Goal: Task Accomplishment & Management: Manage account settings

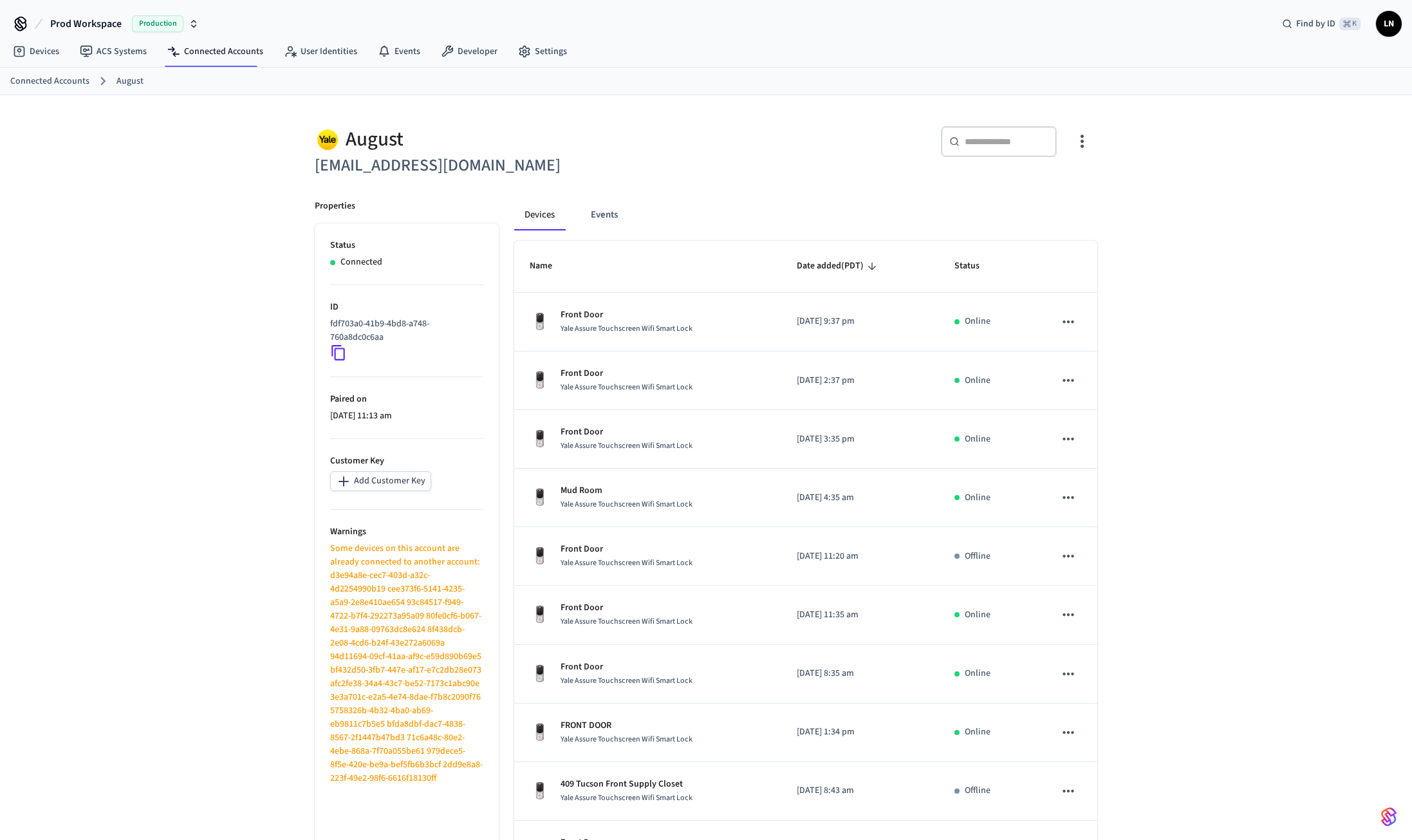
scroll to position [67, 0]
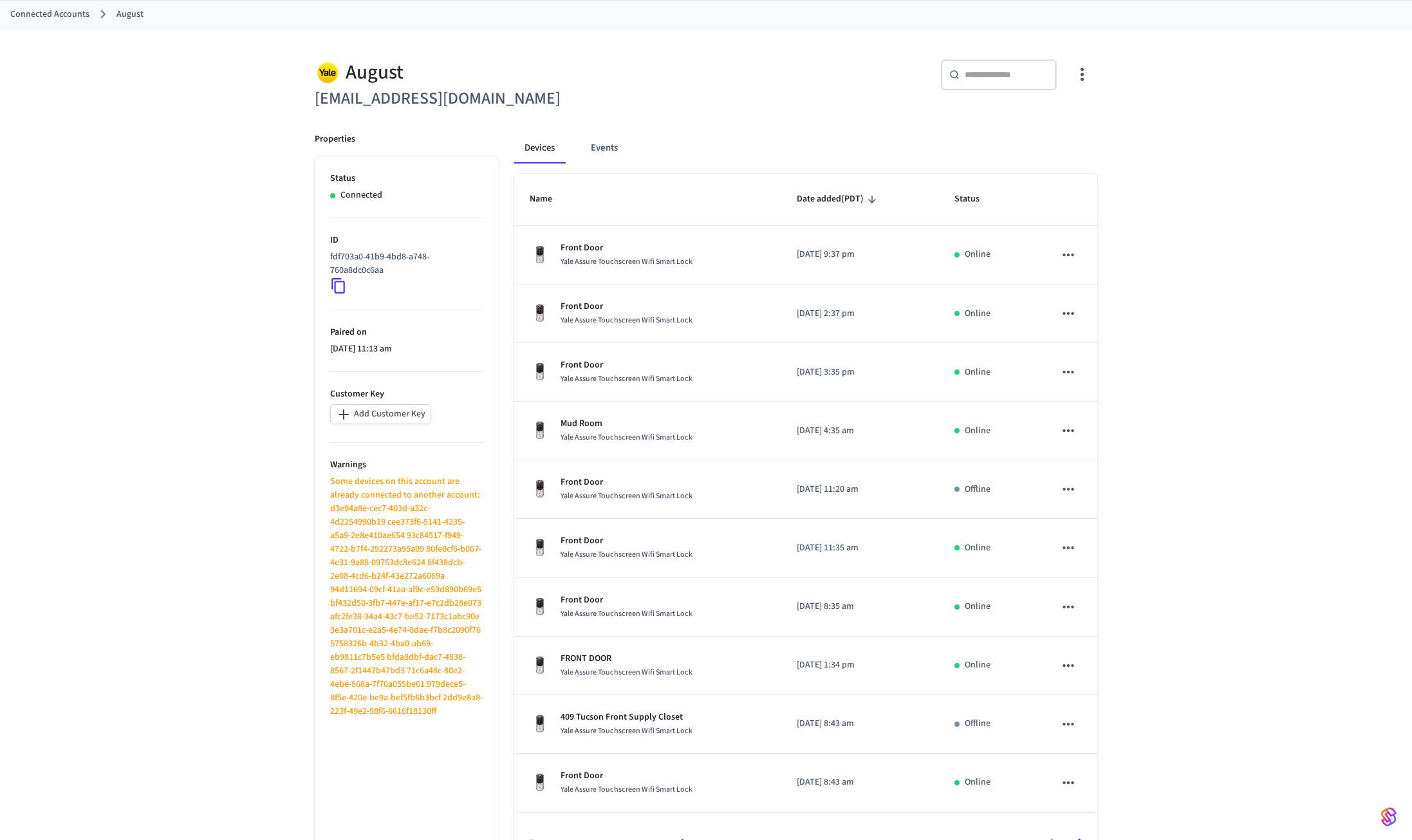
click at [1387, 811] on img "button" at bounding box center [1389, 817] width 15 height 21
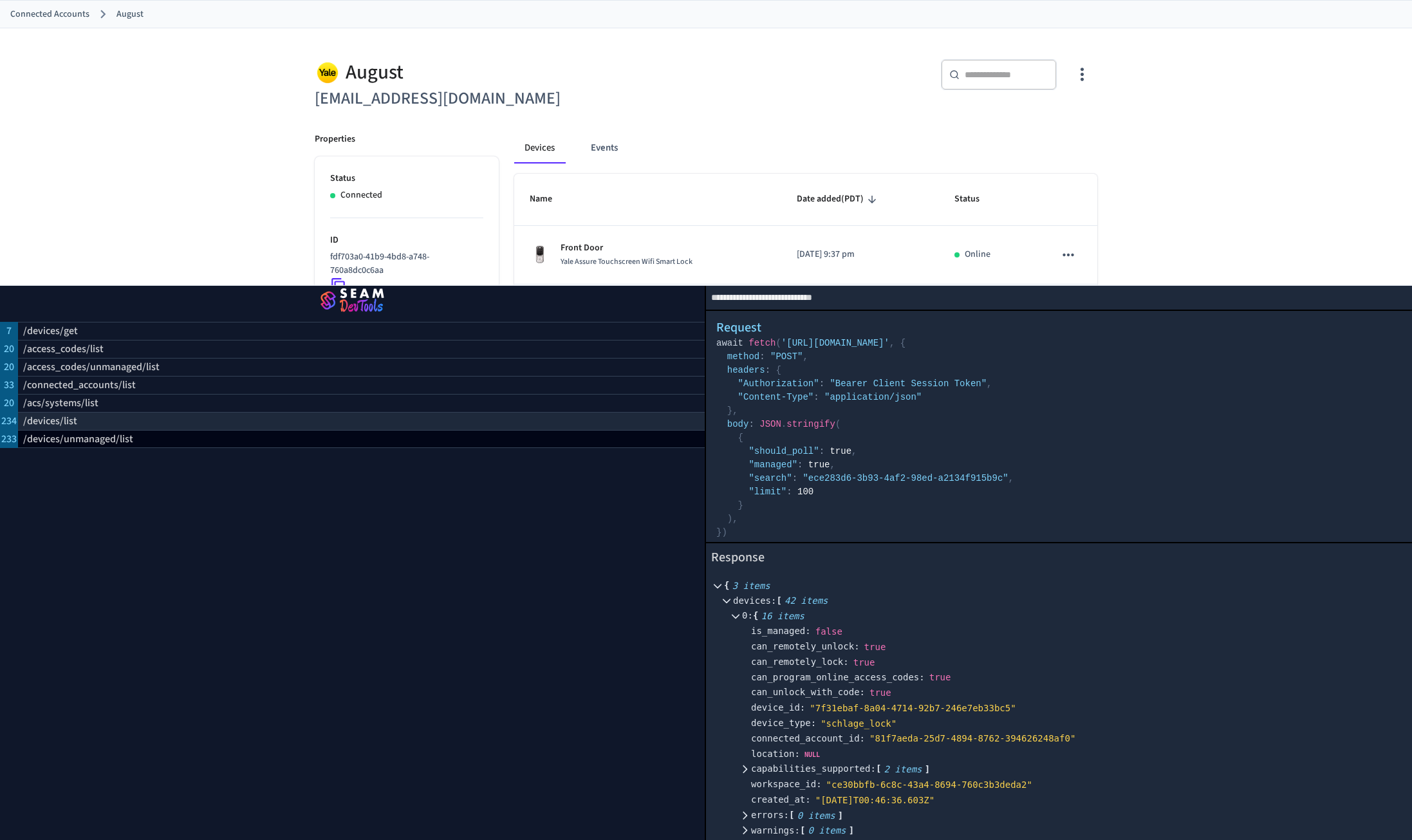
click at [67, 420] on p "/devices/list" at bounding box center [50, 421] width 54 height 15
select select "**********"
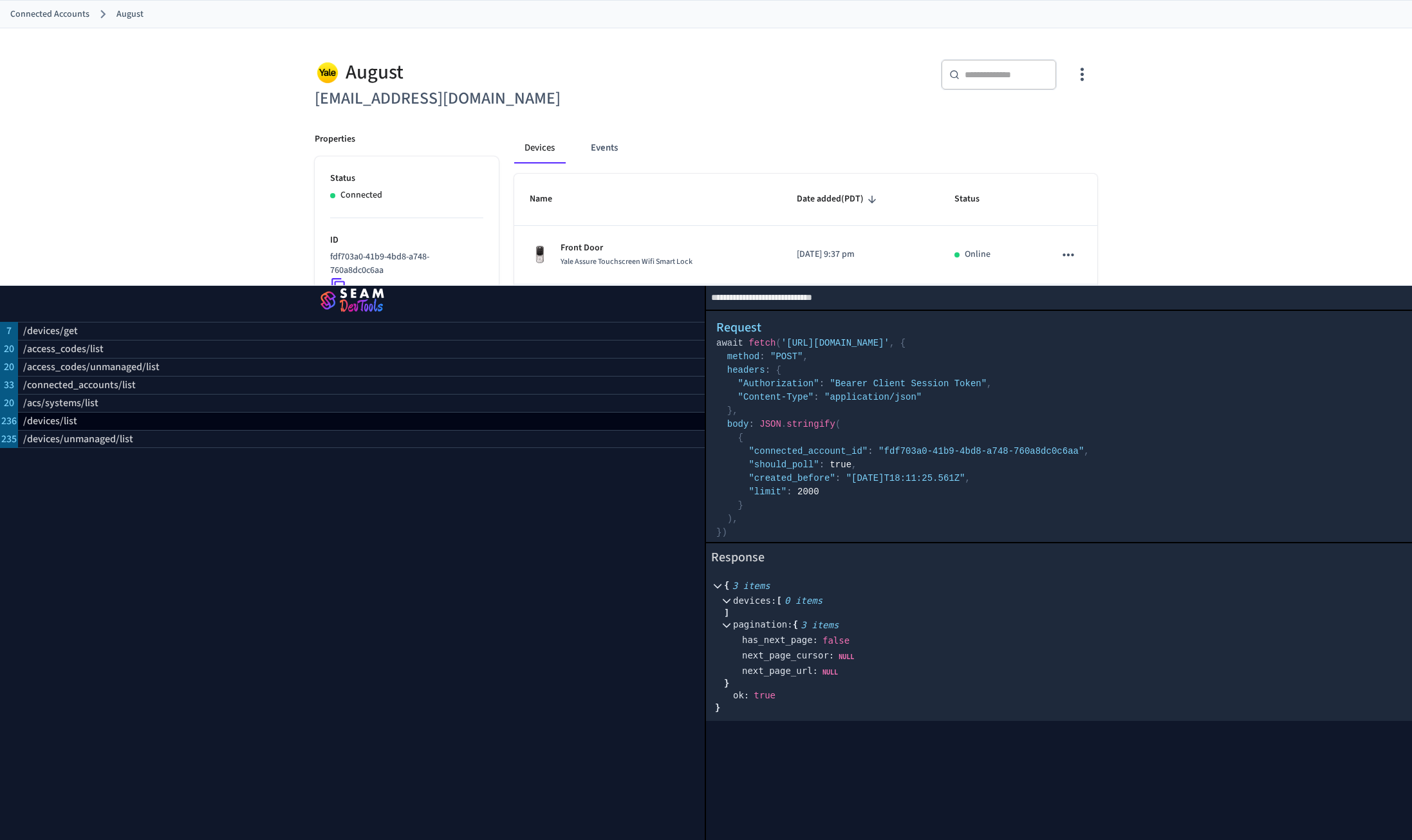
click at [9, 418] on p "236" at bounding box center [9, 421] width 15 height 15
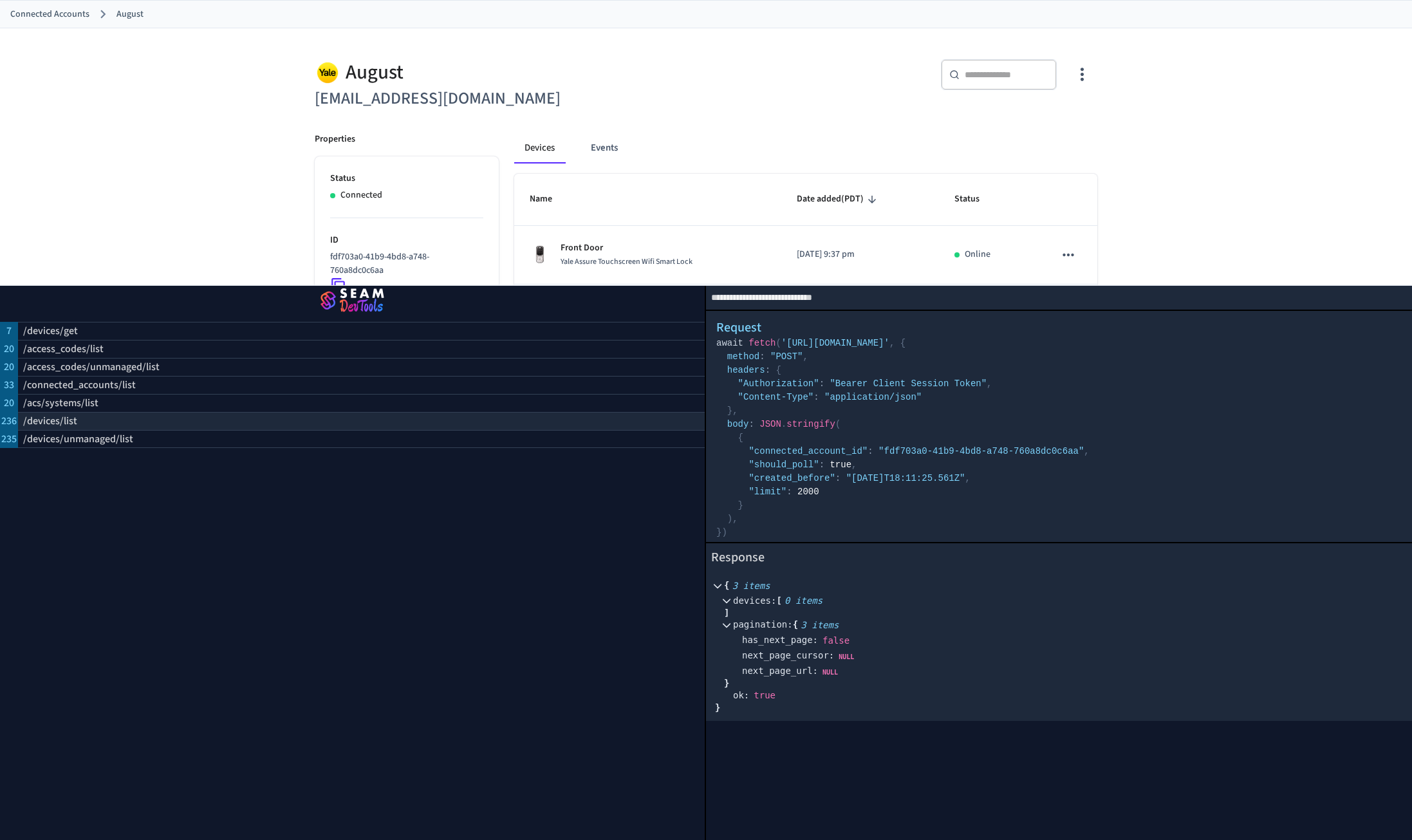
click at [39, 419] on p "/devices/list" at bounding box center [50, 421] width 54 height 15
click at [94, 420] on div "/devices/list" at bounding box center [361, 420] width 687 height 18
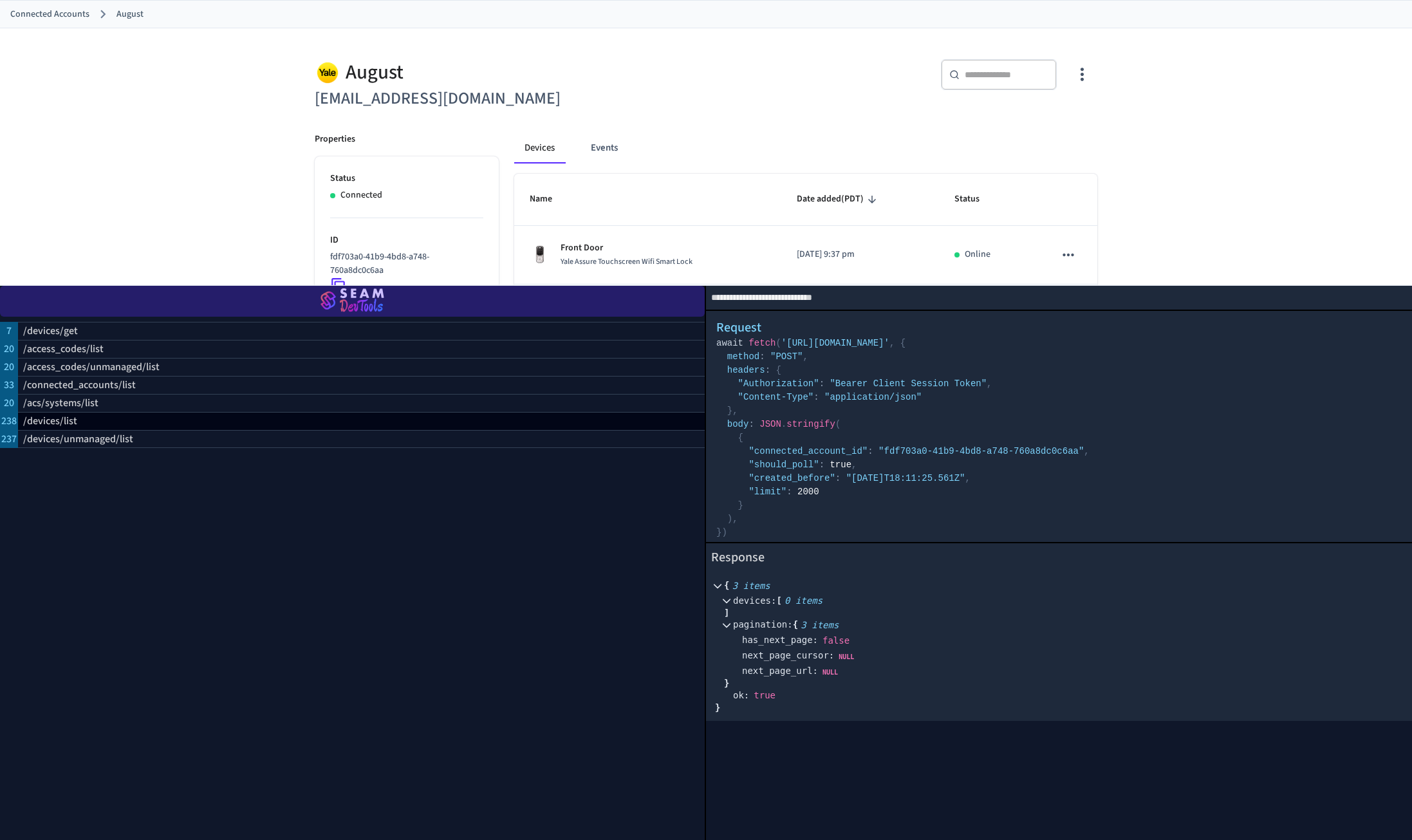
click at [365, 299] on img "button" at bounding box center [352, 301] width 674 height 36
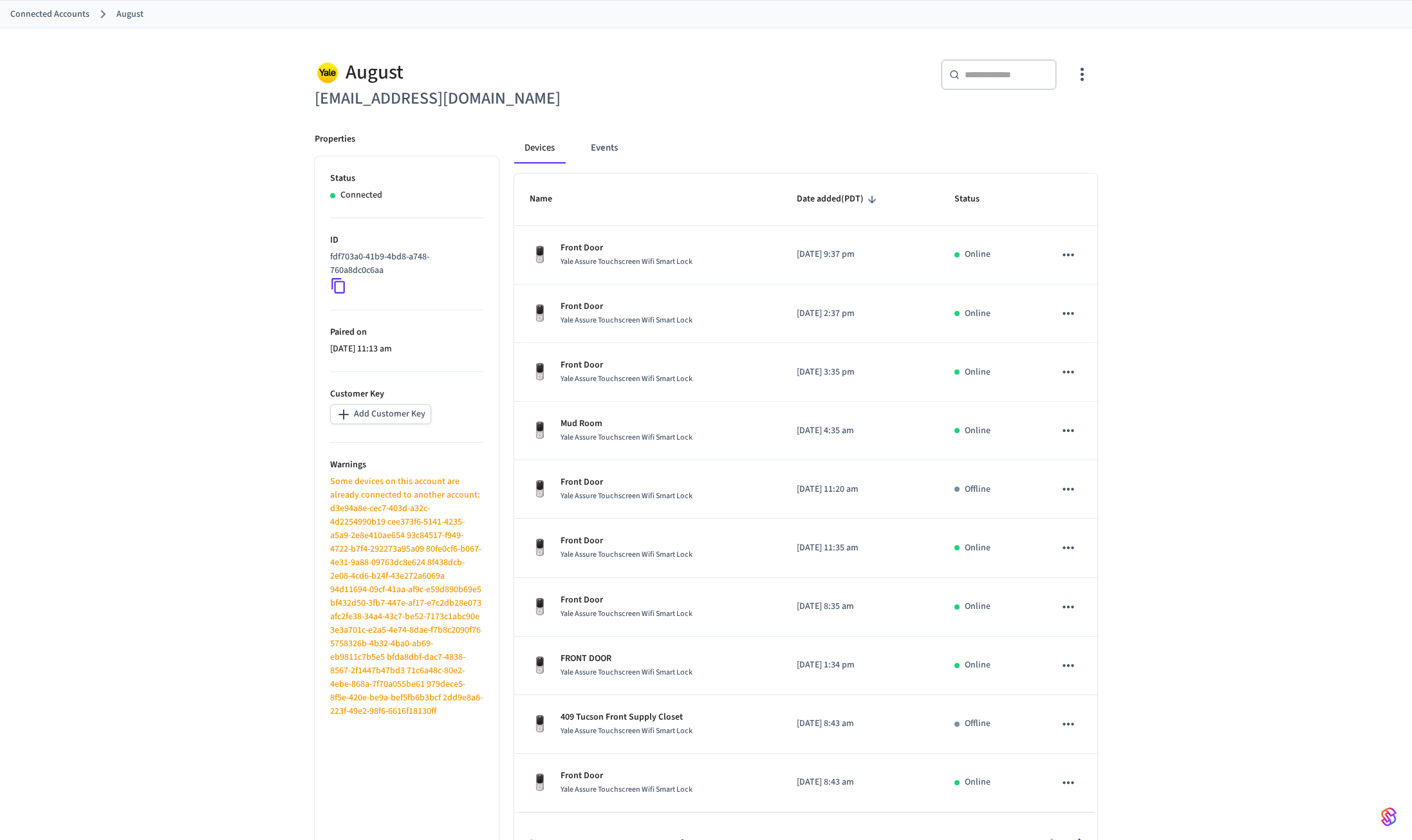
scroll to position [0, 0]
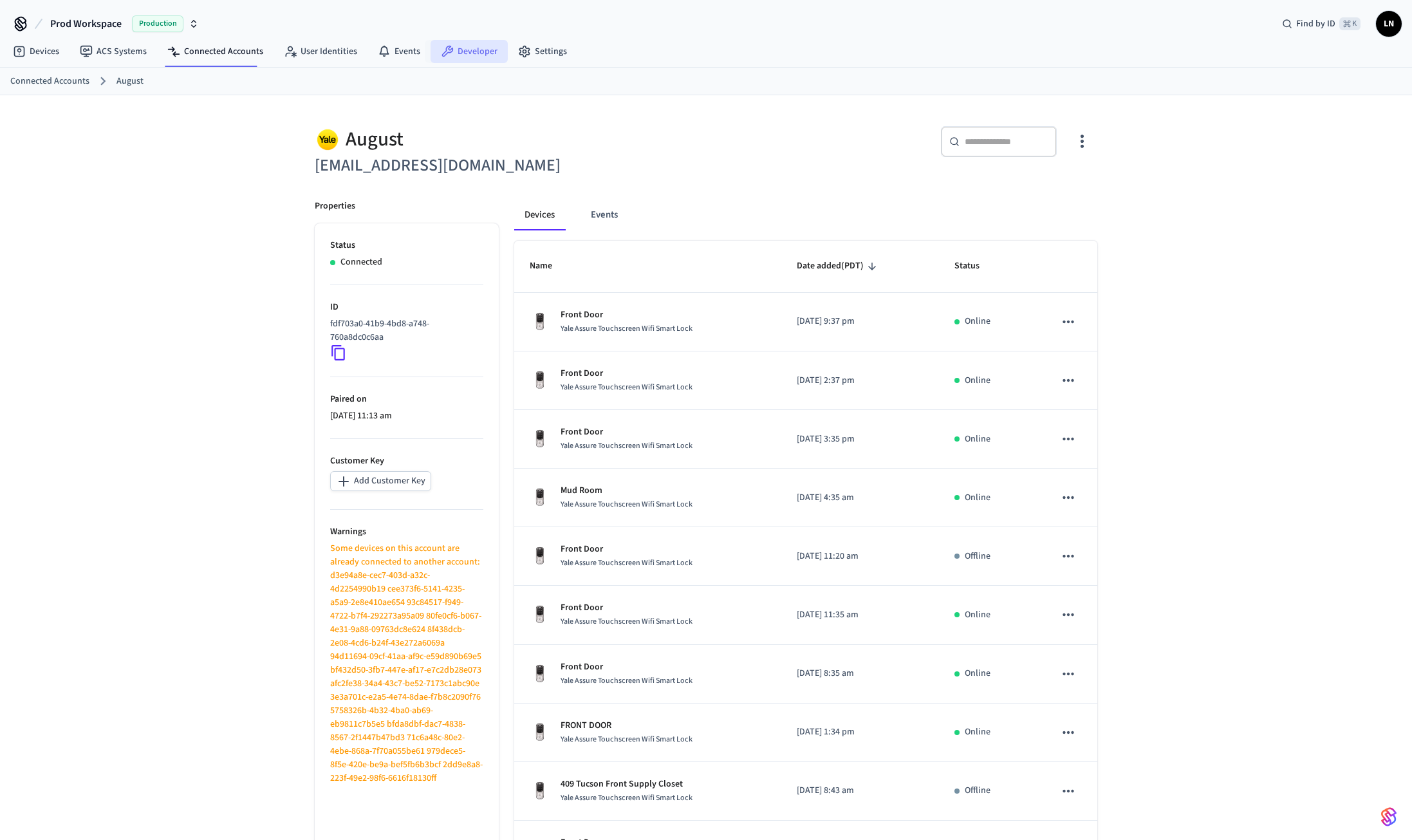
click at [457, 52] on link "Developer" at bounding box center [470, 52] width 77 height 23
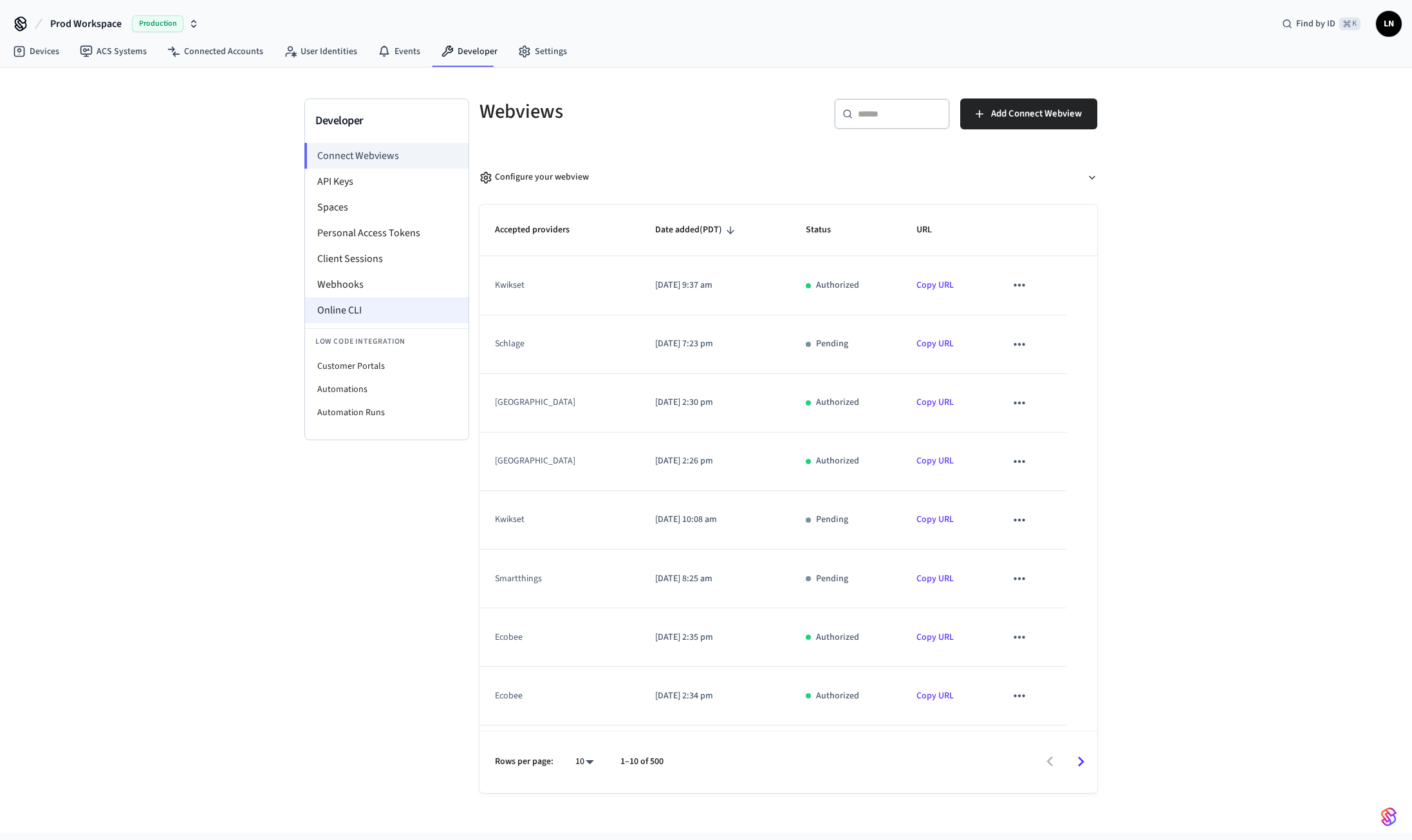
click at [374, 303] on li "Online CLI" at bounding box center [386, 309] width 163 height 26
click at [340, 306] on li "Online CLI" at bounding box center [386, 309] width 163 height 26
click at [41, 52] on link "Devices" at bounding box center [36, 52] width 67 height 23
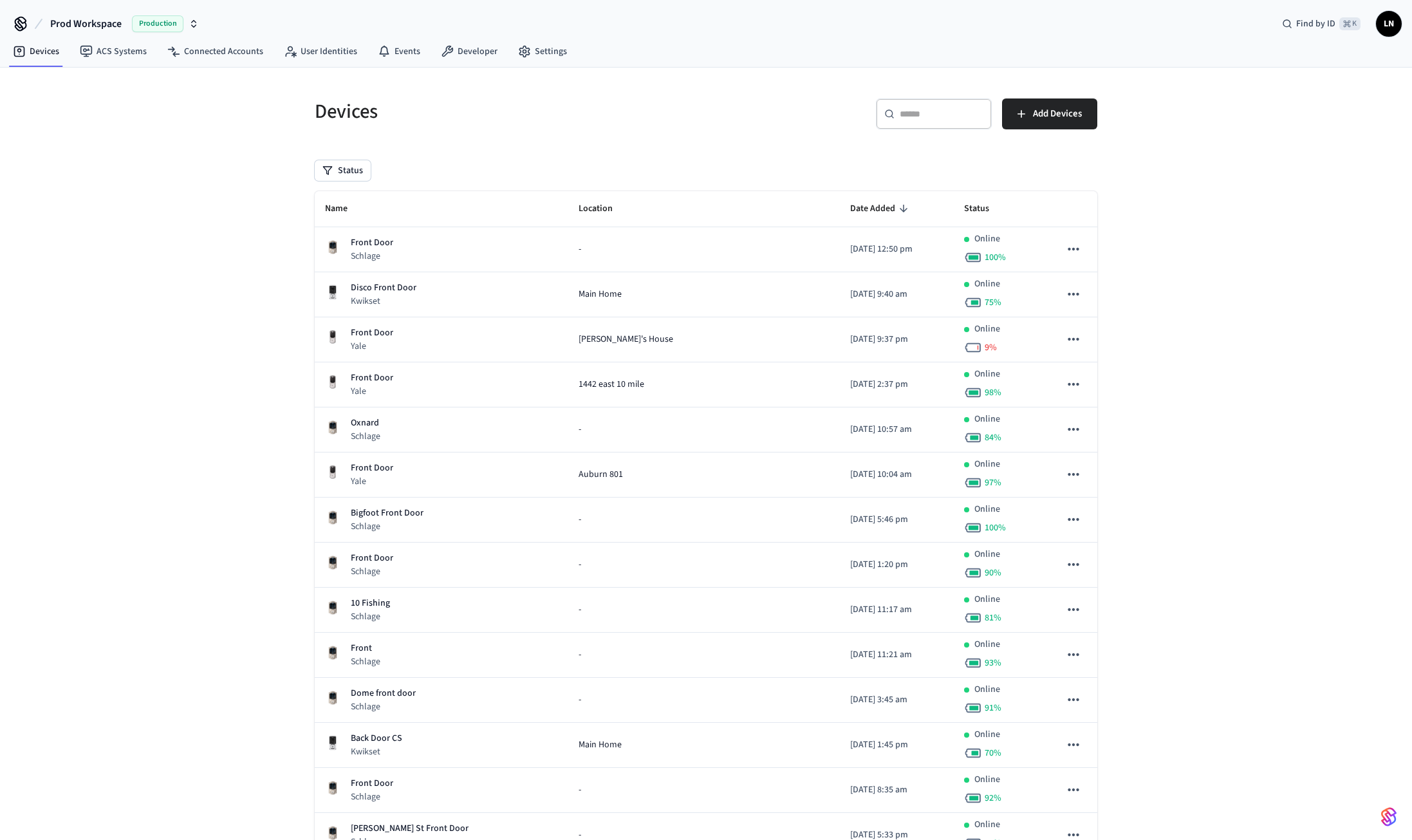
drag, startPoint x: 913, startPoint y: 108, endPoint x: 931, endPoint y: 107, distance: 18.0
click at [914, 108] on input "text" at bounding box center [942, 114] width 84 height 13
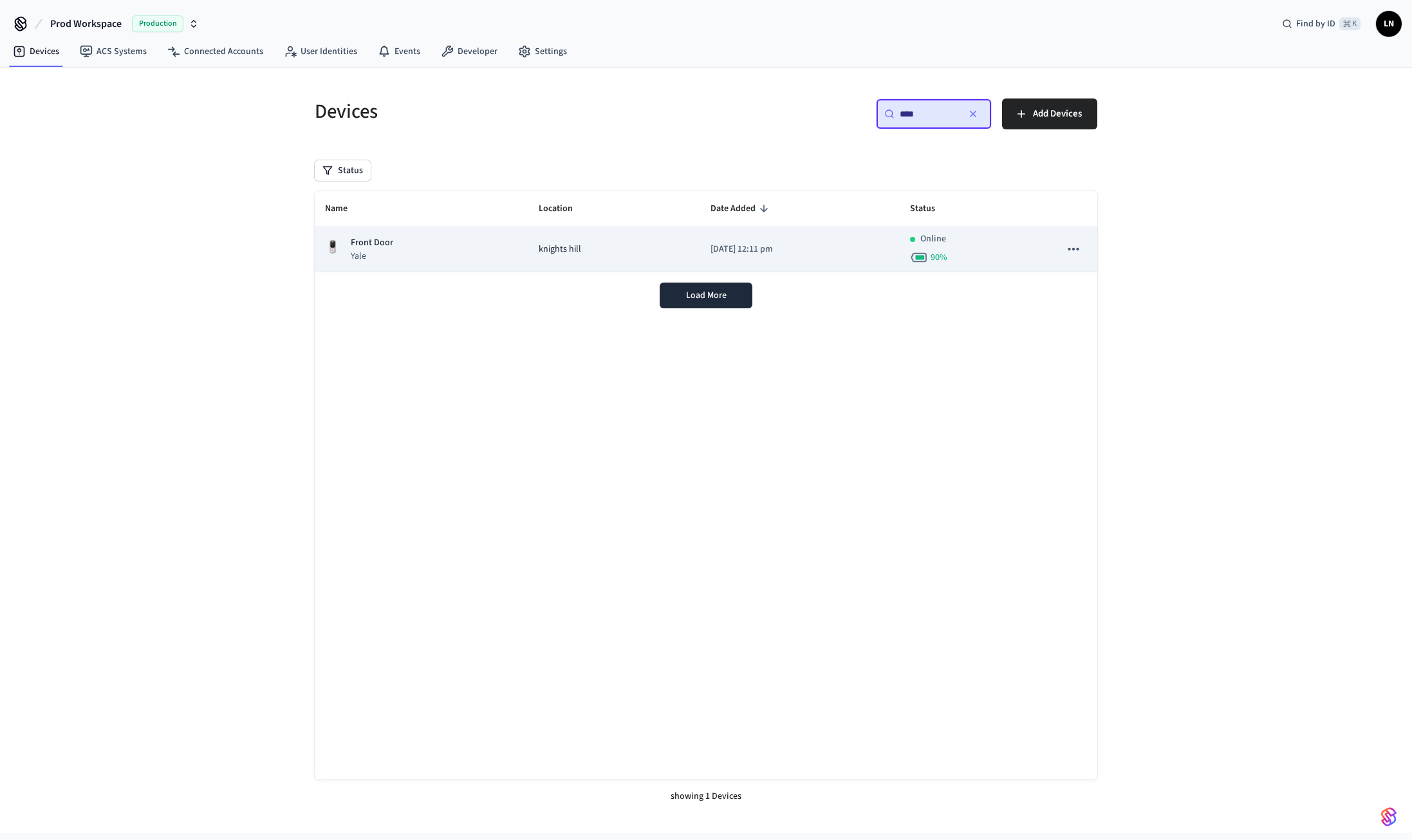
type input "****"
click at [477, 244] on div "Front Door Yale" at bounding box center [422, 249] width 193 height 26
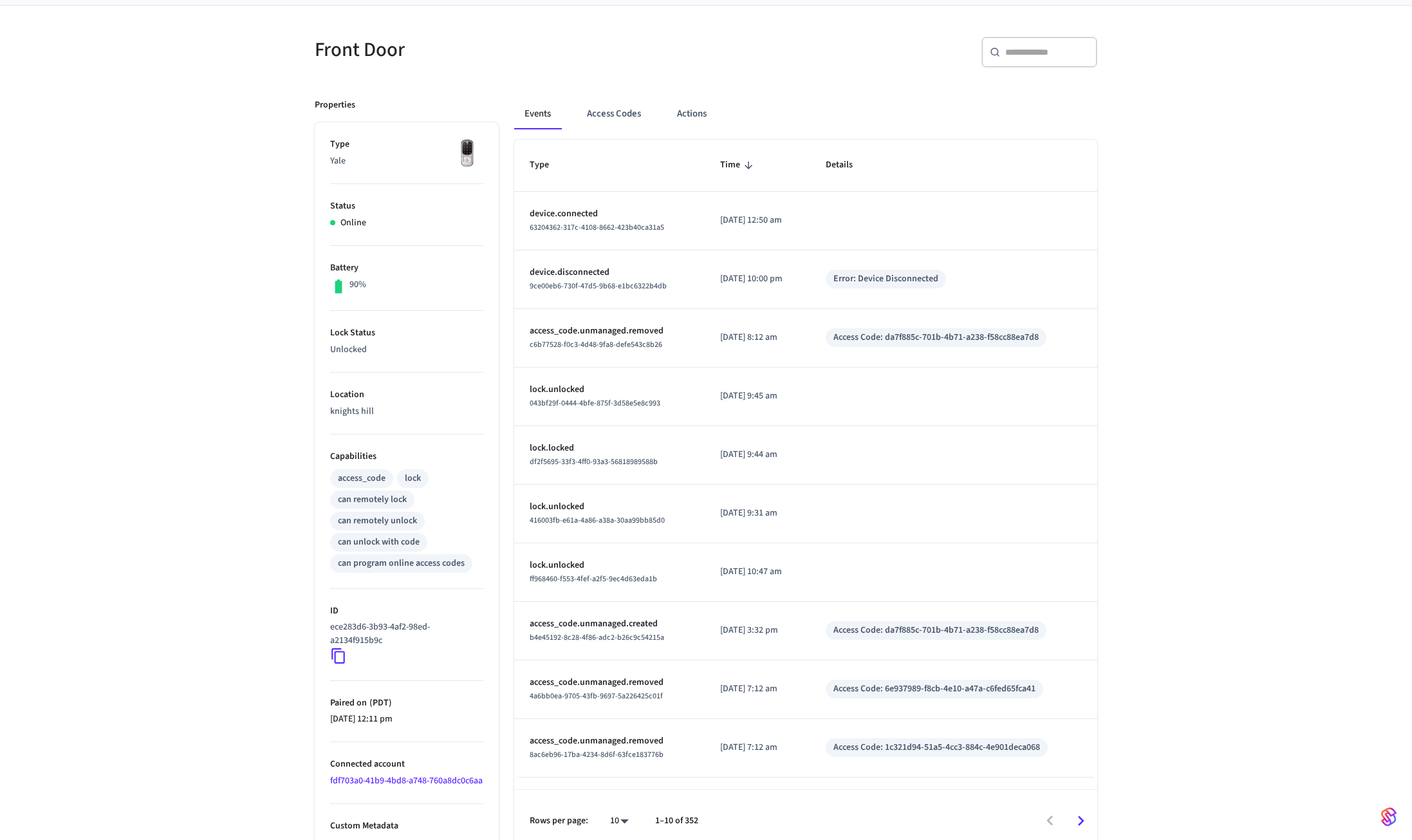
scroll to position [114, 0]
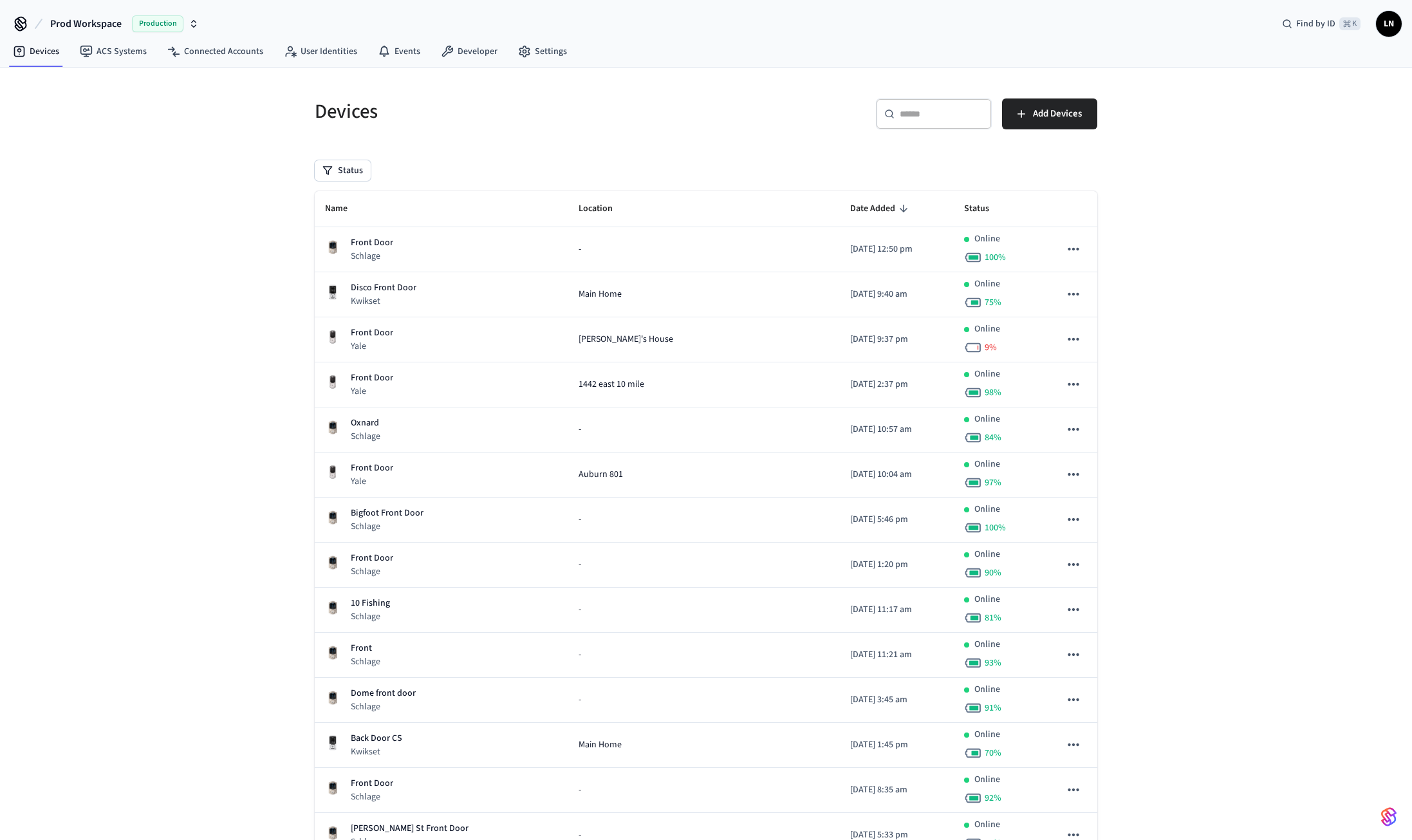
click at [903, 128] on div "​ ​" at bounding box center [934, 114] width 116 height 31
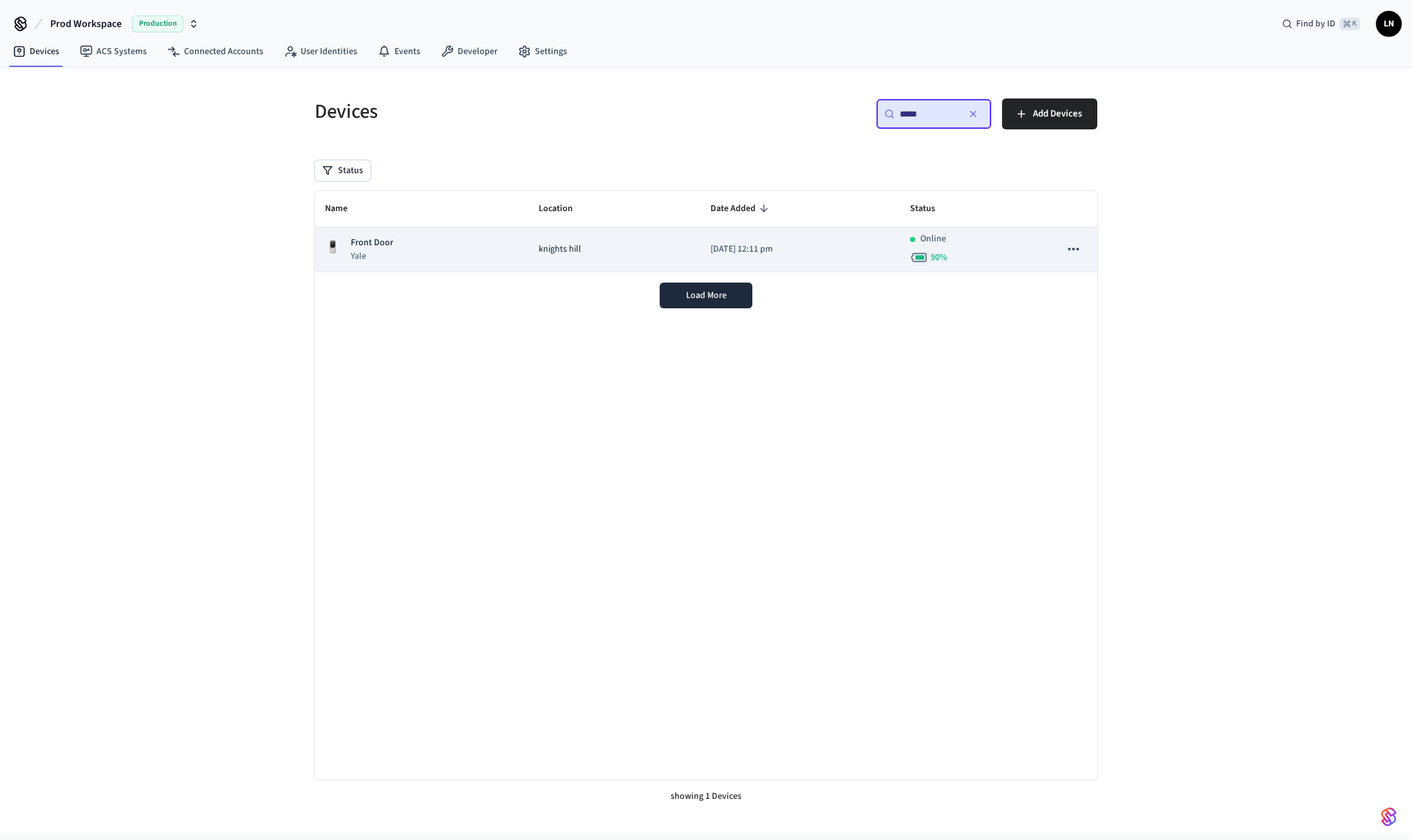
type input "*****"
click at [1065, 244] on icon "sticky table" at bounding box center [1074, 249] width 17 height 17
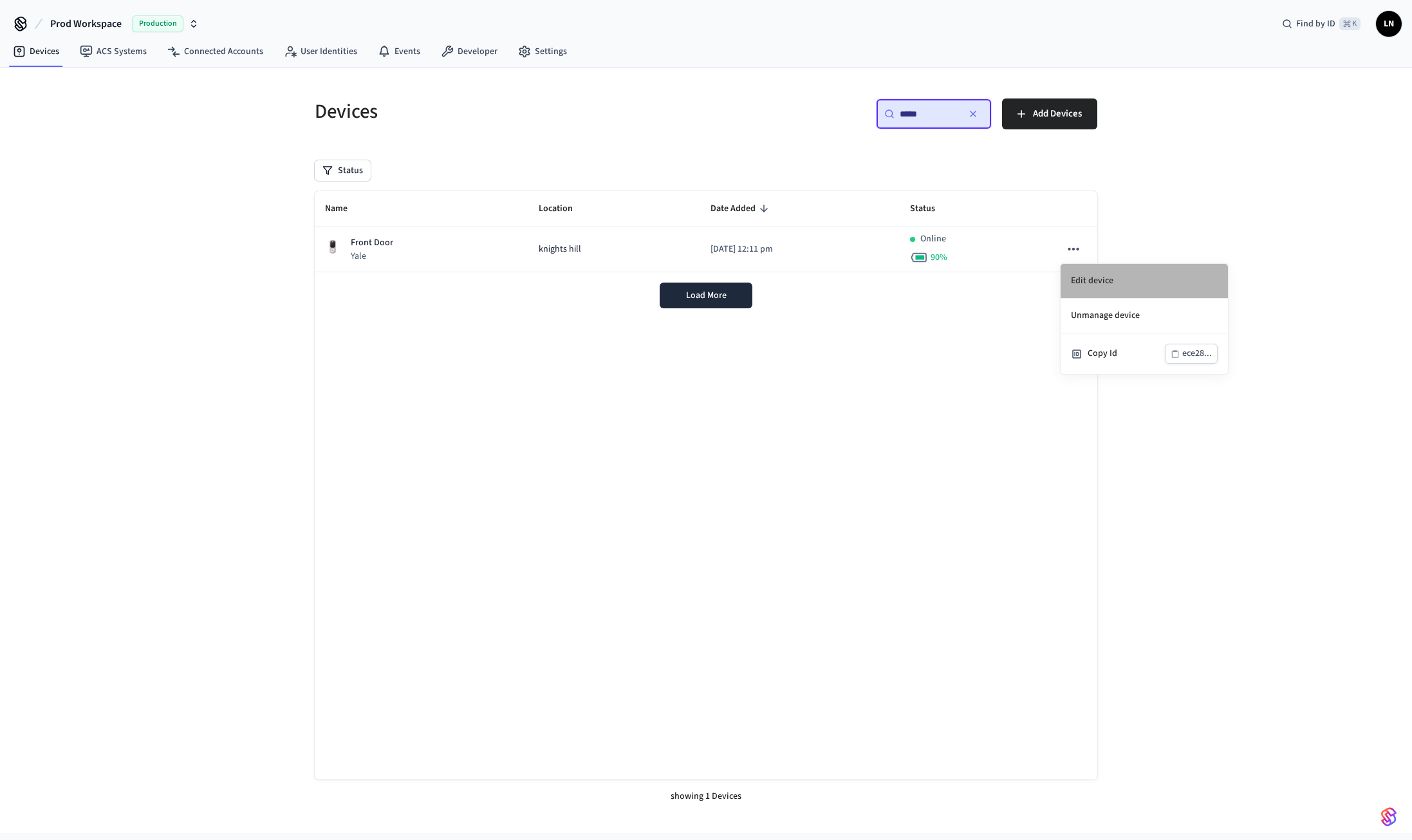
click at [1093, 278] on li "Edit device" at bounding box center [1144, 281] width 167 height 35
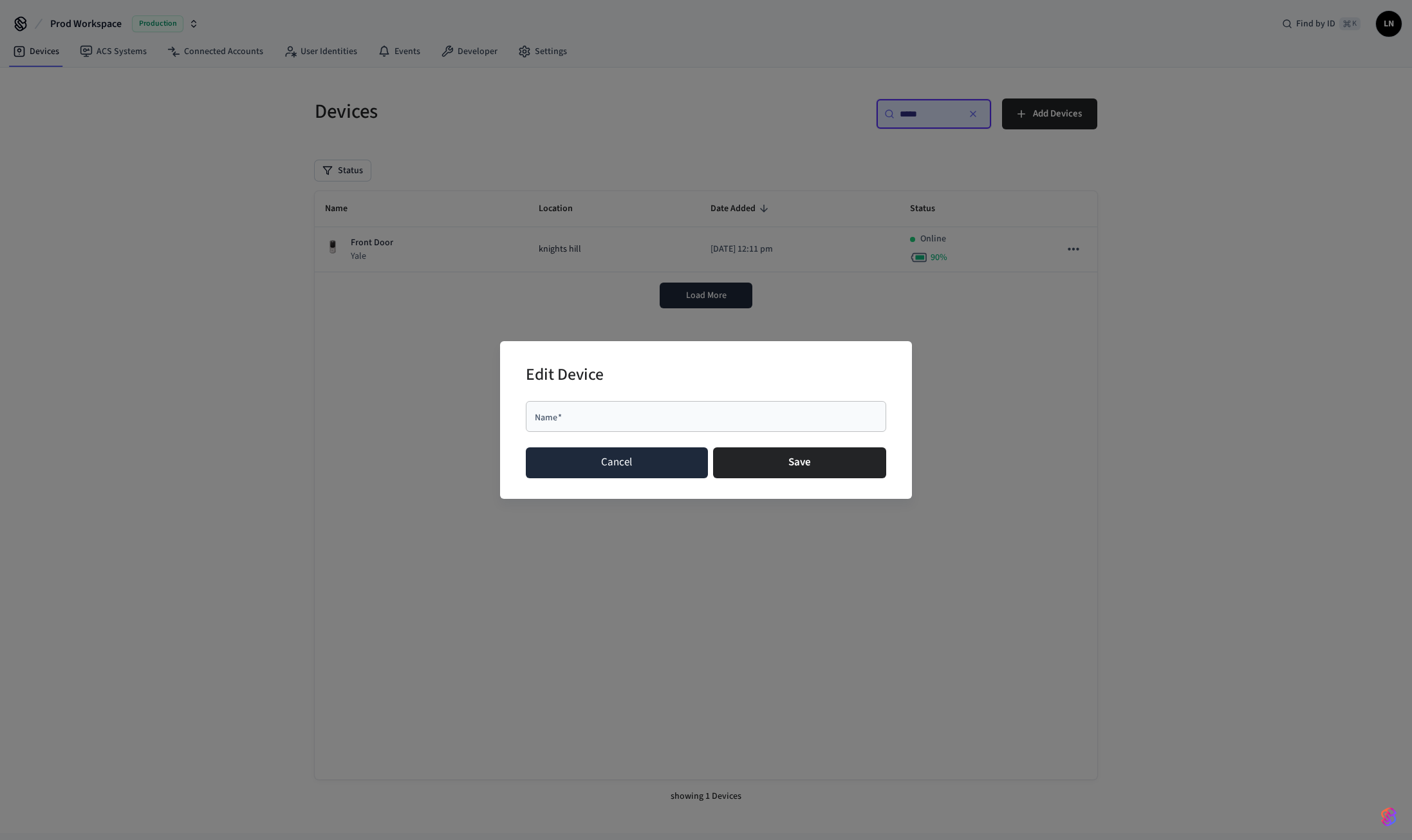
click at [582, 462] on button "Cancel" at bounding box center [617, 463] width 182 height 31
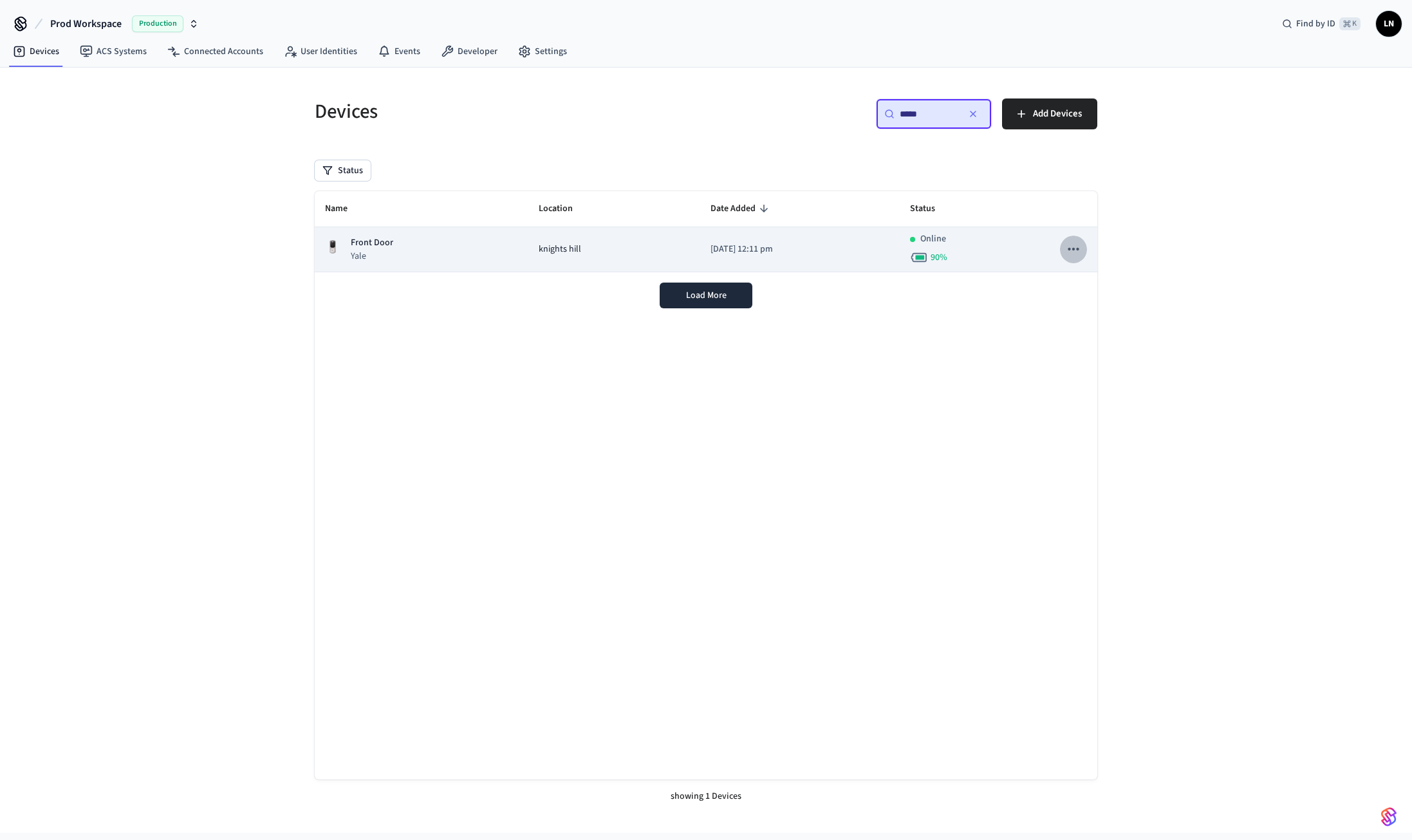
click at [1068, 250] on icon "sticky table" at bounding box center [1073, 248] width 11 height 2
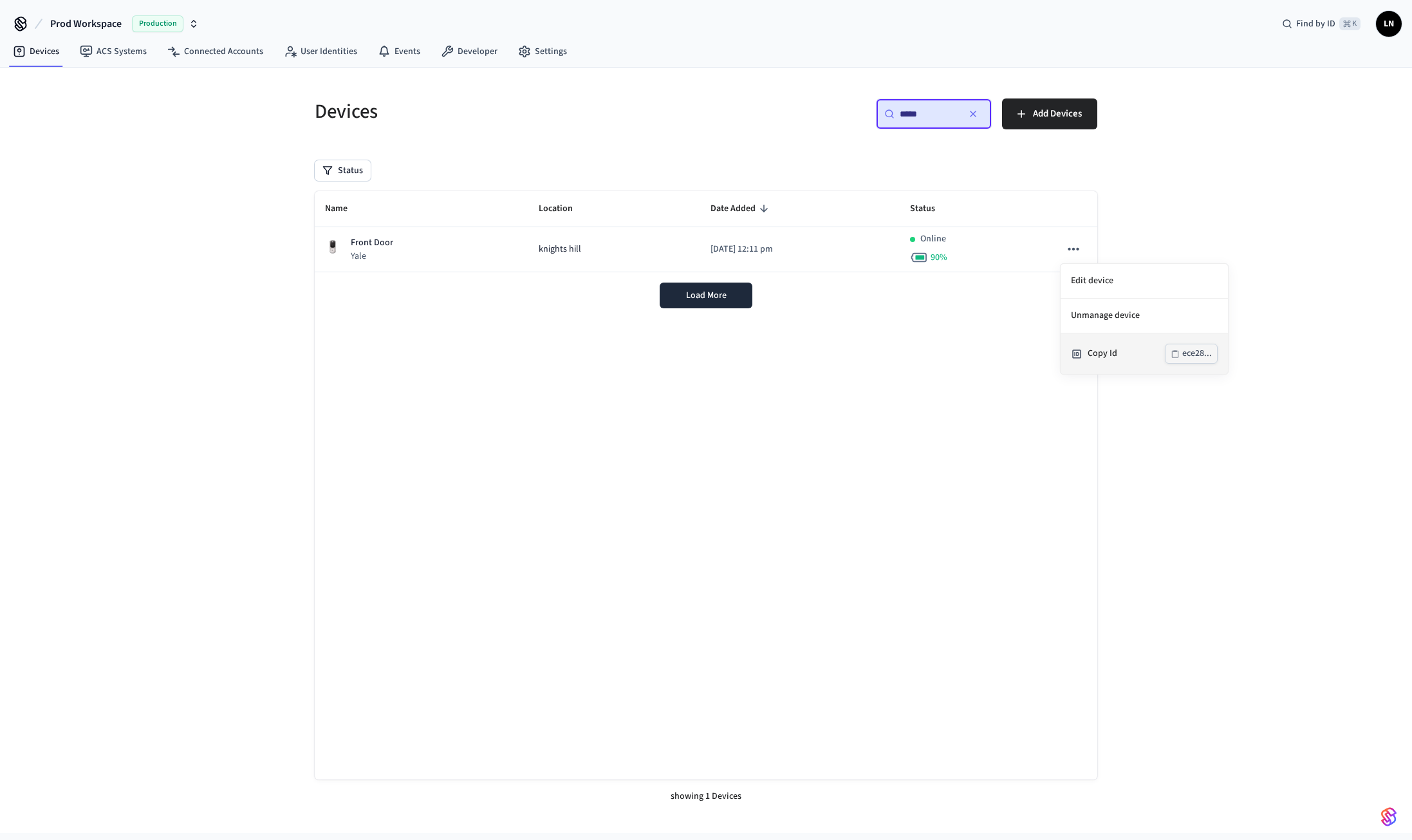
click at [1089, 343] on div "Copy Id ece28..." at bounding box center [1144, 353] width 147 height 20
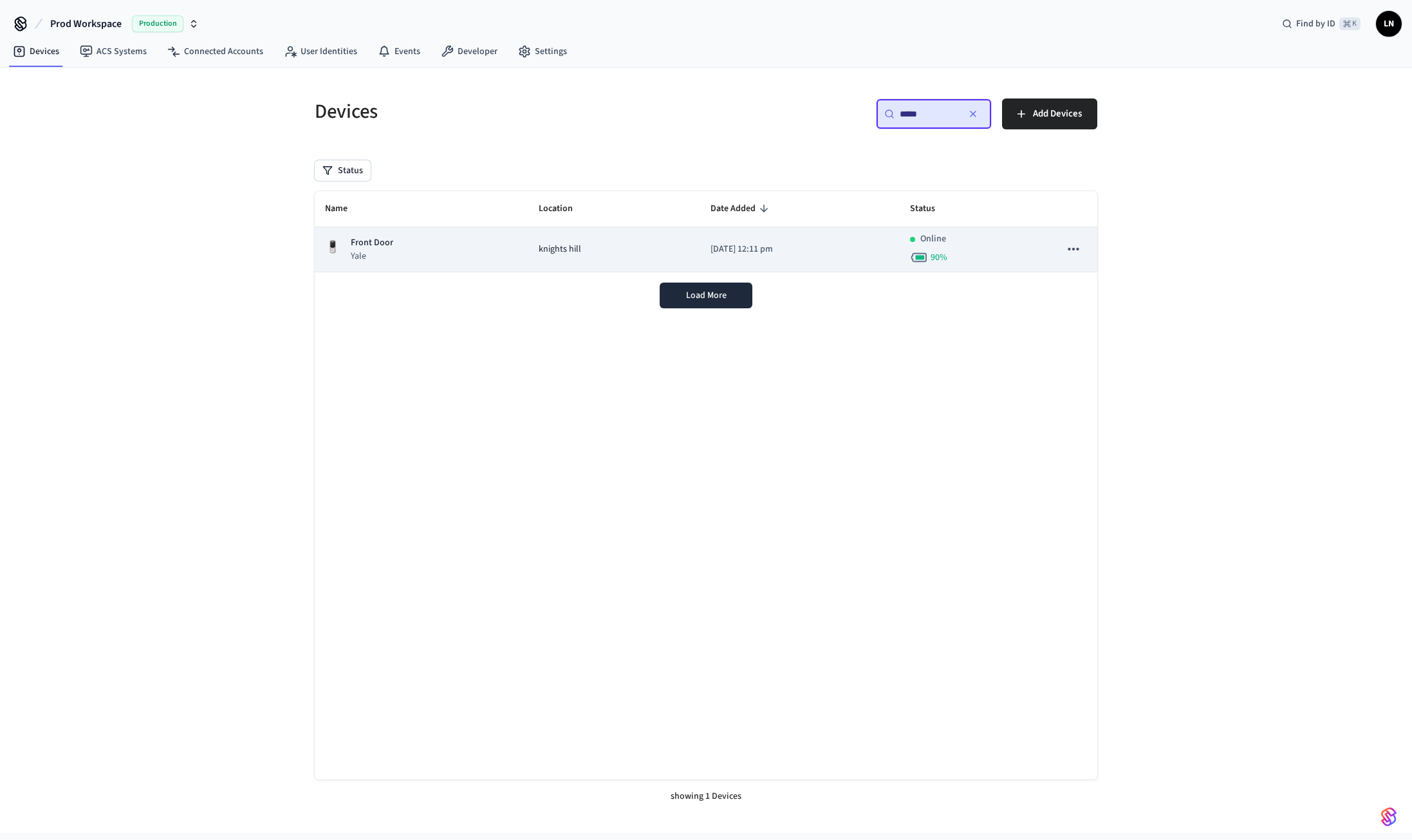
click at [370, 248] on p "Front Door" at bounding box center [371, 242] width 43 height 13
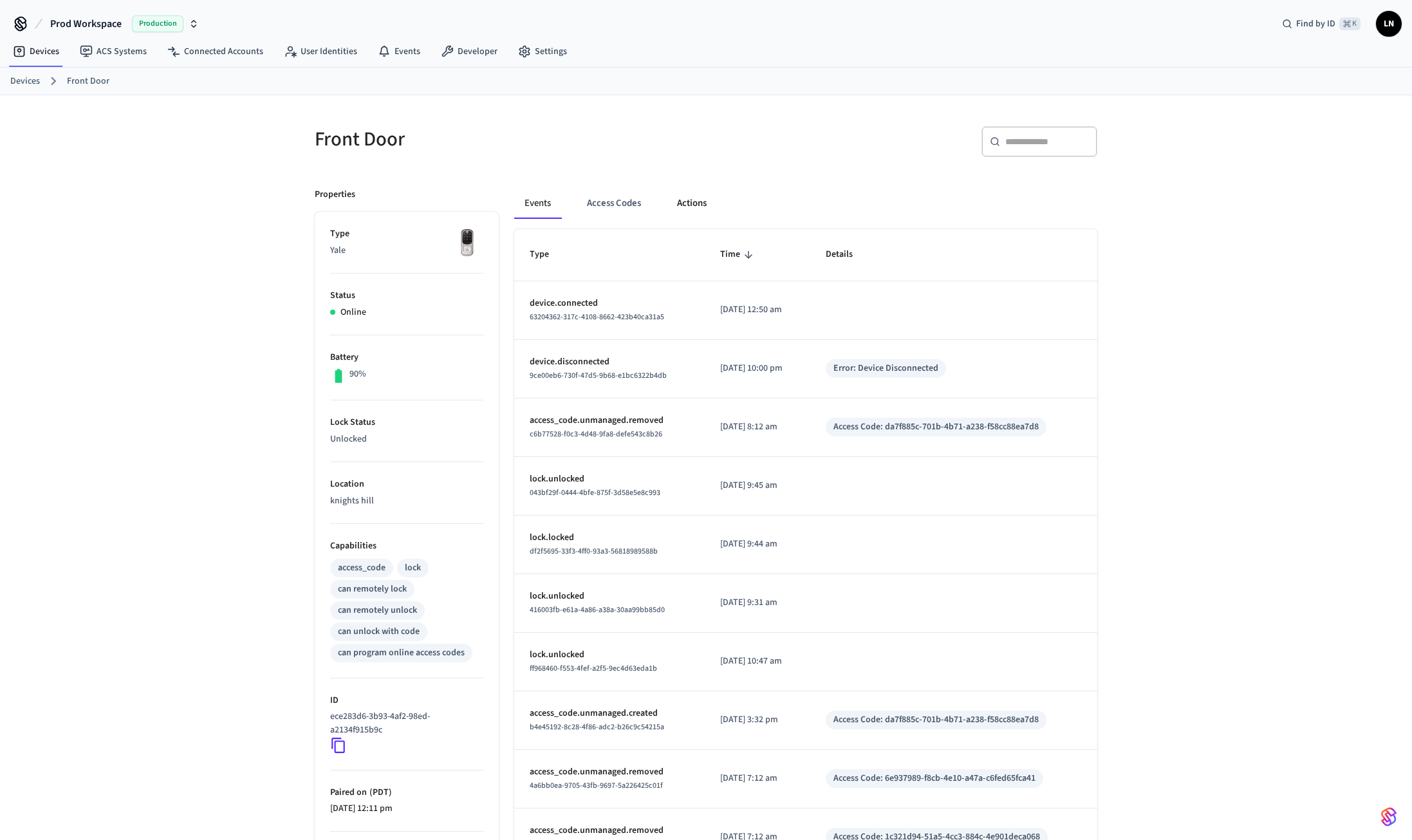
click at [685, 203] on button "Actions" at bounding box center [692, 203] width 50 height 31
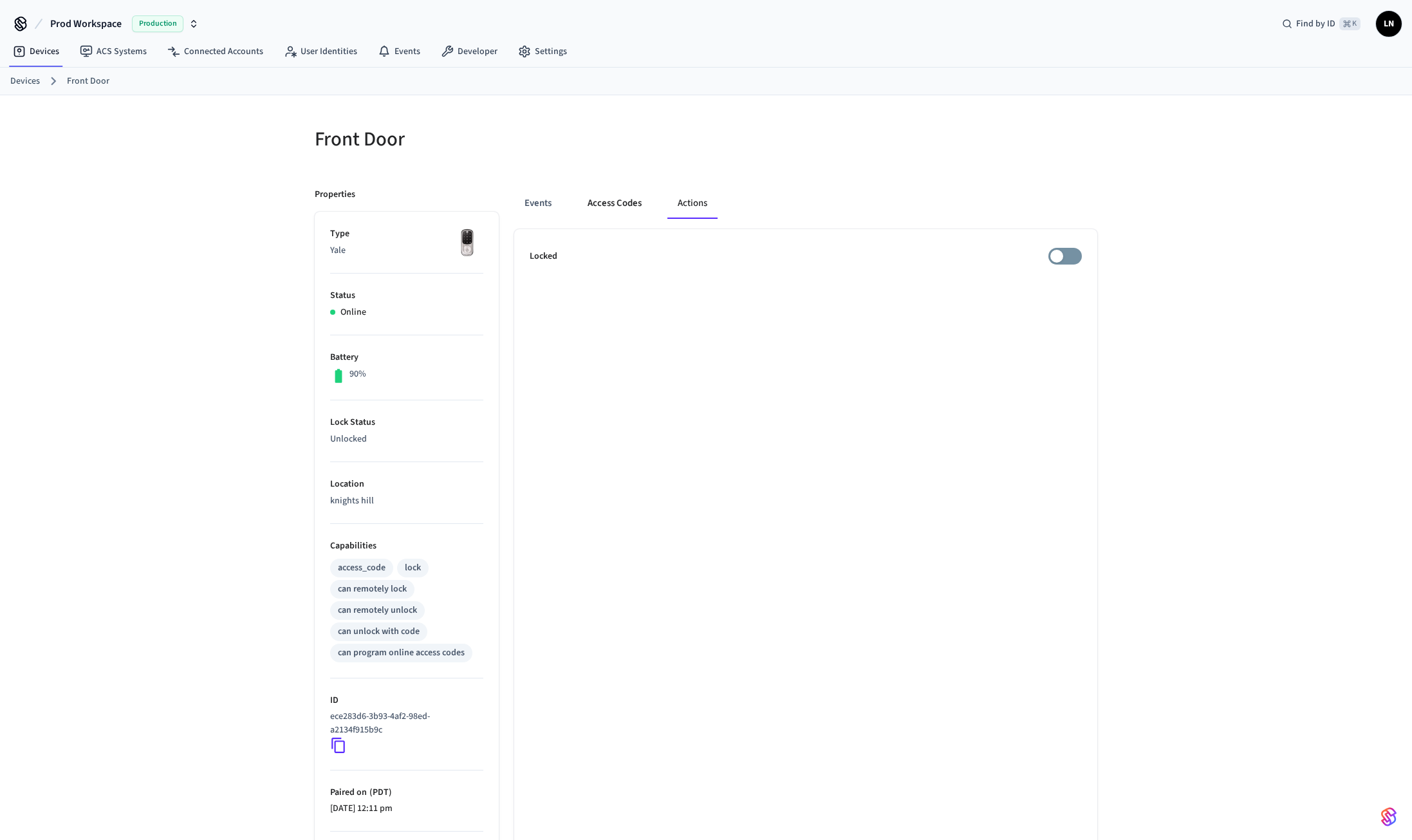
click at [622, 200] on button "Access Codes" at bounding box center [614, 203] width 75 height 31
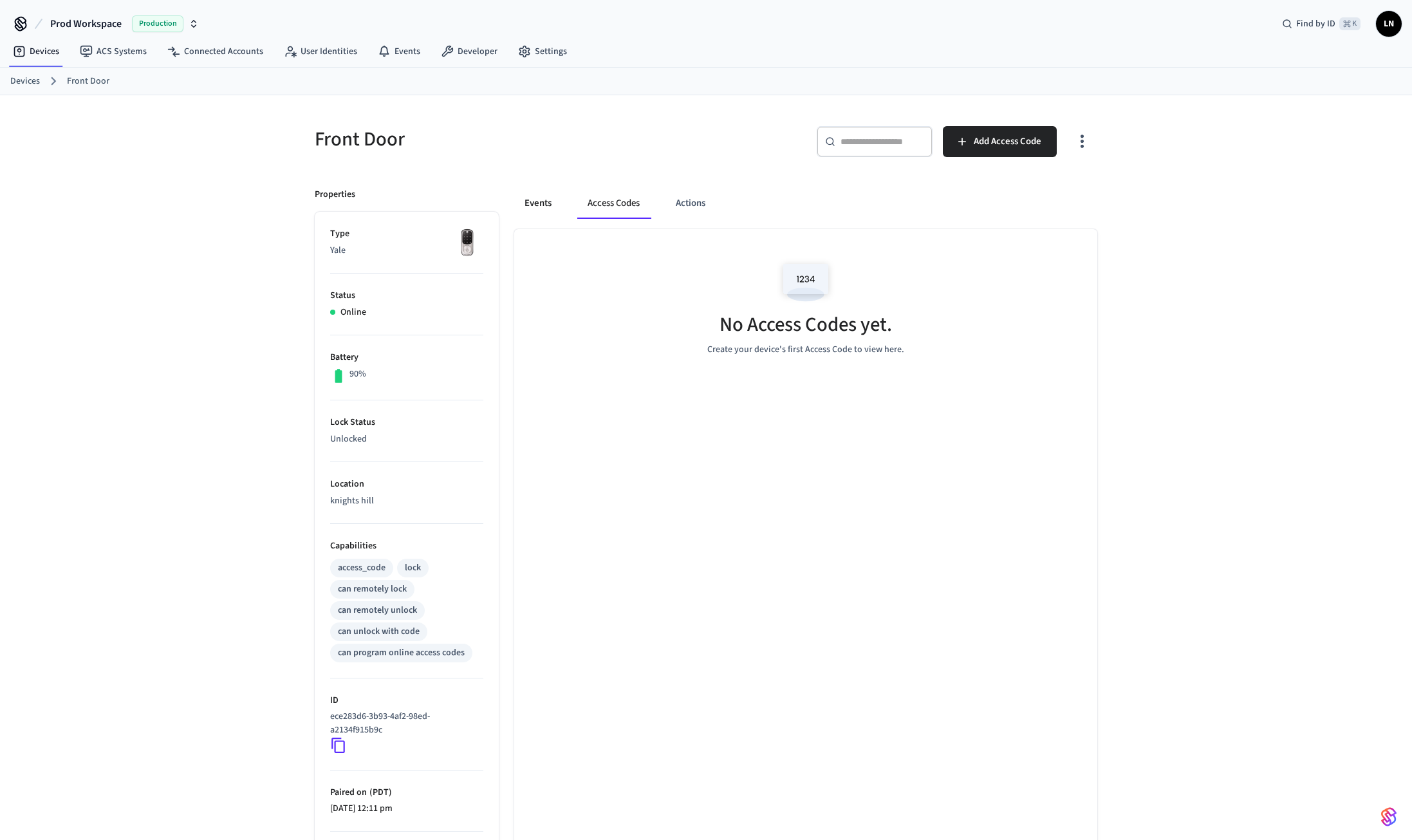
click at [531, 198] on button "Events" at bounding box center [538, 203] width 48 height 31
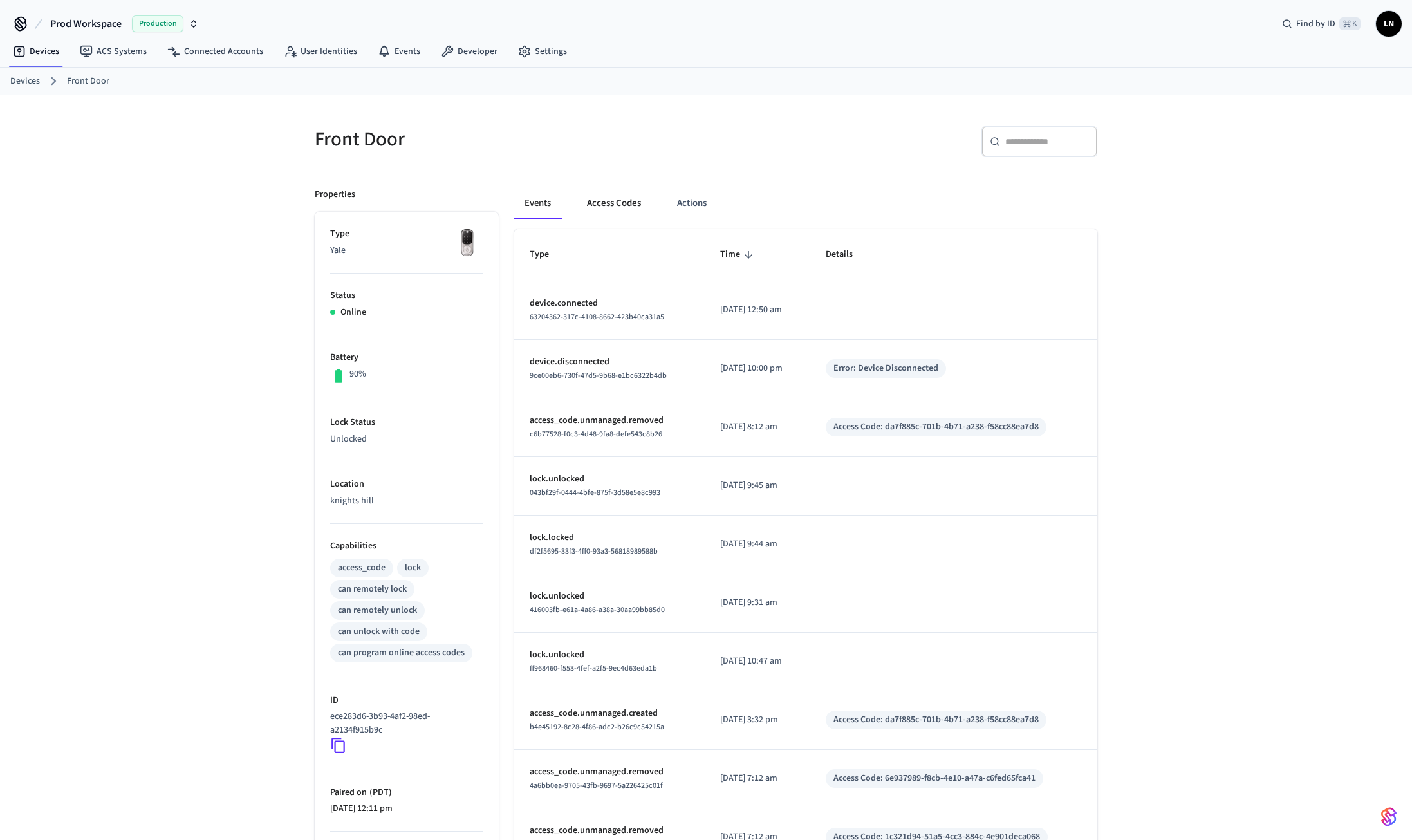
click at [631, 207] on button "Access Codes" at bounding box center [614, 203] width 75 height 31
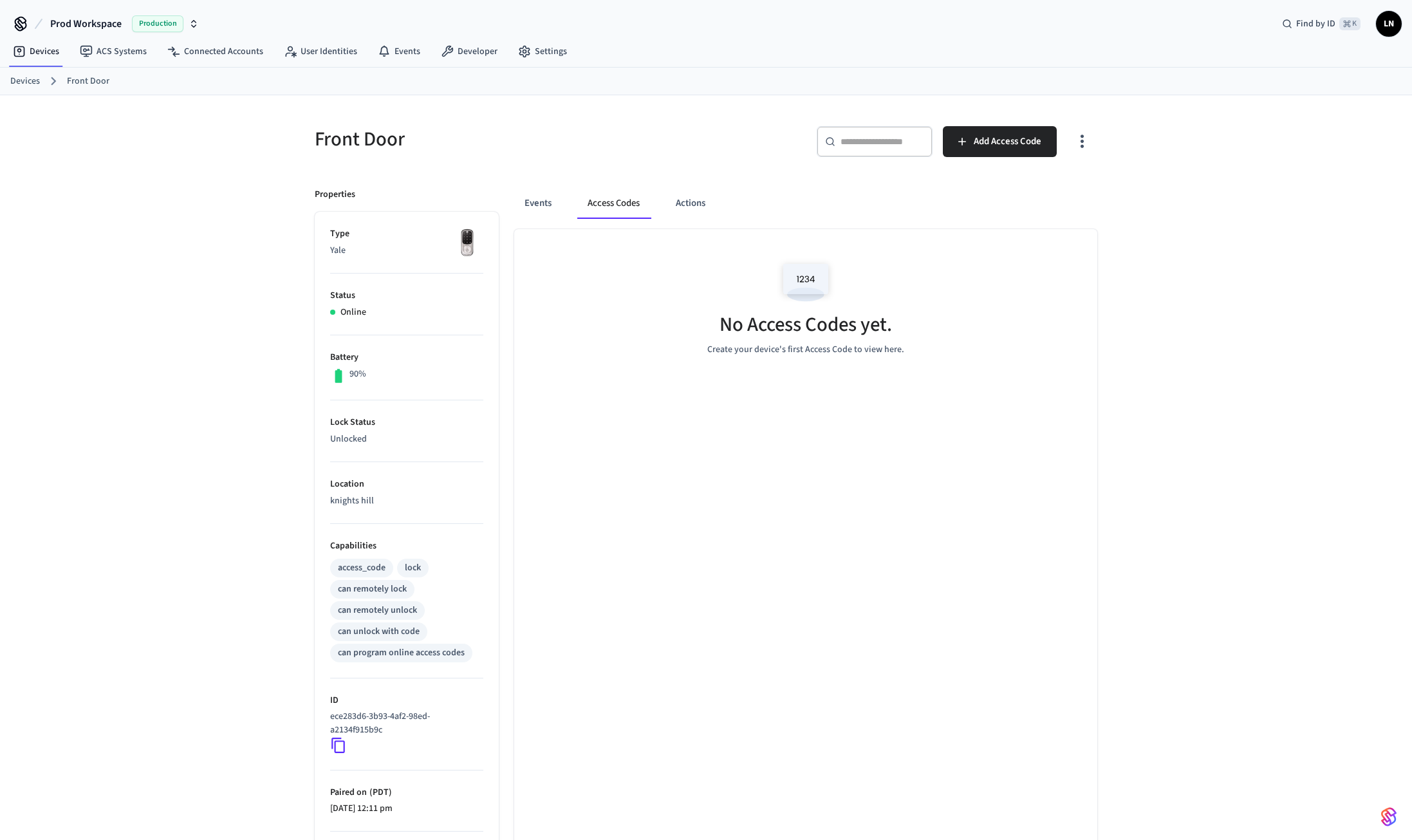
click at [1079, 147] on icon "button" at bounding box center [1082, 142] width 20 height 20
click at [971, 193] on li "Show unmanaged access codes on device" at bounding box center [1000, 195] width 181 height 34
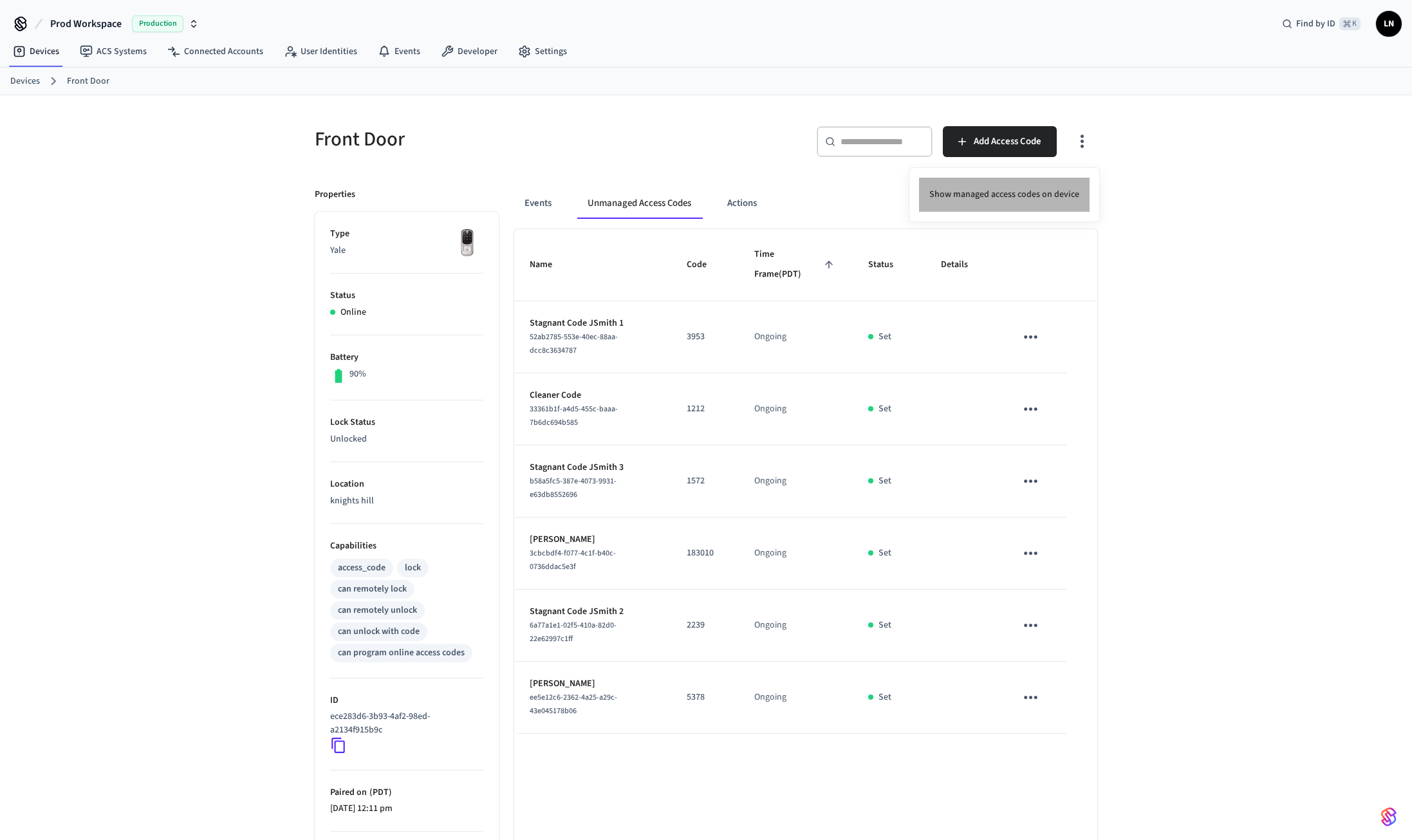
click at [1011, 196] on li "Show managed access codes on device" at bounding box center [1004, 195] width 170 height 34
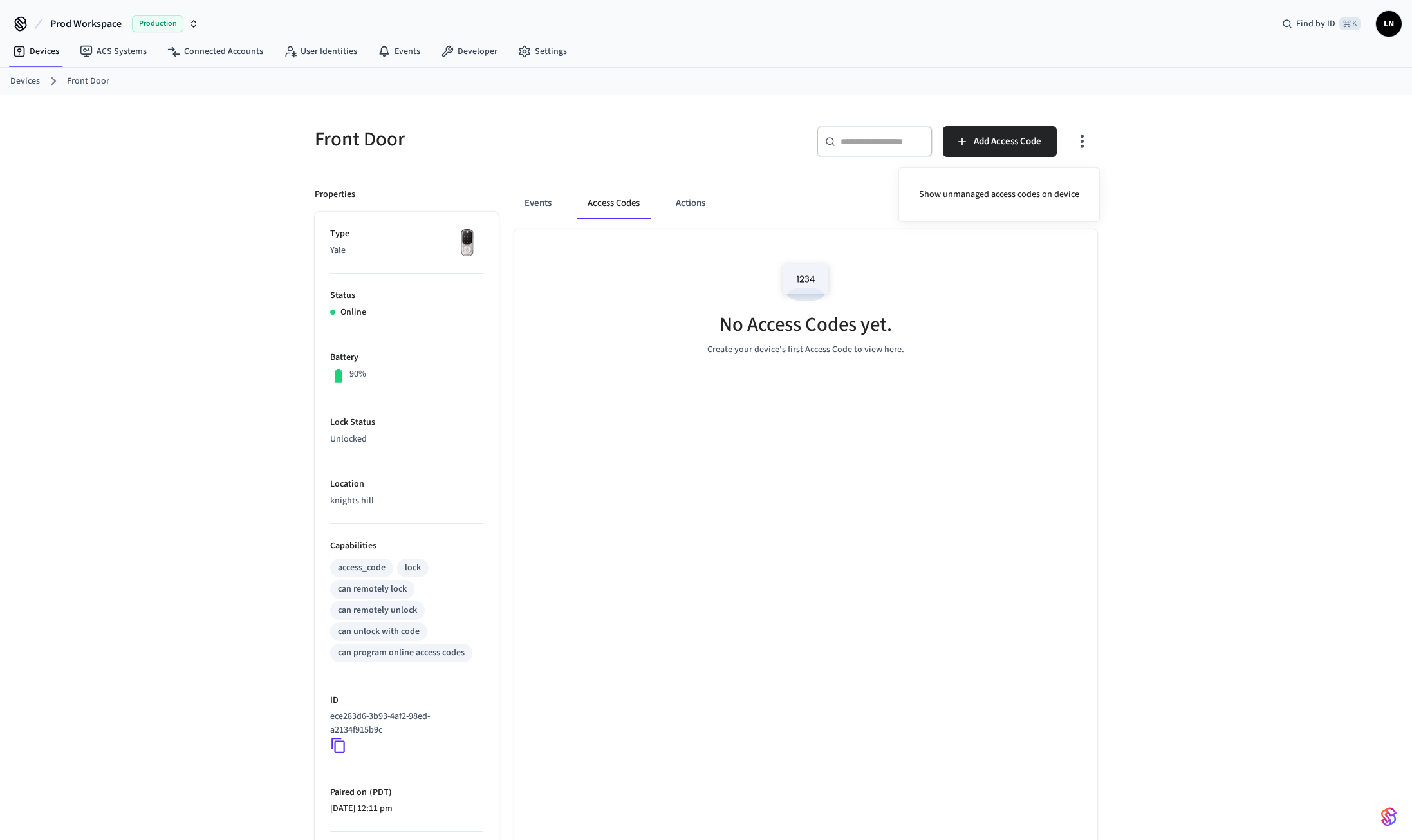
click at [1084, 141] on div at bounding box center [706, 420] width 1412 height 840
click at [1078, 138] on icon "button" at bounding box center [1082, 142] width 20 height 20
click at [1163, 151] on div at bounding box center [706, 420] width 1412 height 840
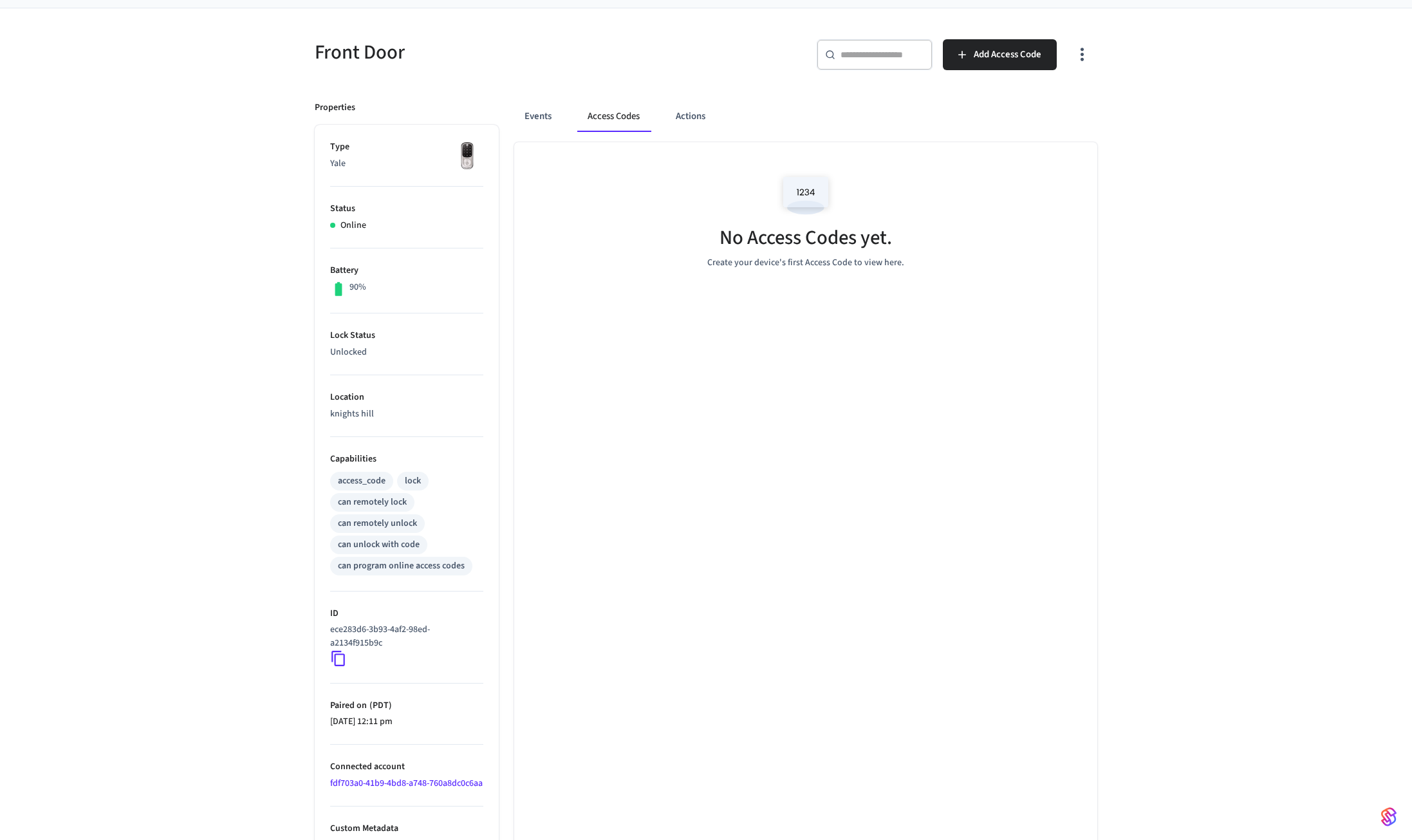
scroll to position [114, 0]
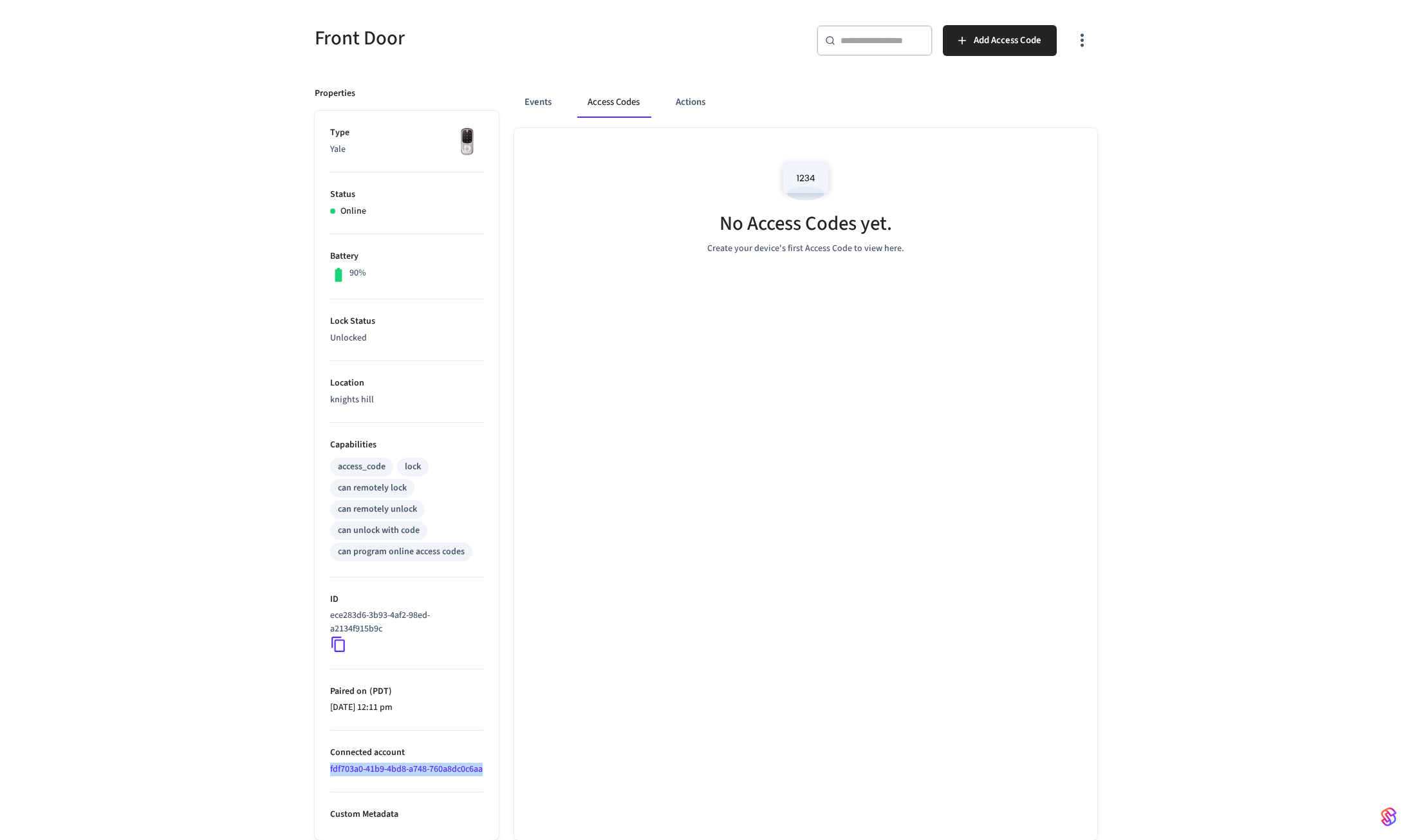
drag, startPoint x: 391, startPoint y: 769, endPoint x: 323, endPoint y: 761, distance: 68.5
click at [323, 761] on ul "Type Yale Status Online Battery 90% Lock Status Unlocked Location knights hill …" at bounding box center [407, 475] width 184 height 729
copy link "fdf703a0-41b9-4bd8-a748-760a8dc0c6aa"
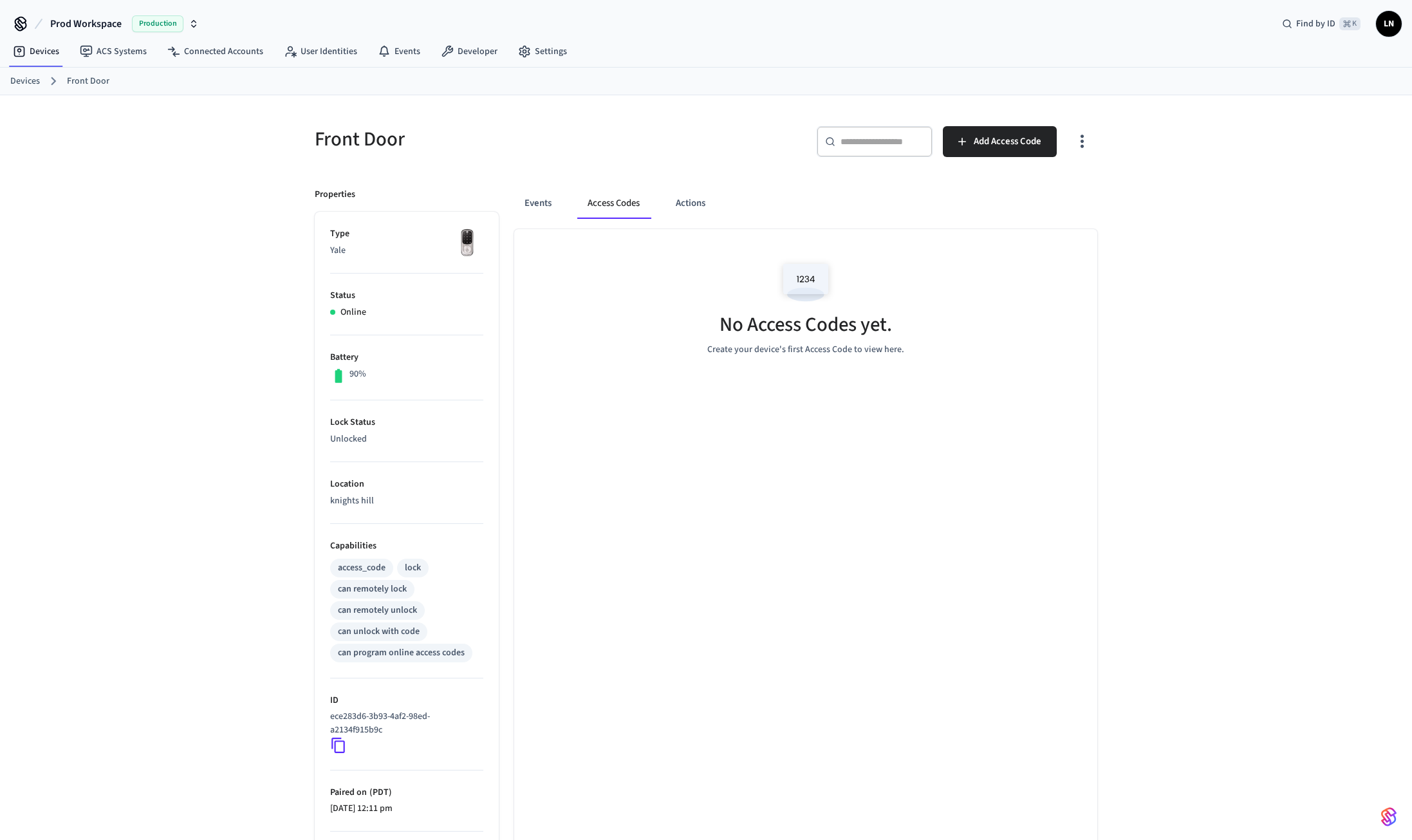
click at [1385, 25] on span "LN" at bounding box center [1389, 24] width 23 height 23
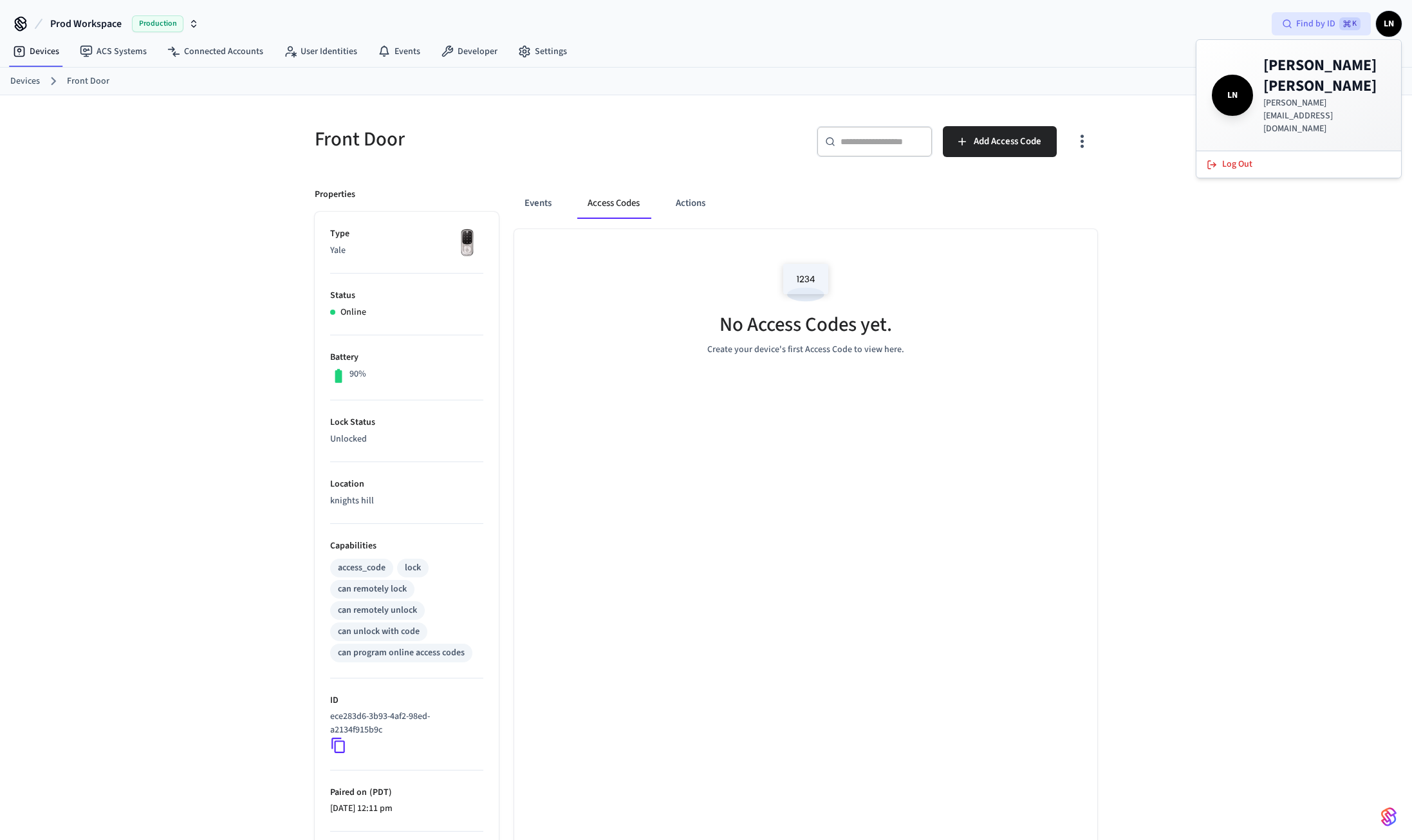
click at [1302, 20] on span "Find by ID" at bounding box center [1316, 23] width 39 height 13
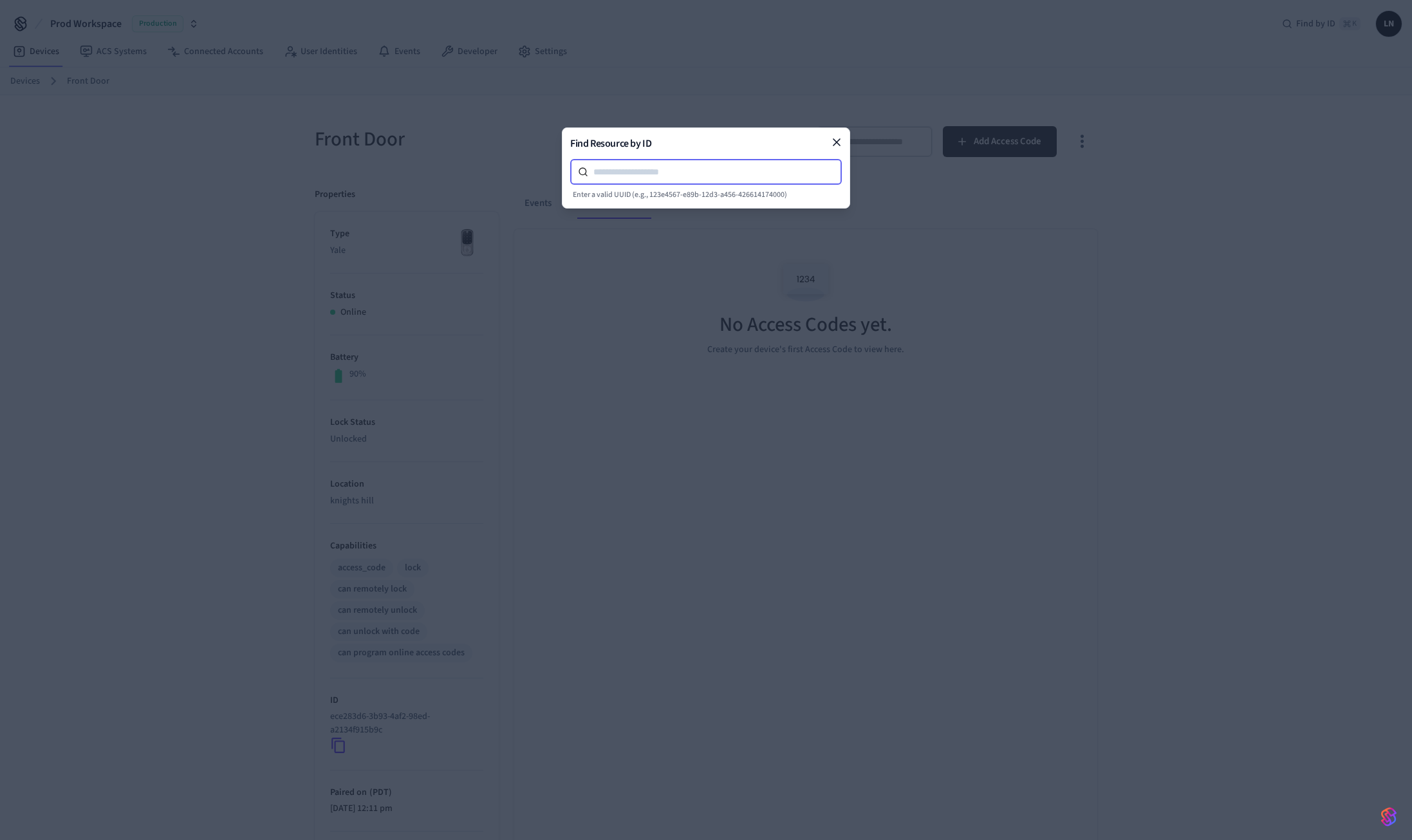
paste input "**********"
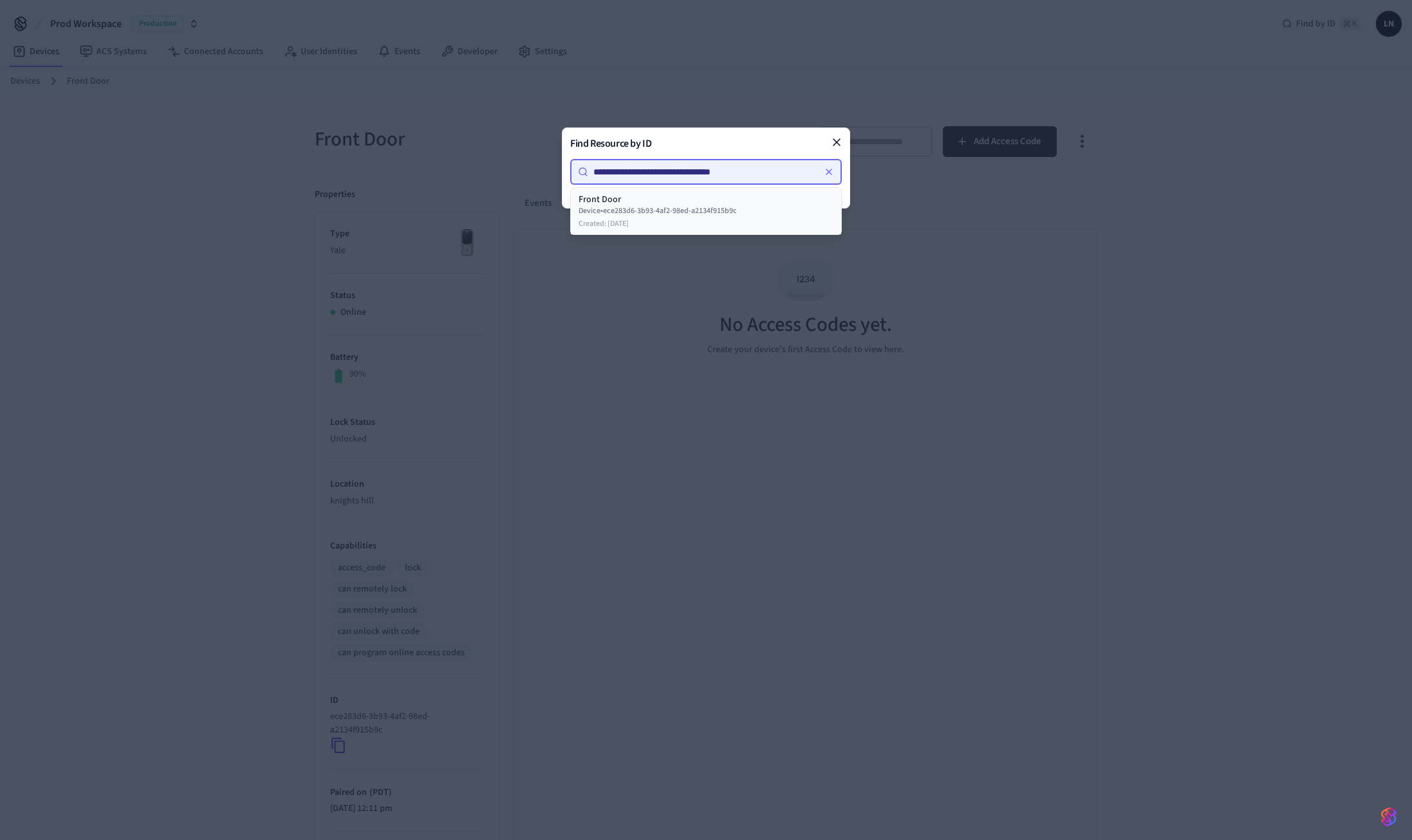
type input "**********"
click at [628, 207] on div "Device • ece283d6-3b93-4af2-98ed-a2134f915b9c" at bounding box center [706, 210] width 255 height 10
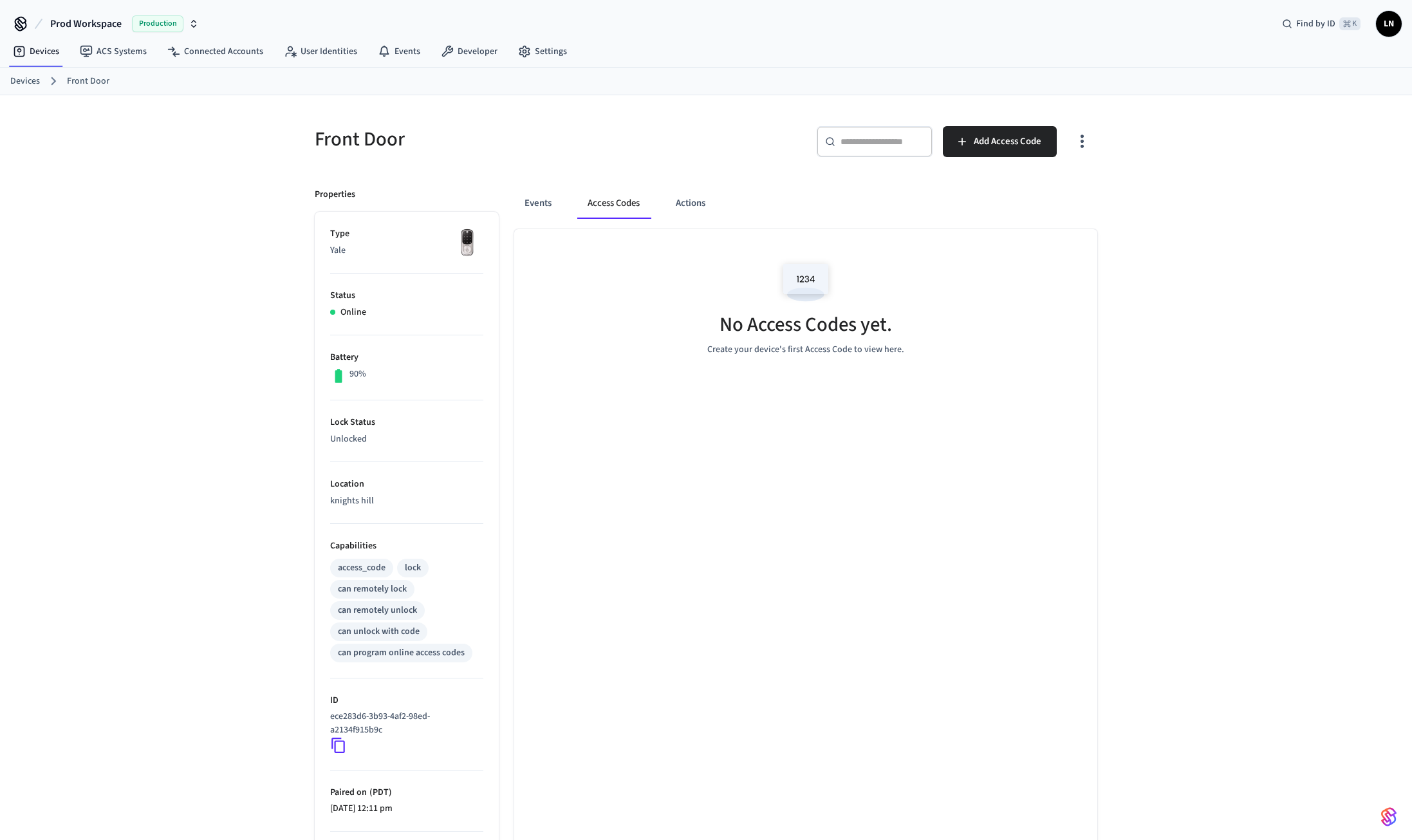
scroll to position [2, 0]
click at [354, 239] on li "Type Yale" at bounding box center [407, 247] width 153 height 46
click at [31, 80] on link "Devices" at bounding box center [25, 80] width 29 height 13
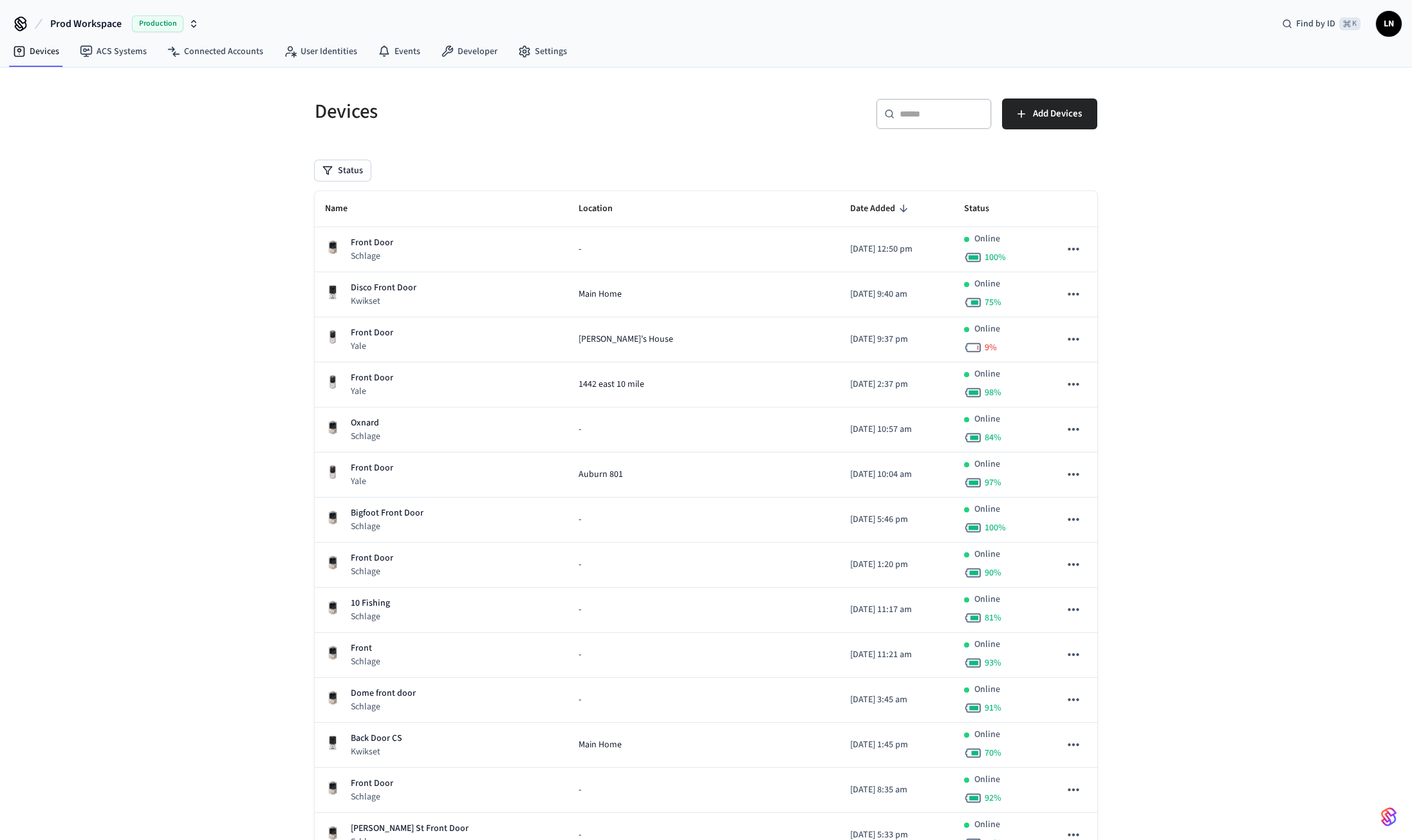
drag, startPoint x: 937, startPoint y: 114, endPoint x: 960, endPoint y: 111, distance: 23.2
click at [947, 113] on input "text" at bounding box center [942, 114] width 84 height 13
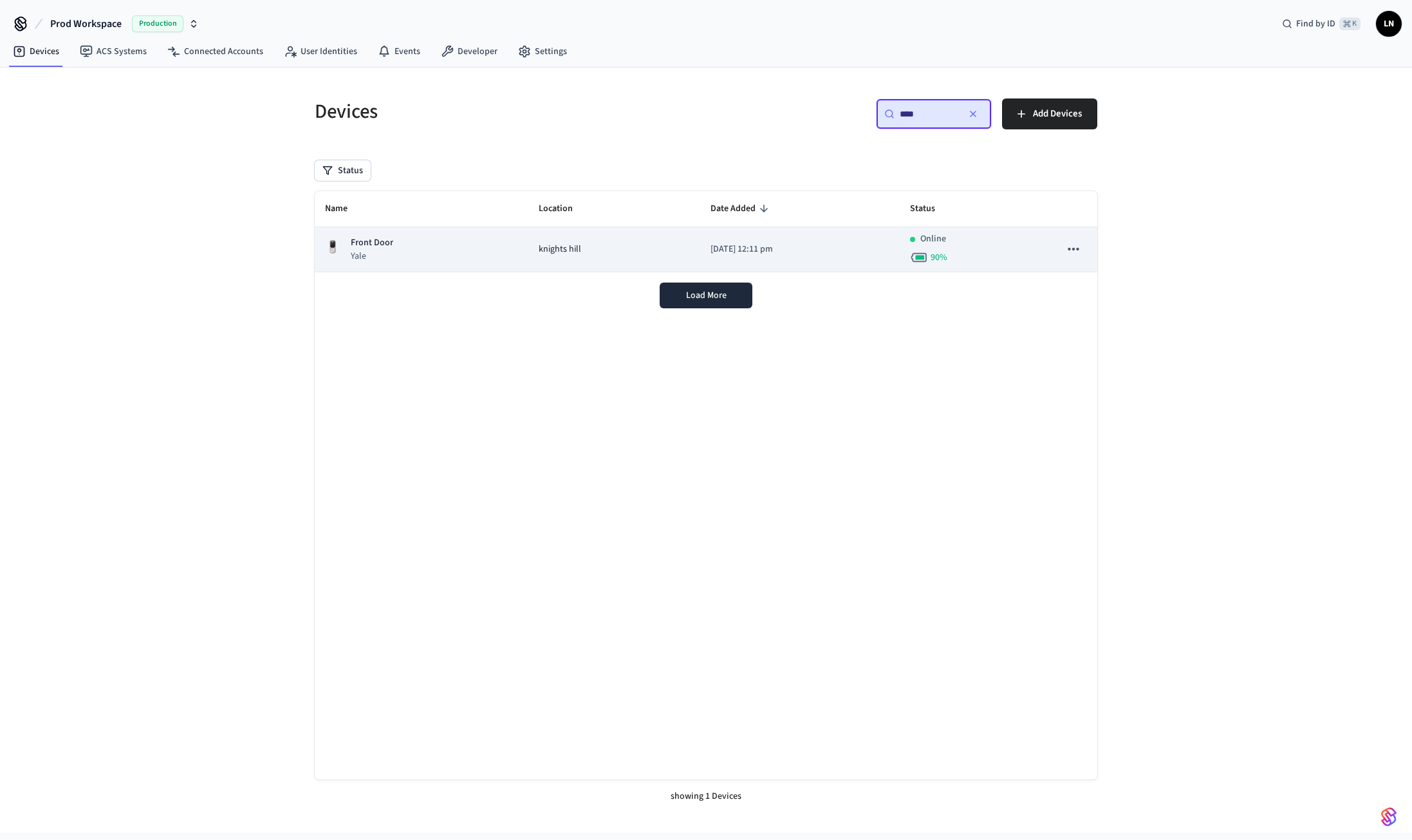
type input "****"
click at [1075, 248] on icon "sticky table" at bounding box center [1073, 248] width 11 height 2
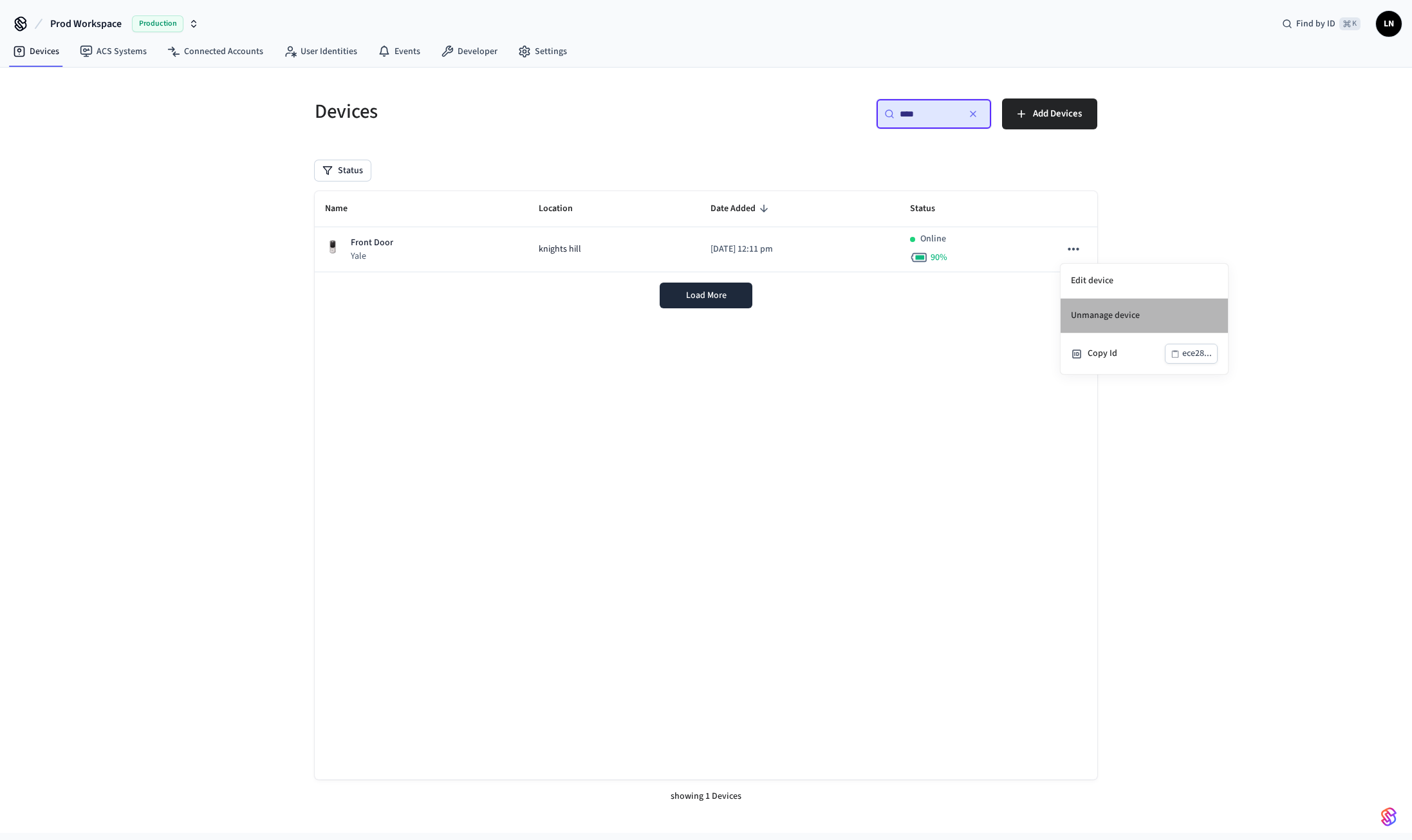
click at [1103, 312] on li "Unmanage device" at bounding box center [1144, 316] width 167 height 35
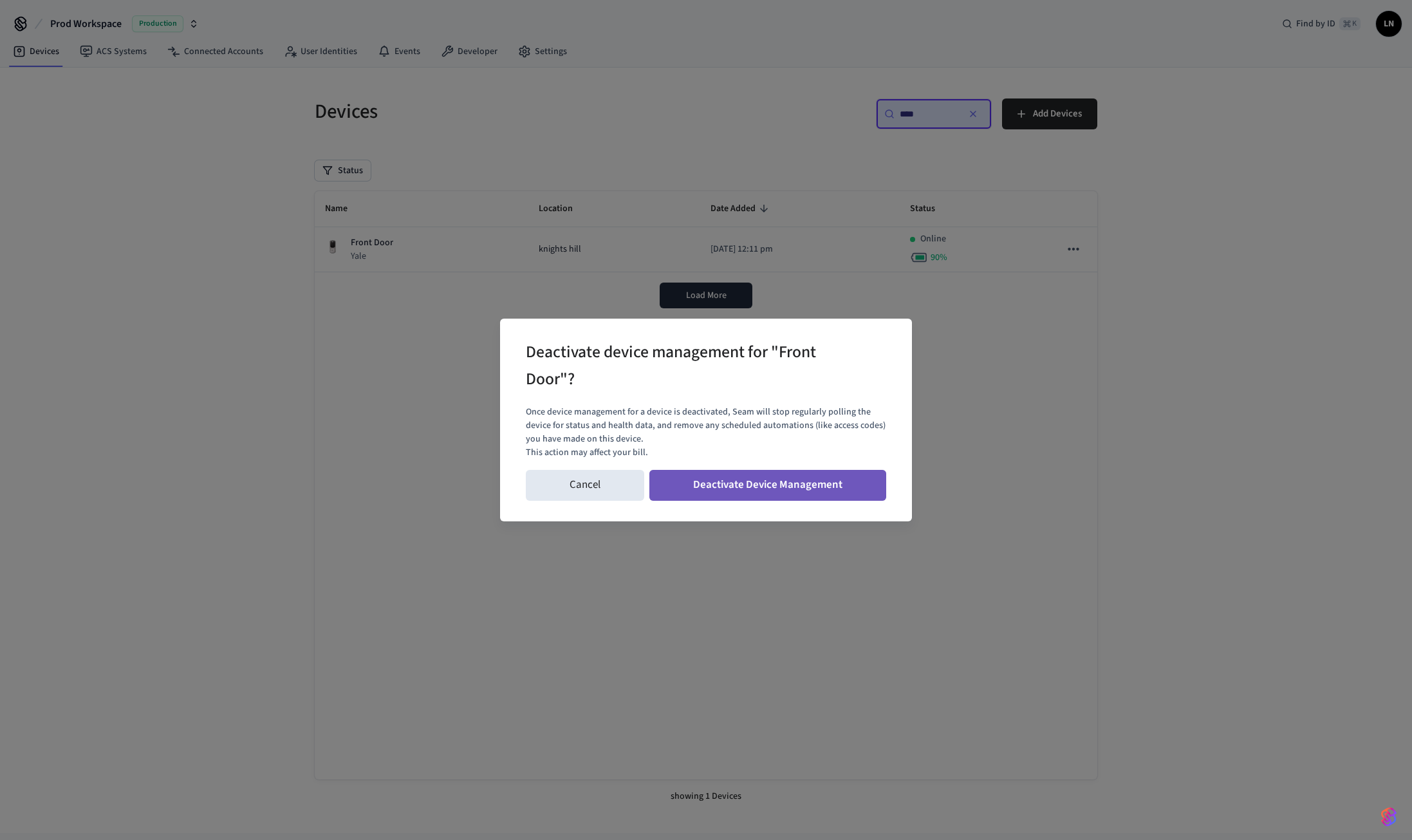
click at [736, 492] on button "Deactivate Device Management" at bounding box center [768, 485] width 237 height 31
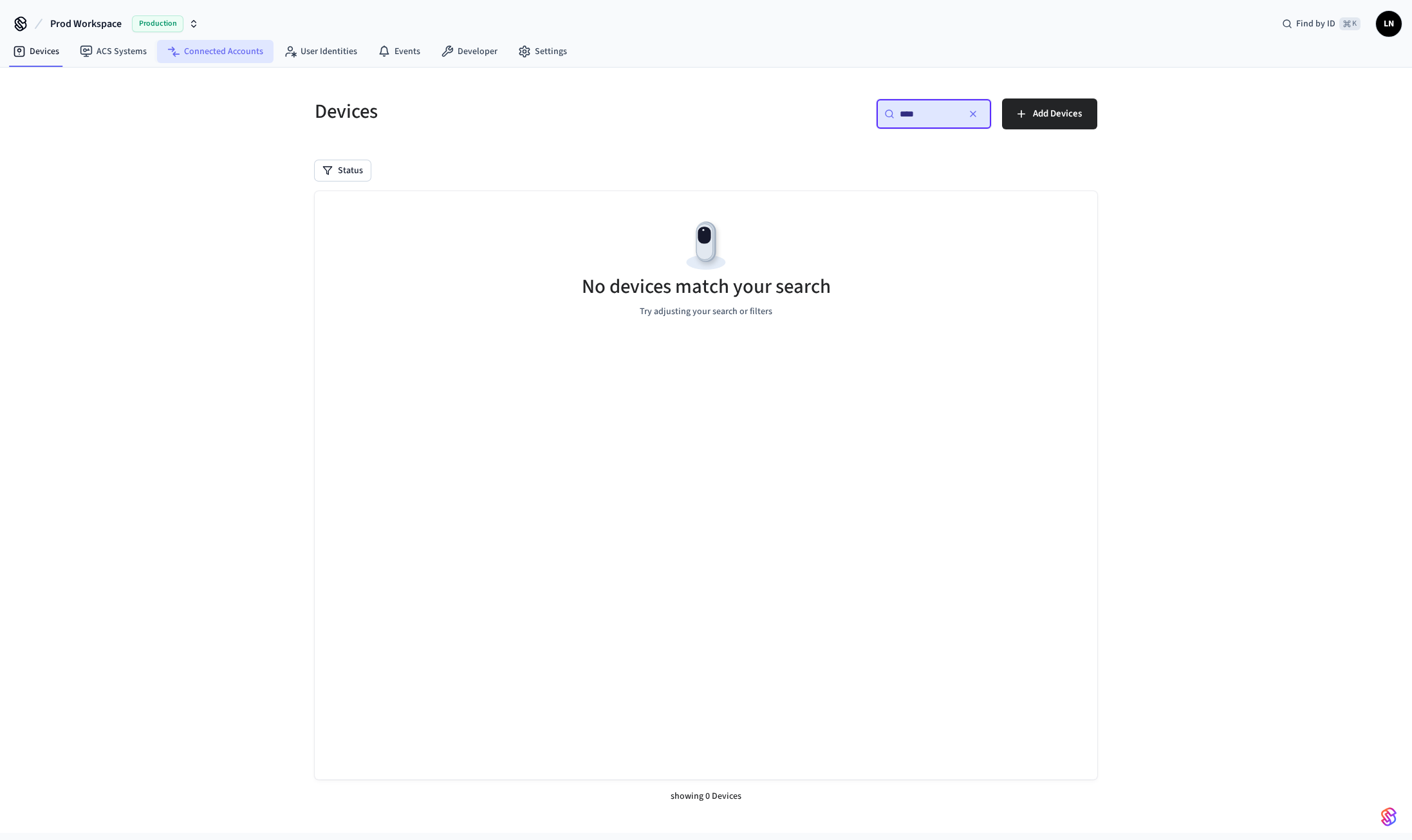
click at [223, 49] on link "Connected Accounts" at bounding box center [215, 52] width 117 height 23
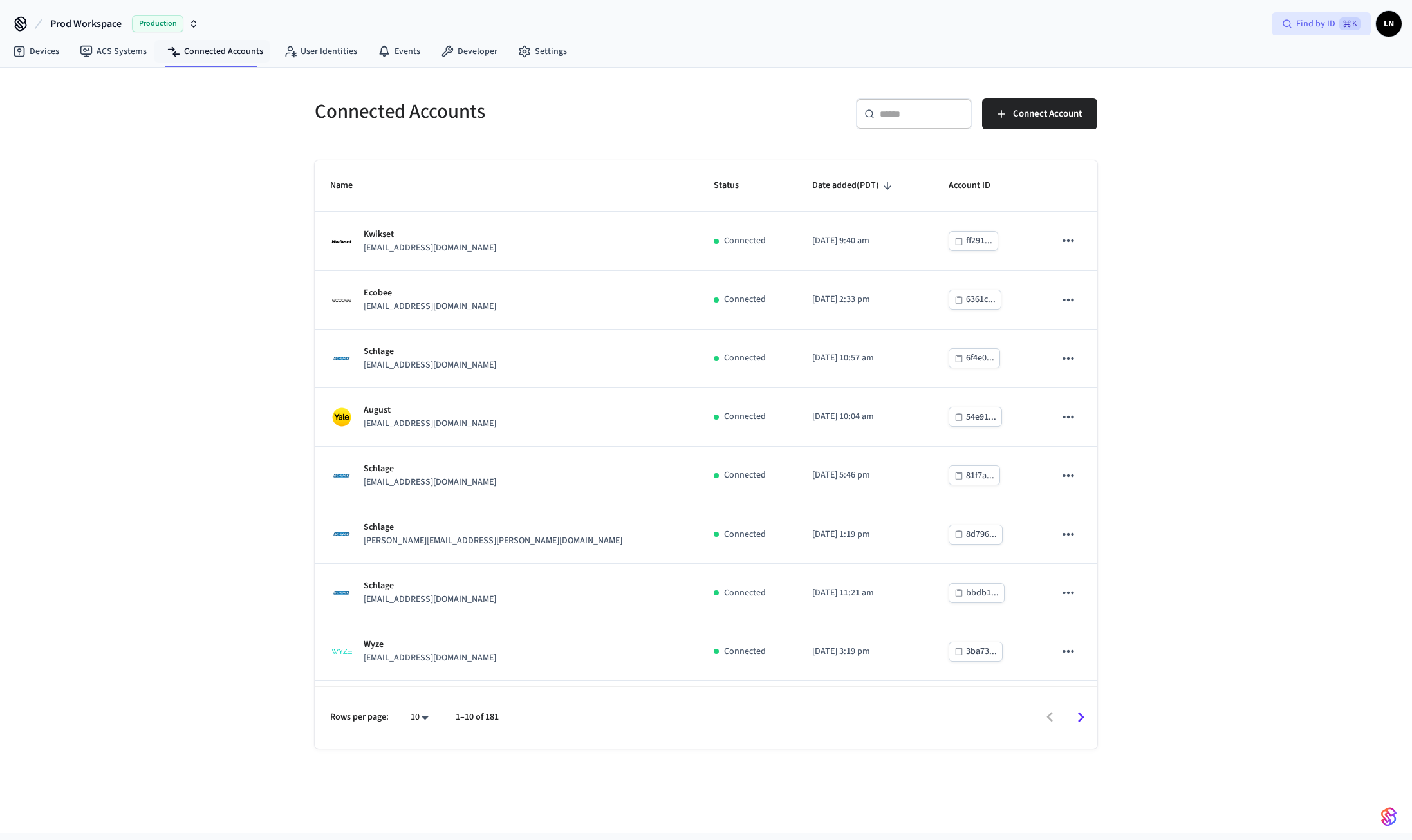
click at [1352, 21] on span "⌘ K" at bounding box center [1349, 23] width 21 height 13
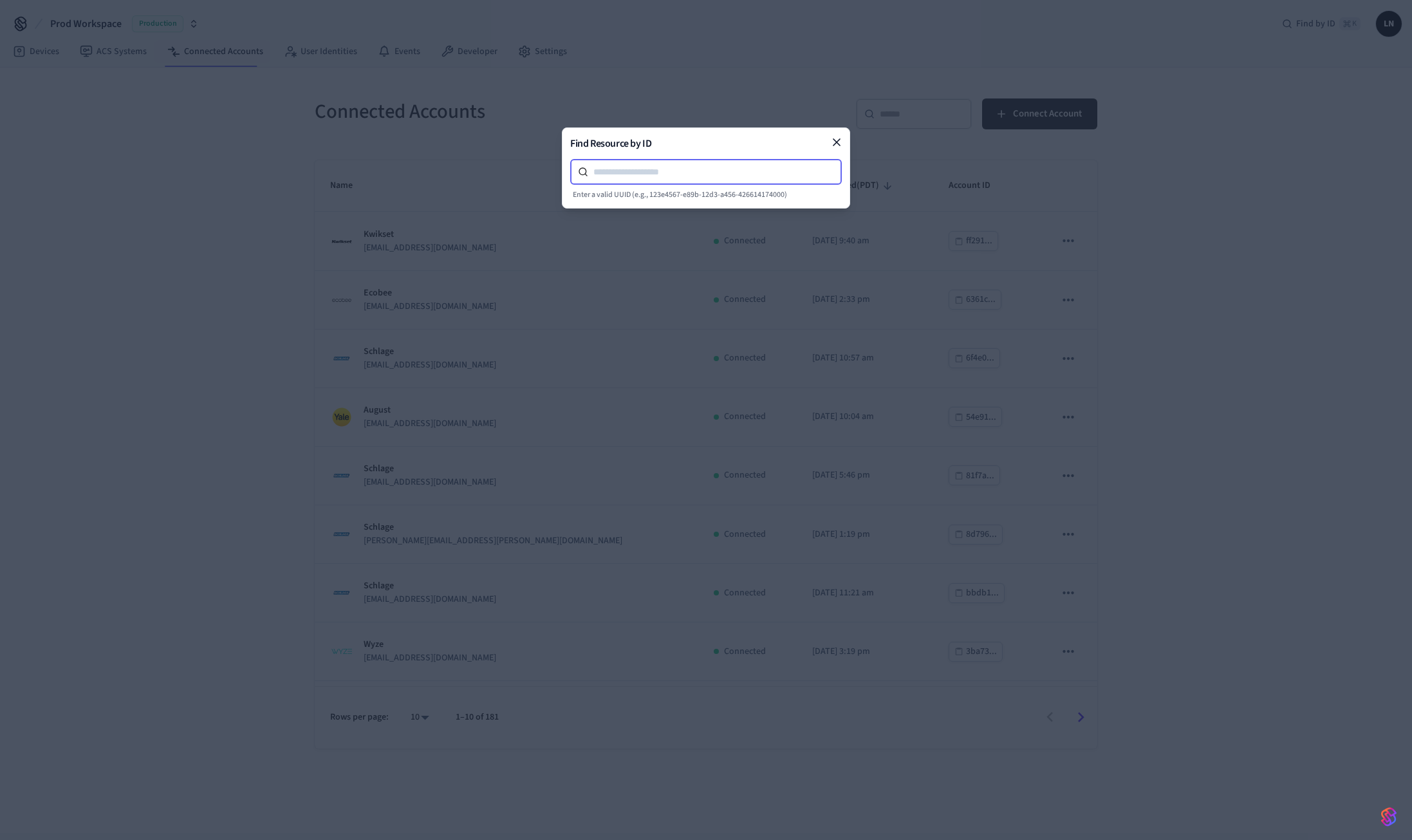
paste input "**********"
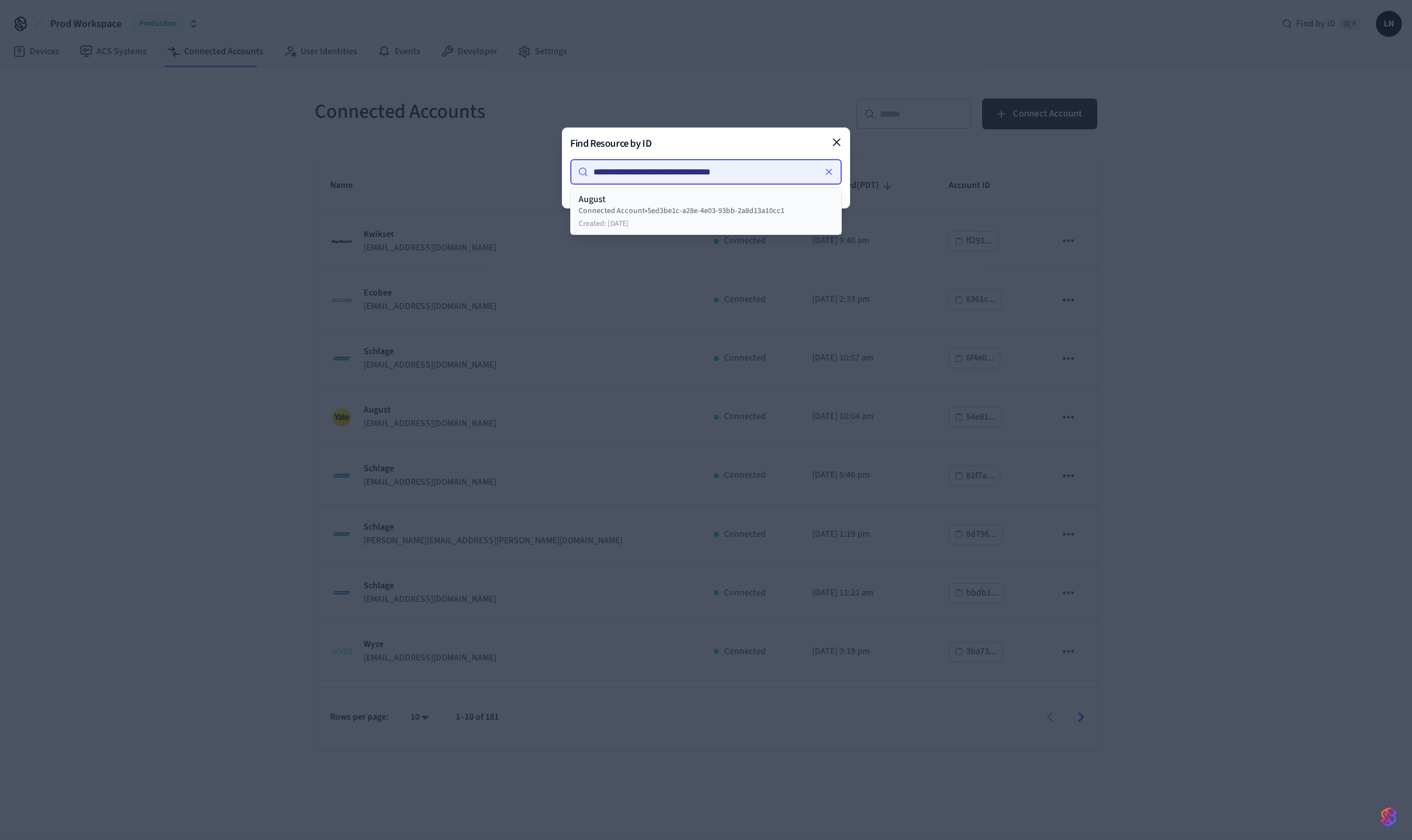
type input "**********"
click at [610, 212] on div "Connected Account • 5ed3be1c-a28e-4e03-93bb-2a8d13a10cc1" at bounding box center [706, 210] width 255 height 10
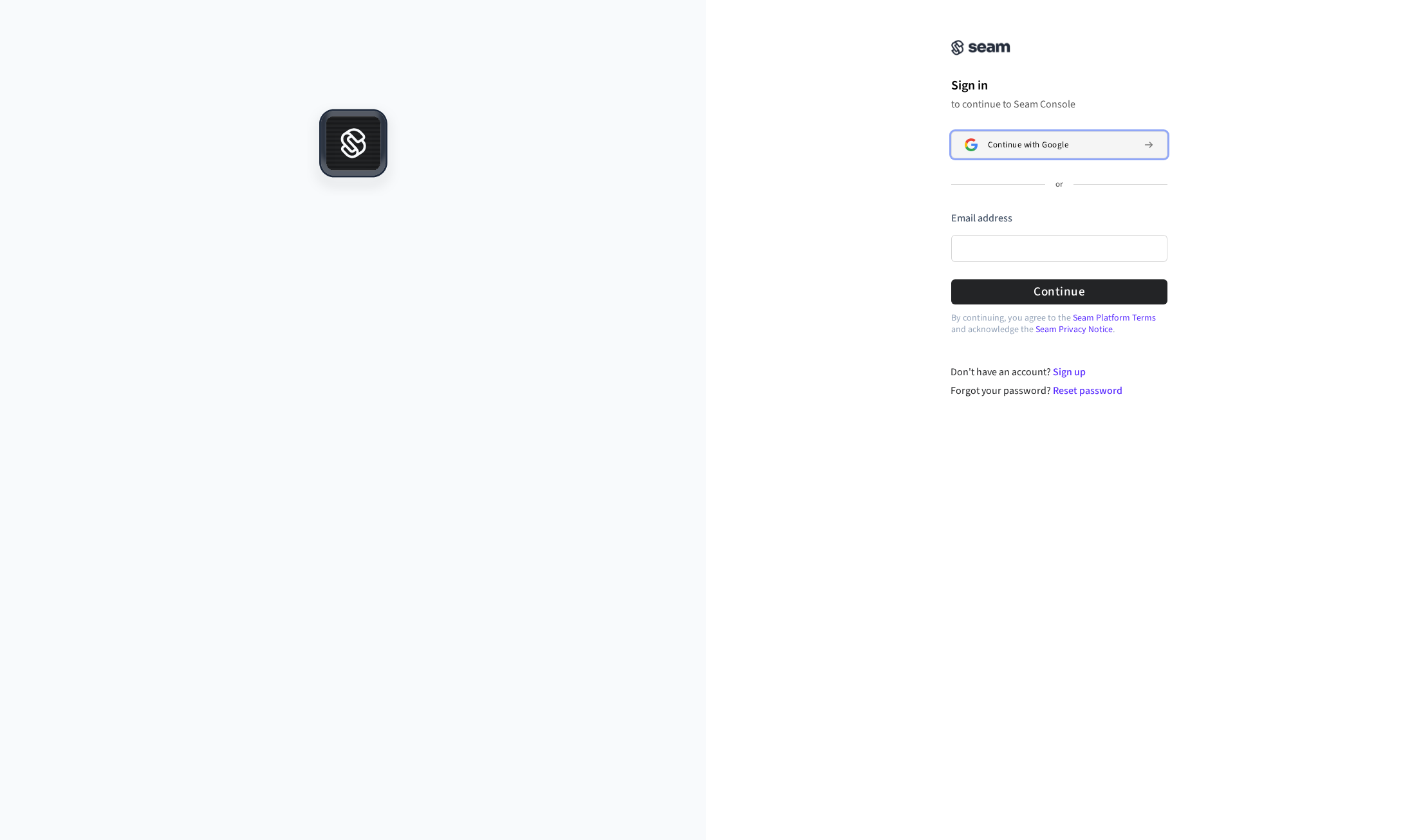
click at [1021, 140] on span "Continue with Google" at bounding box center [1028, 145] width 80 height 10
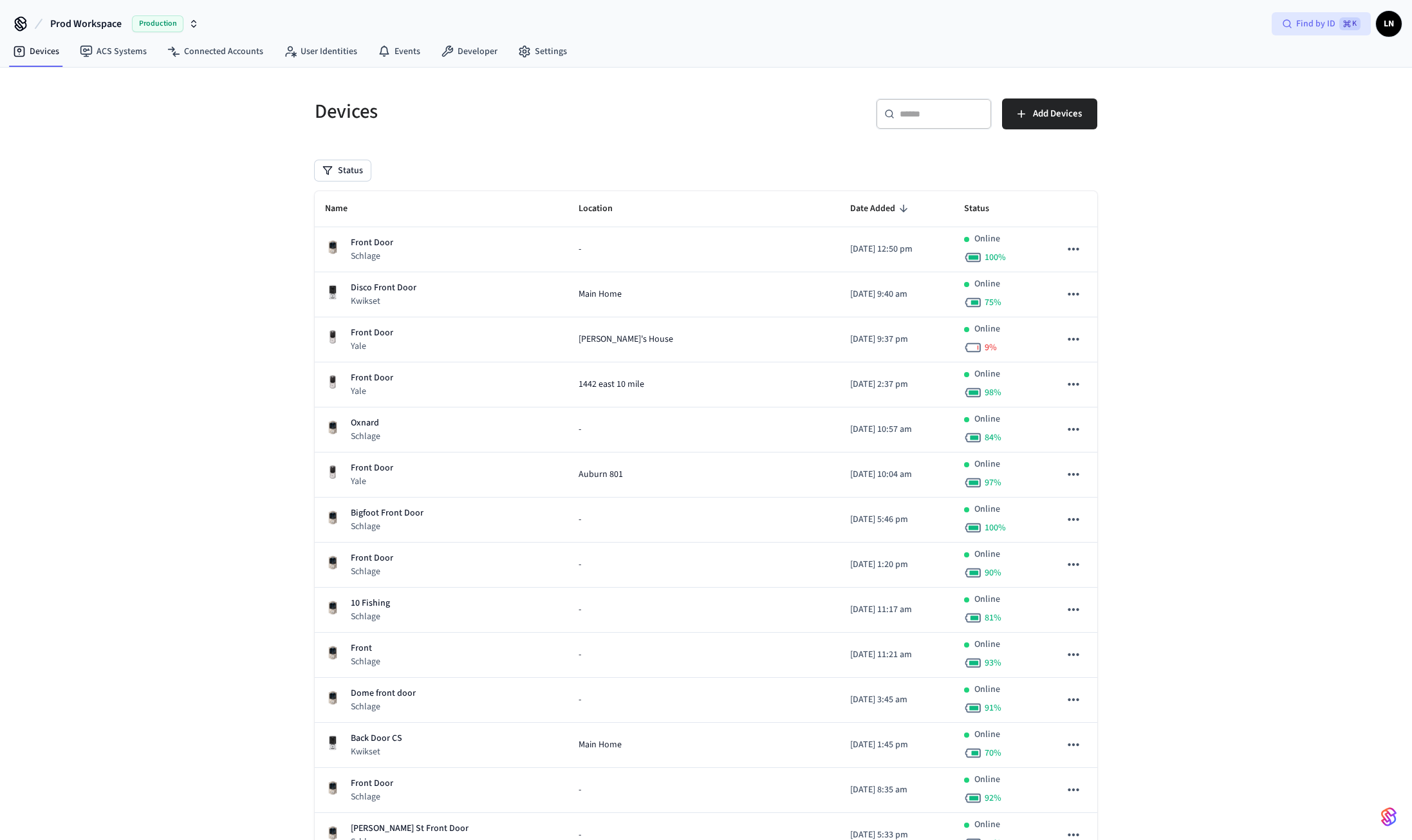
click at [1320, 25] on span "Find by ID" at bounding box center [1316, 23] width 39 height 13
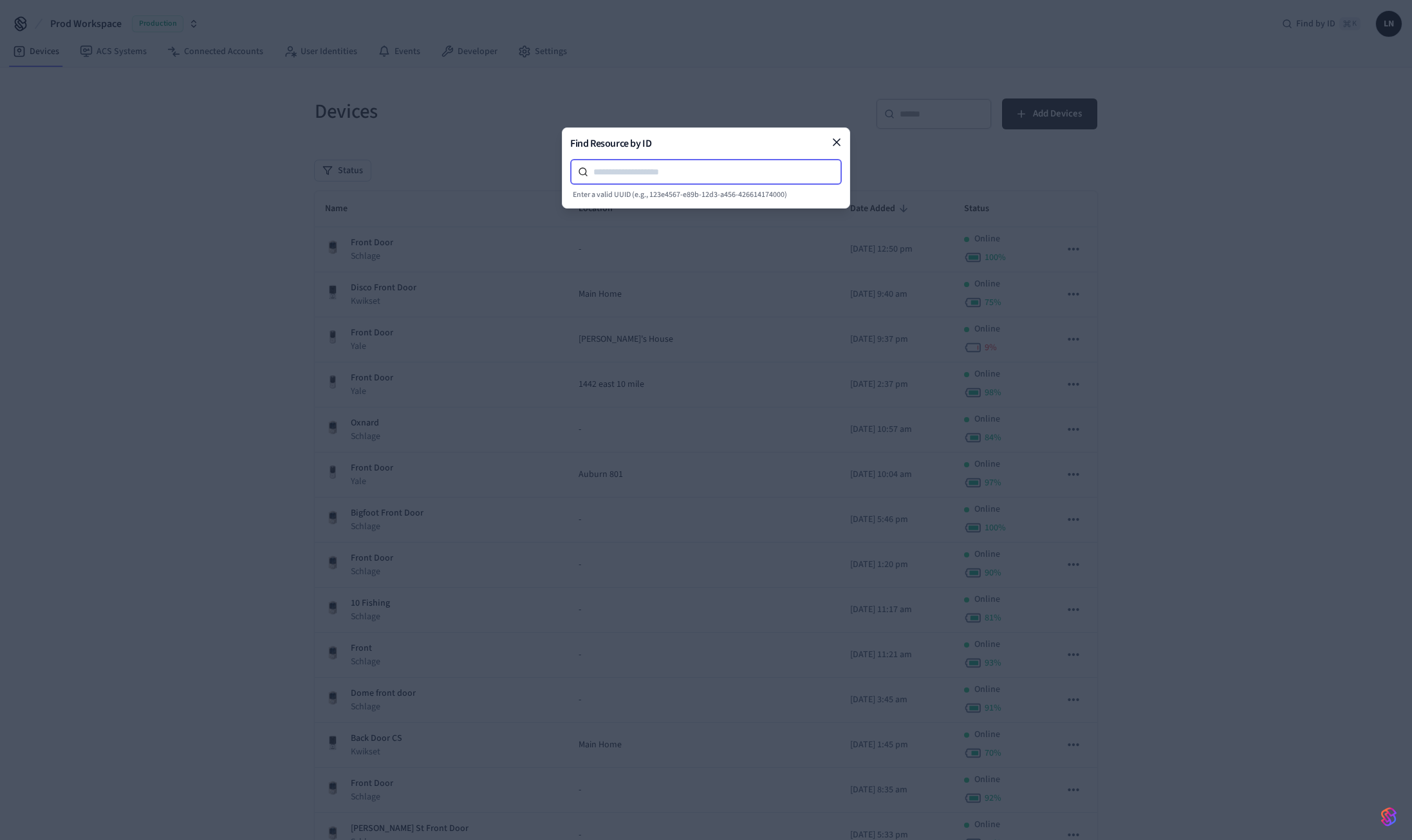
paste input "**********"
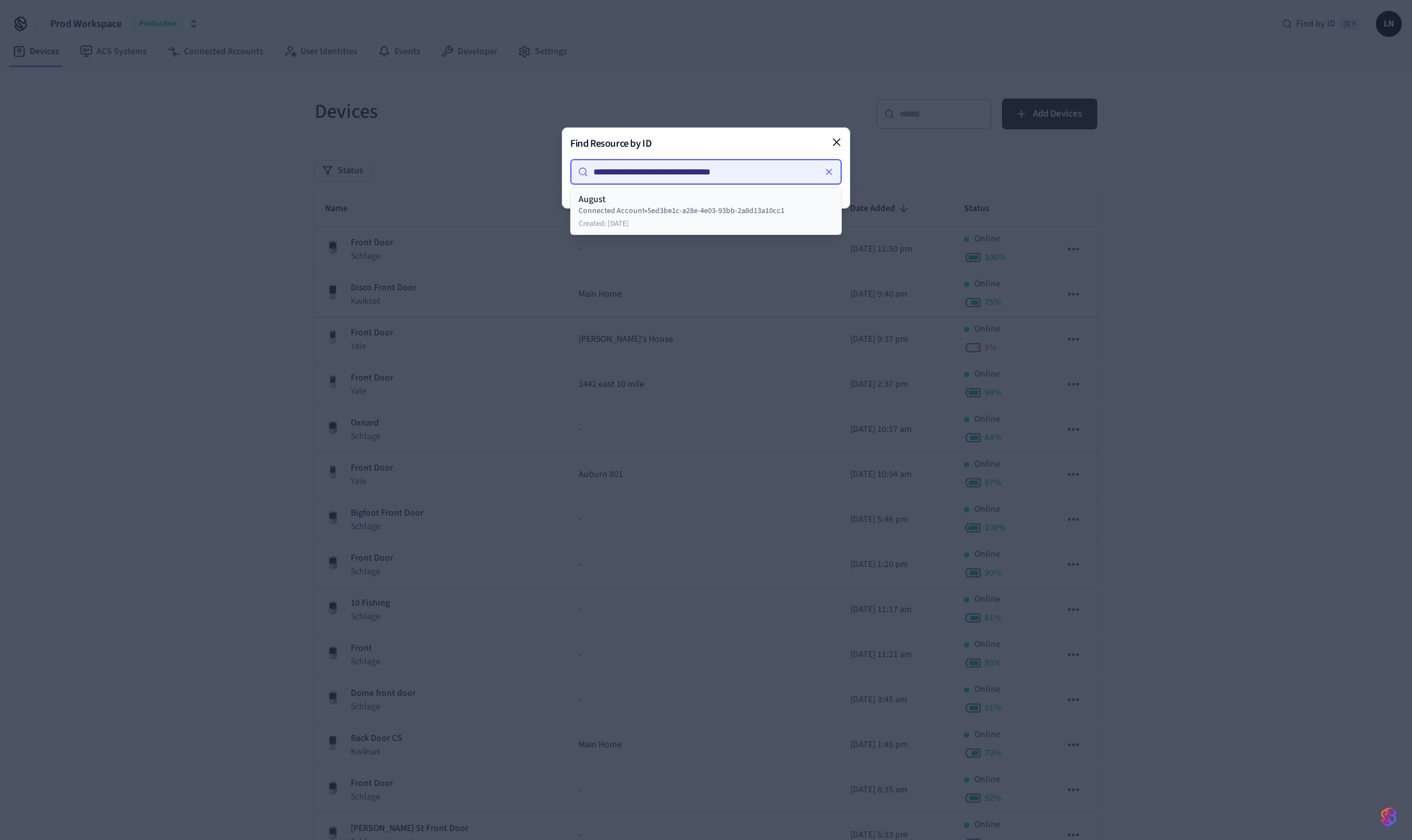
type input "**********"
click at [612, 203] on div "August" at bounding box center [706, 200] width 255 height 13
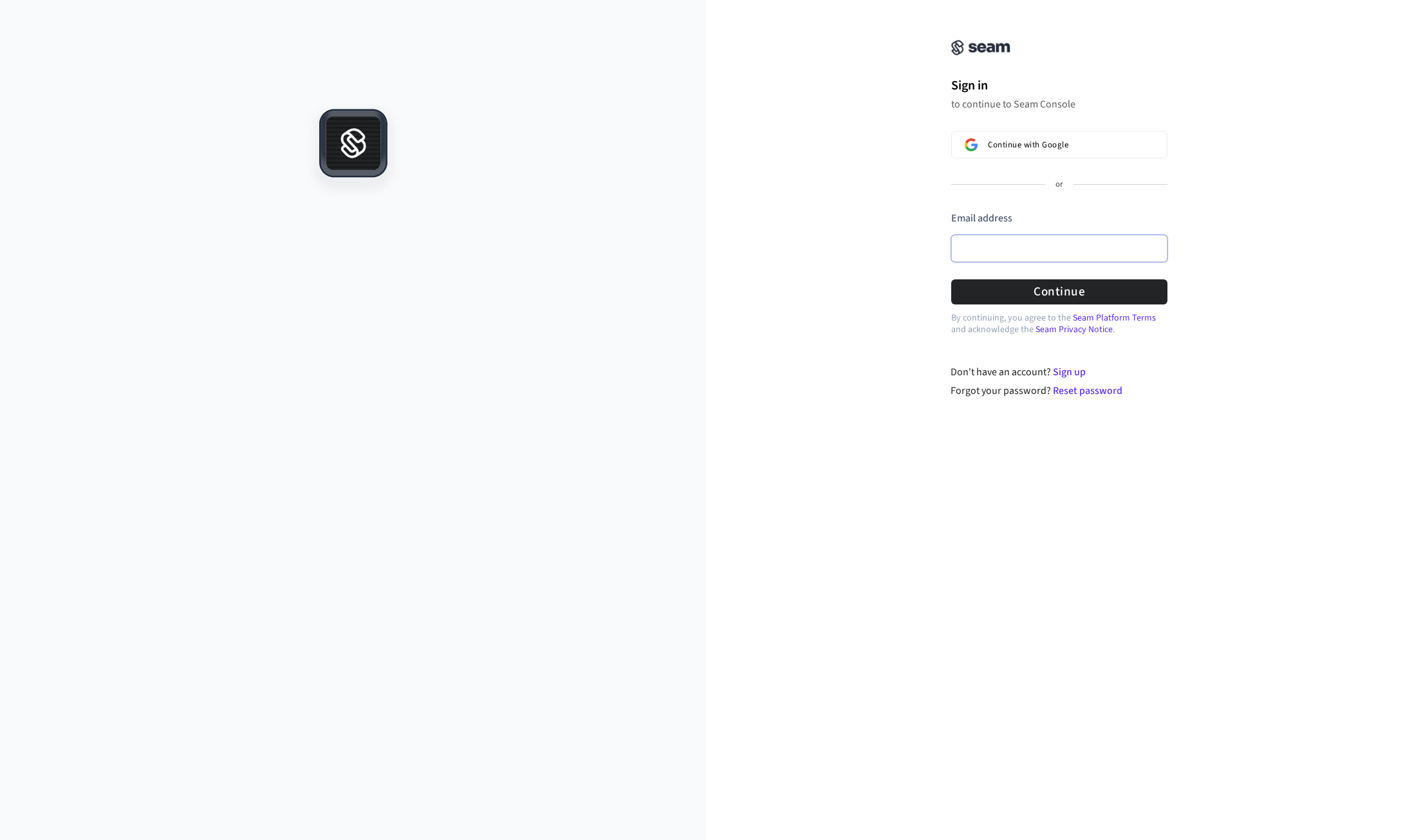
click at [1008, 249] on input "Email address" at bounding box center [1060, 248] width 217 height 27
click at [1058, 295] on button "Continue" at bounding box center [1060, 292] width 217 height 25
type input "**********"
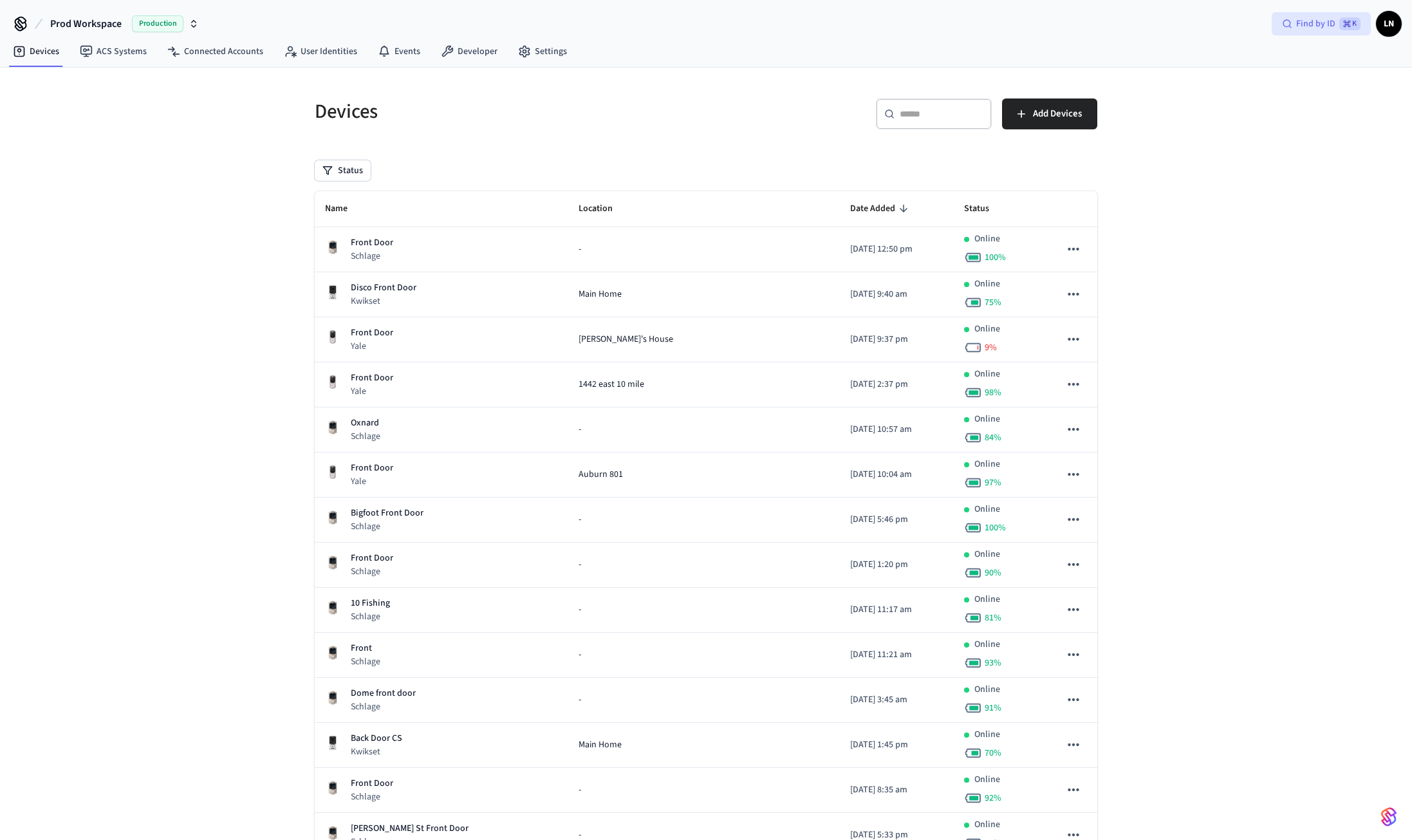
click at [1333, 17] on span "Find by ID" at bounding box center [1316, 23] width 39 height 13
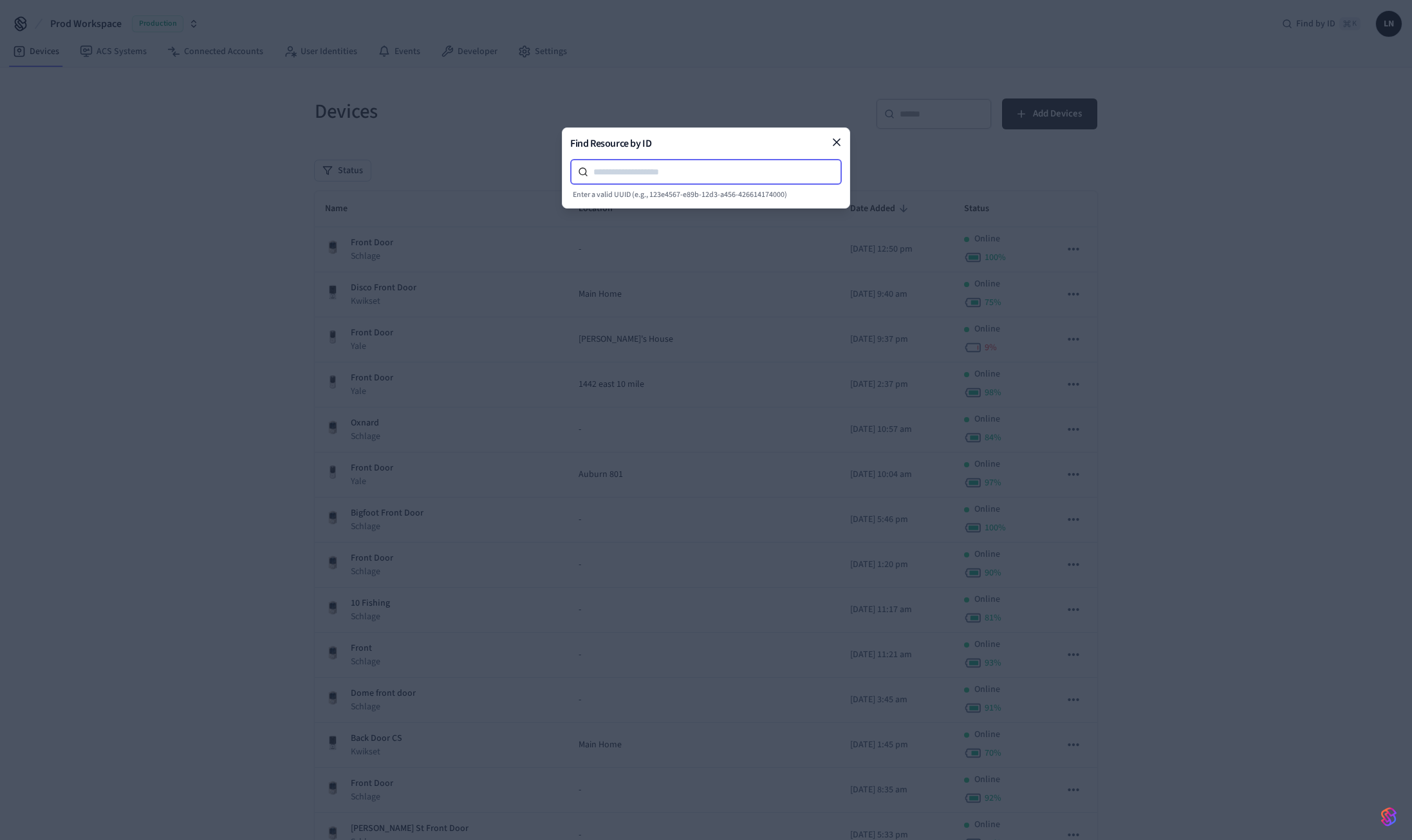
paste input "**********"
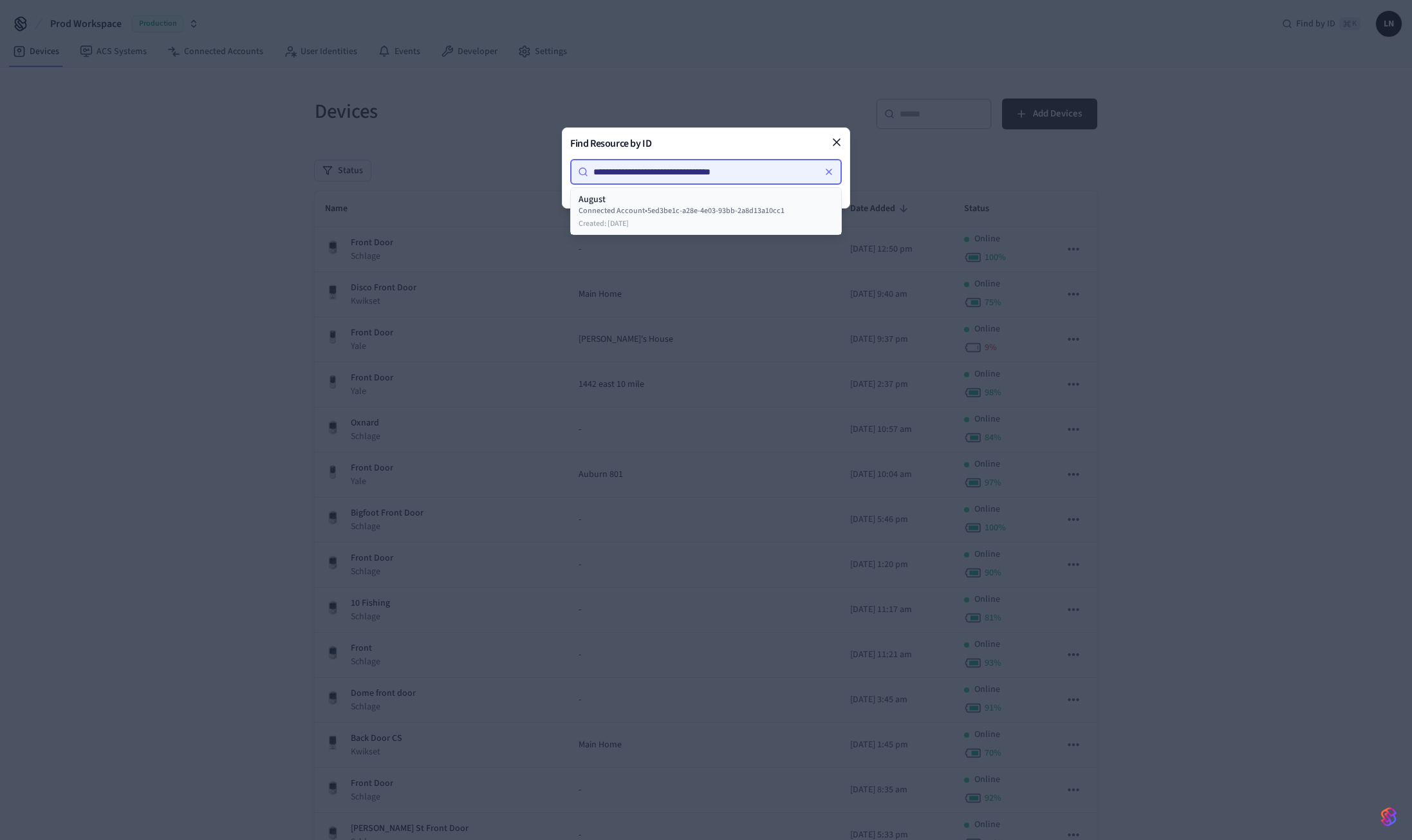
type input "**********"
click at [709, 207] on div "Connected Account • 5ed3be1c-a28e-4e03-93bb-2a8d13a10cc1" at bounding box center [706, 210] width 255 height 10
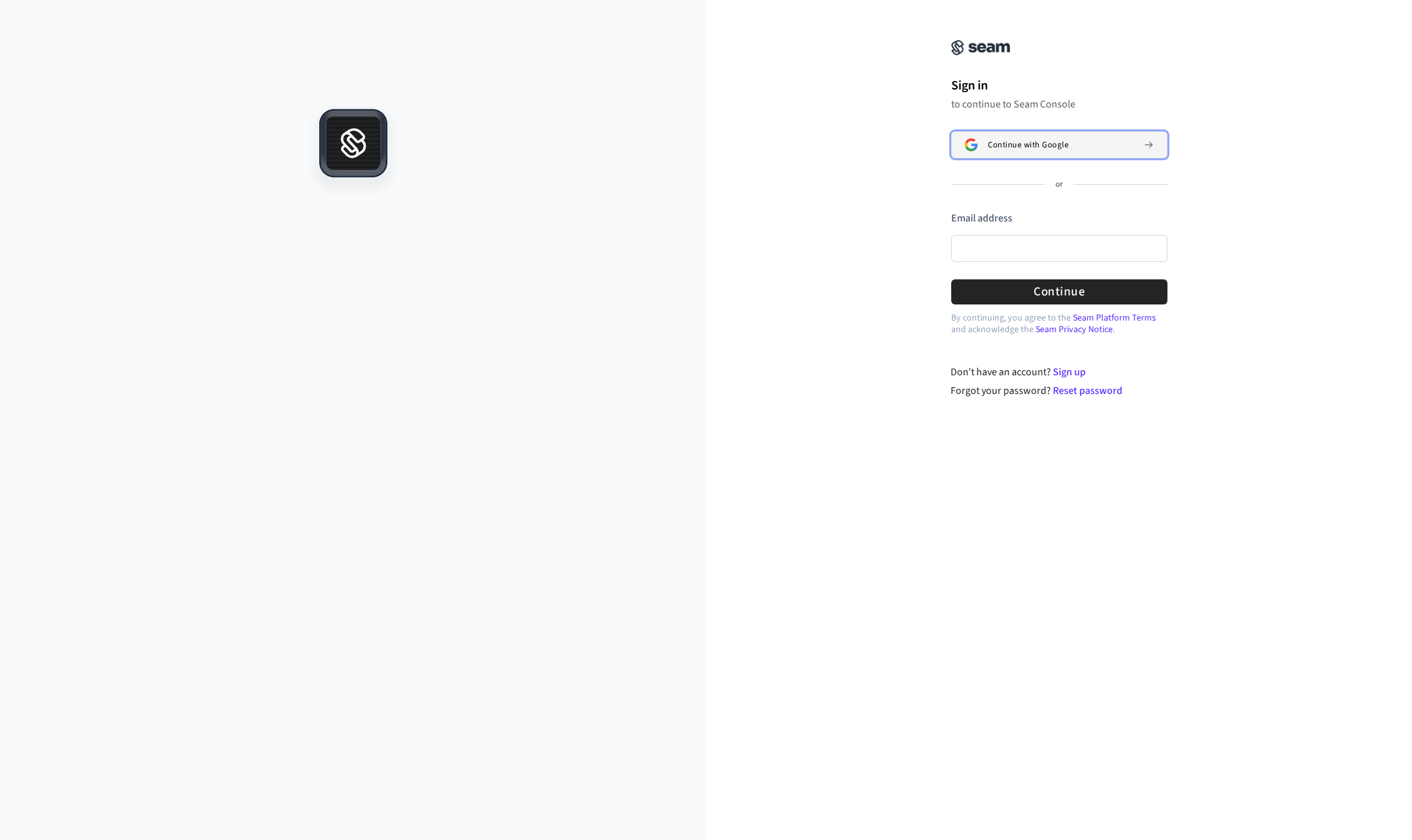
click at [1002, 136] on button "Continue with Google" at bounding box center [1060, 145] width 217 height 27
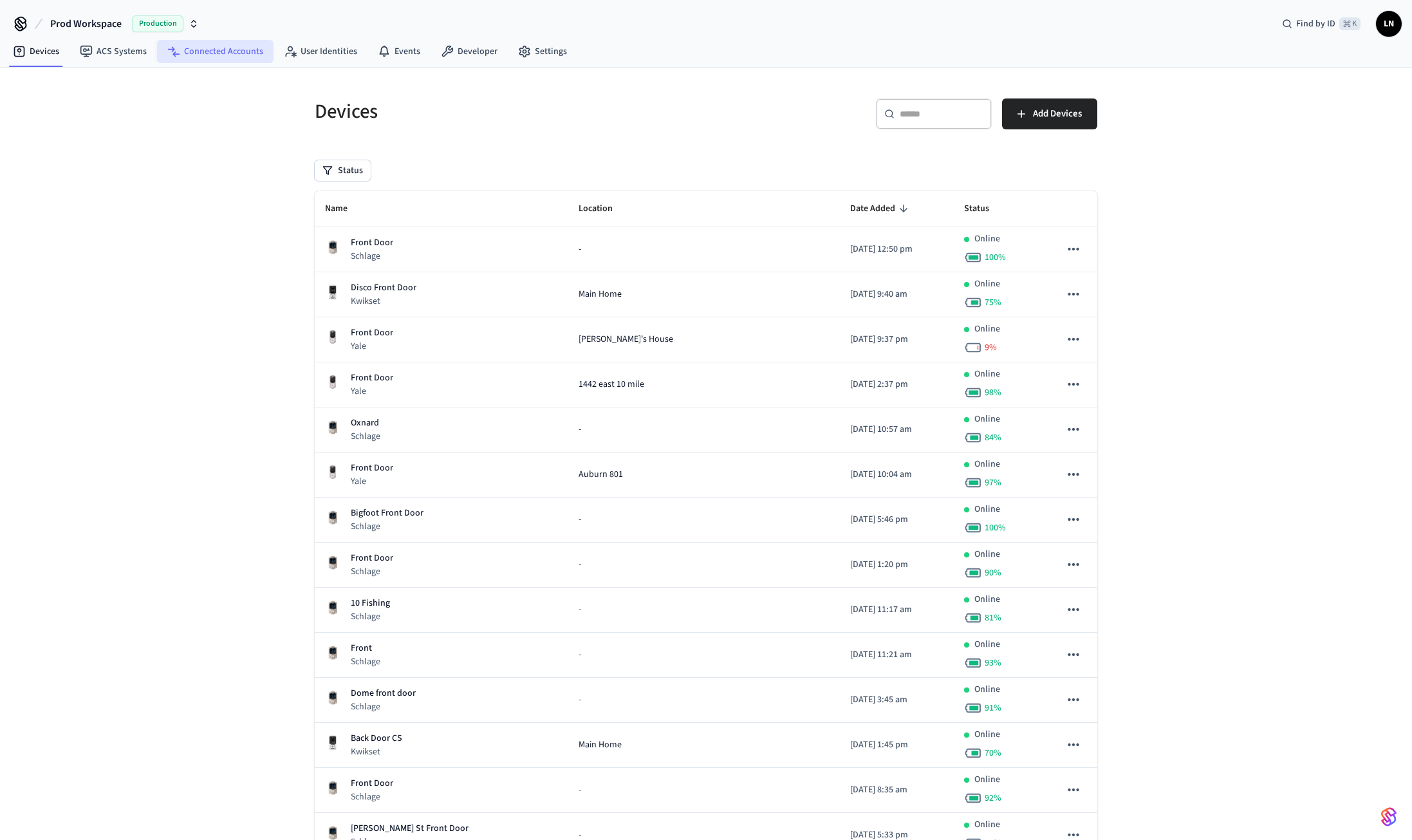
click at [207, 50] on link "Connected Accounts" at bounding box center [215, 52] width 117 height 23
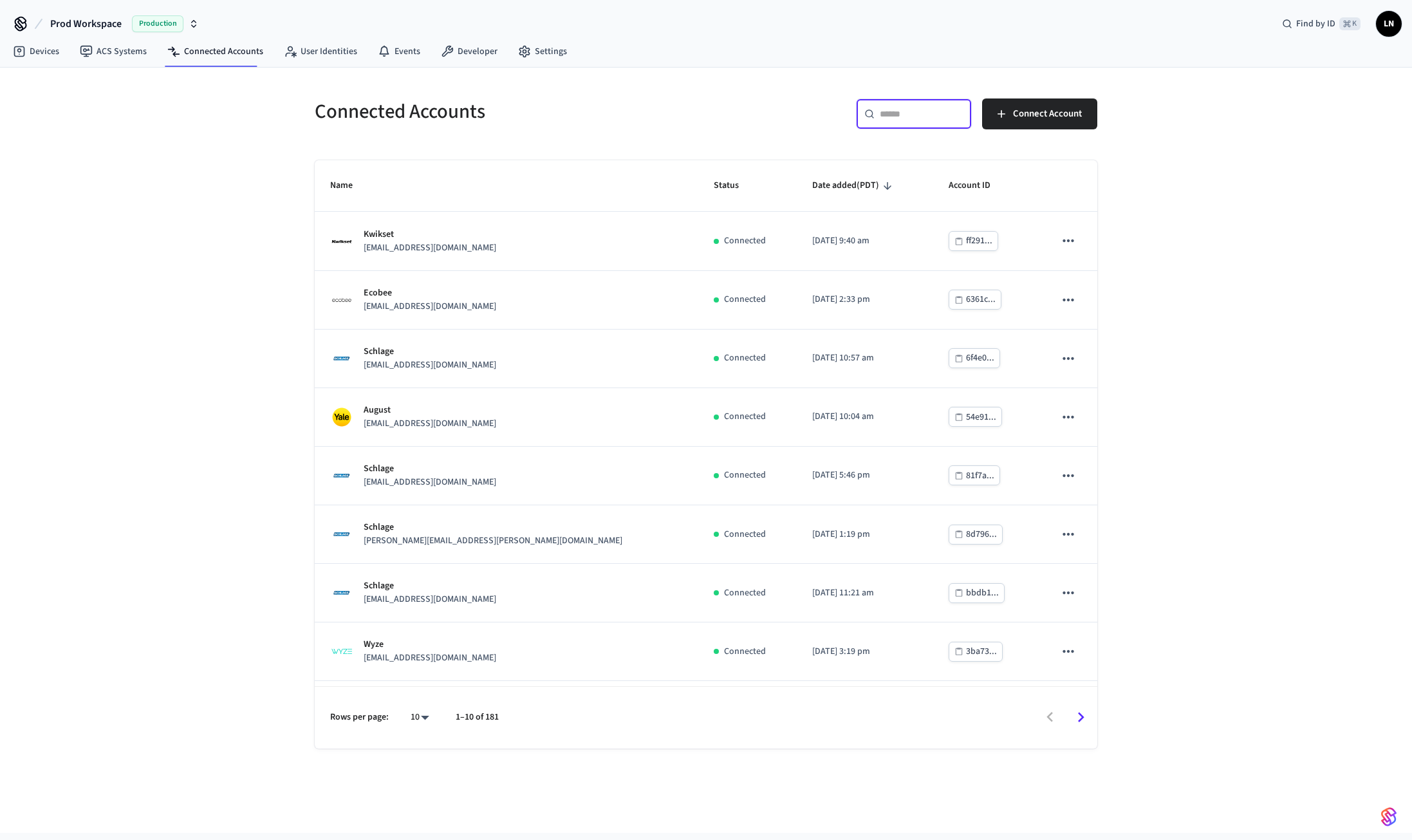
click at [909, 113] on input "text" at bounding box center [921, 114] width 84 height 13
paste input "**********"
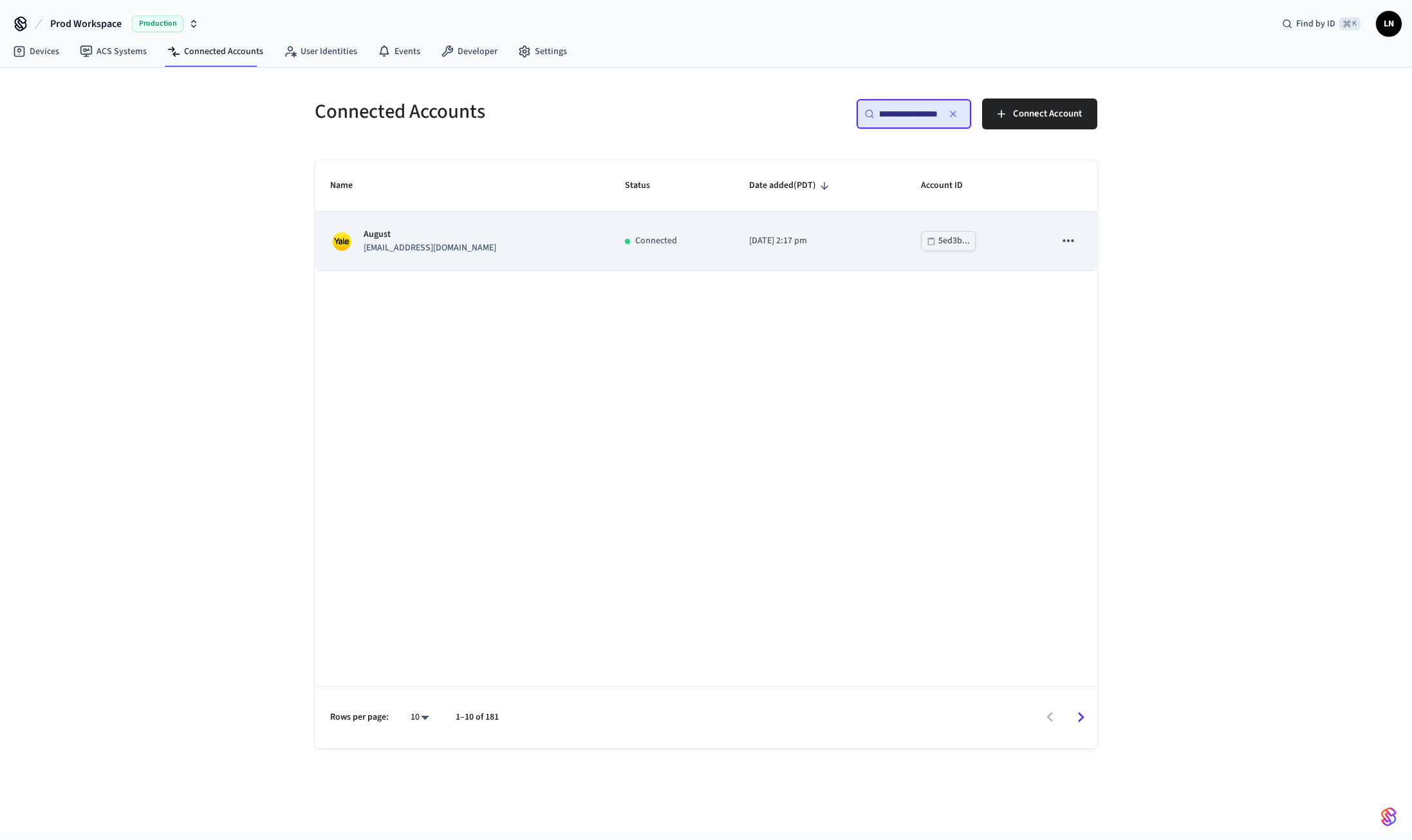
type input "**********"
click at [447, 245] on p "[EMAIL_ADDRESS][DOMAIN_NAME]" at bounding box center [429, 248] width 132 height 13
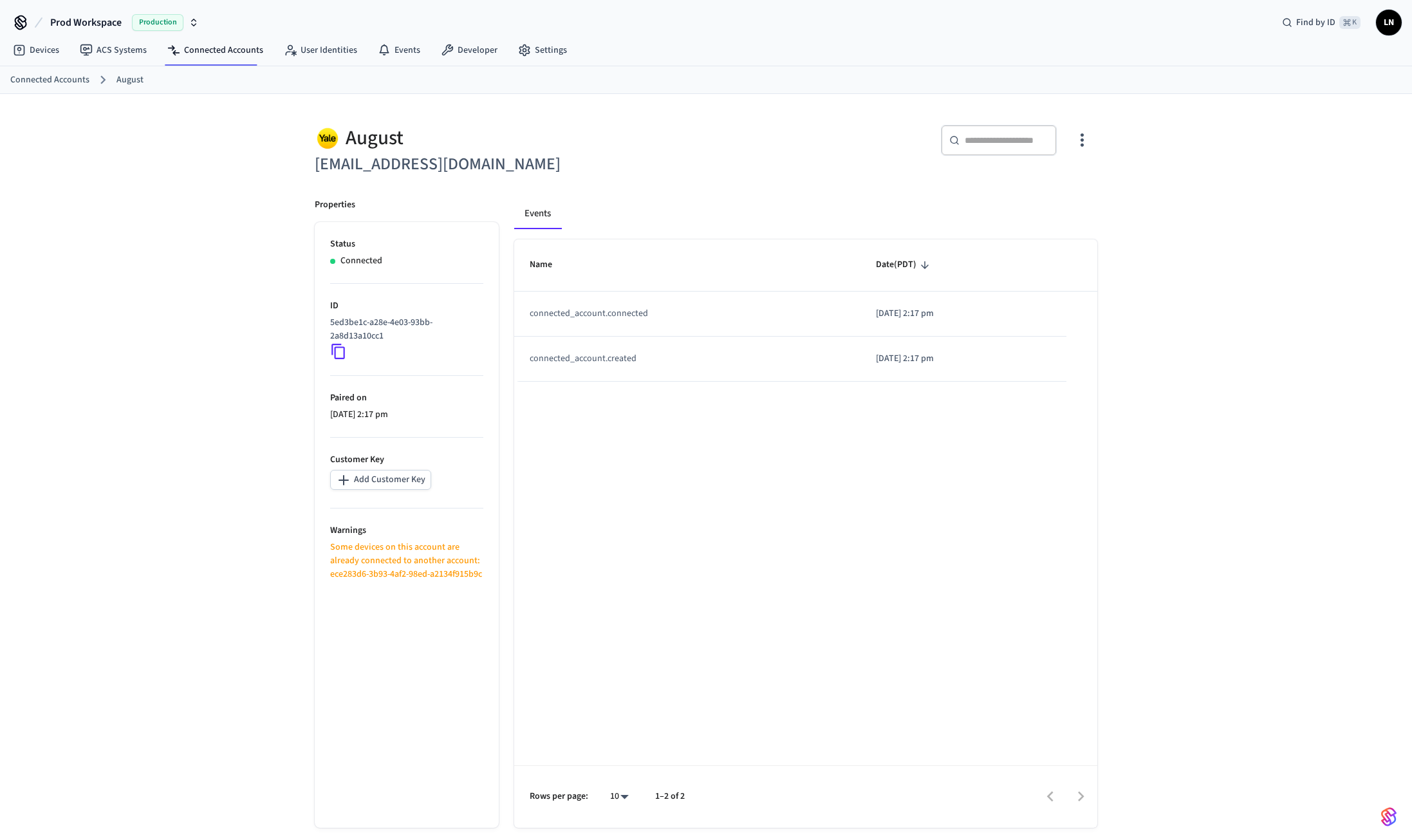
scroll to position [1, 0]
click at [203, 49] on link "Connected Accounts" at bounding box center [215, 52] width 117 height 23
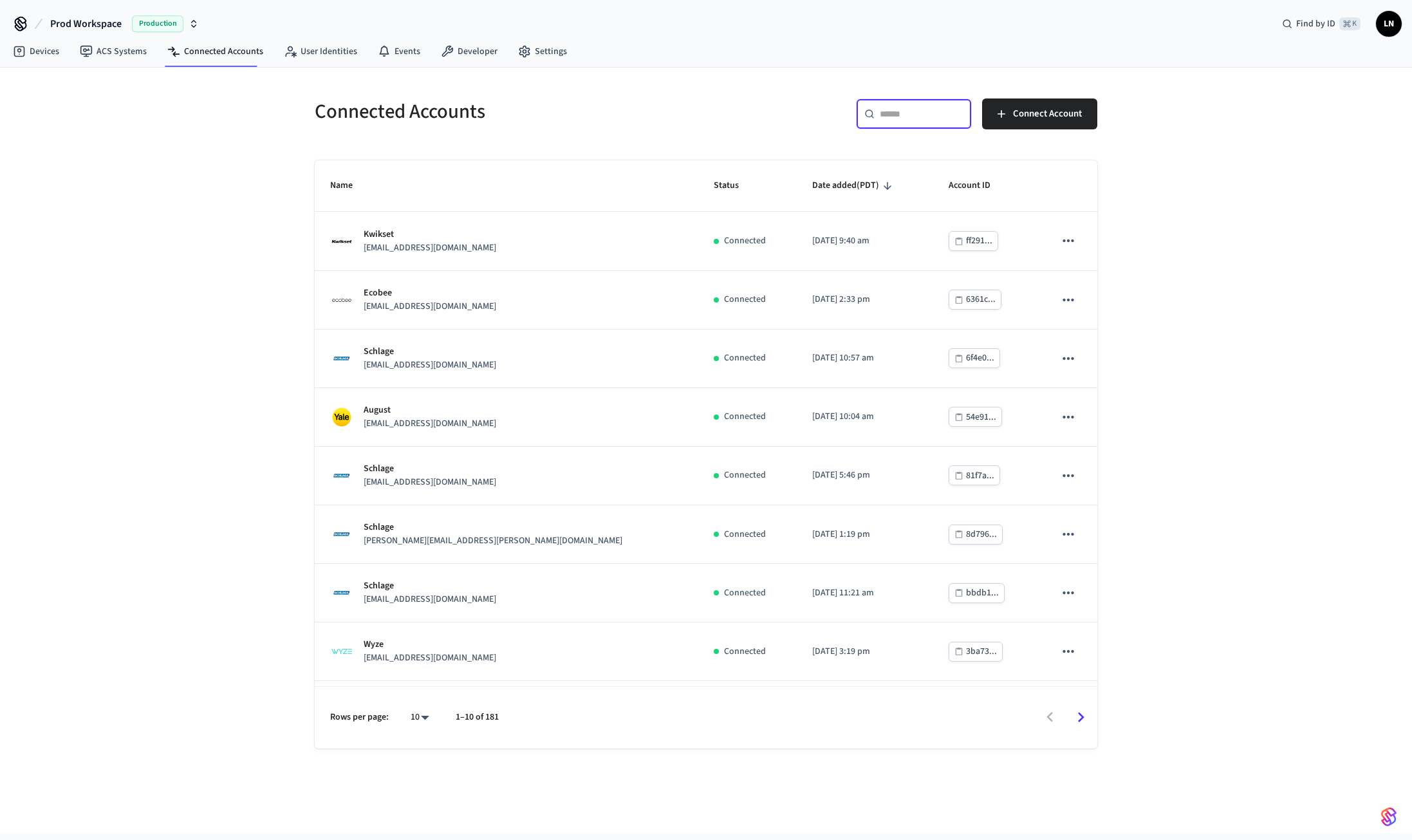
click at [899, 119] on input "text" at bounding box center [921, 114] width 84 height 13
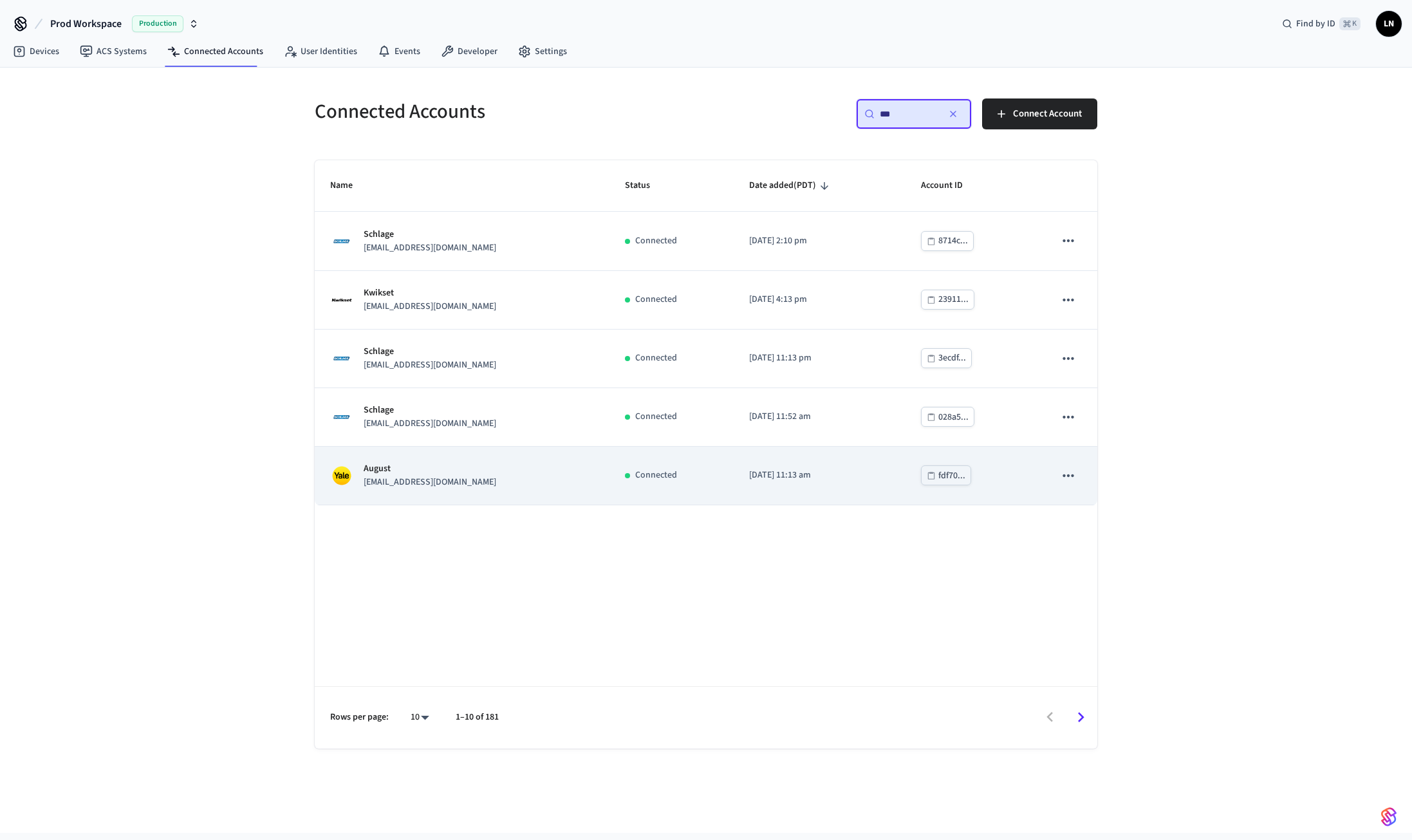
type input "***"
click at [416, 464] on p "August" at bounding box center [429, 468] width 132 height 13
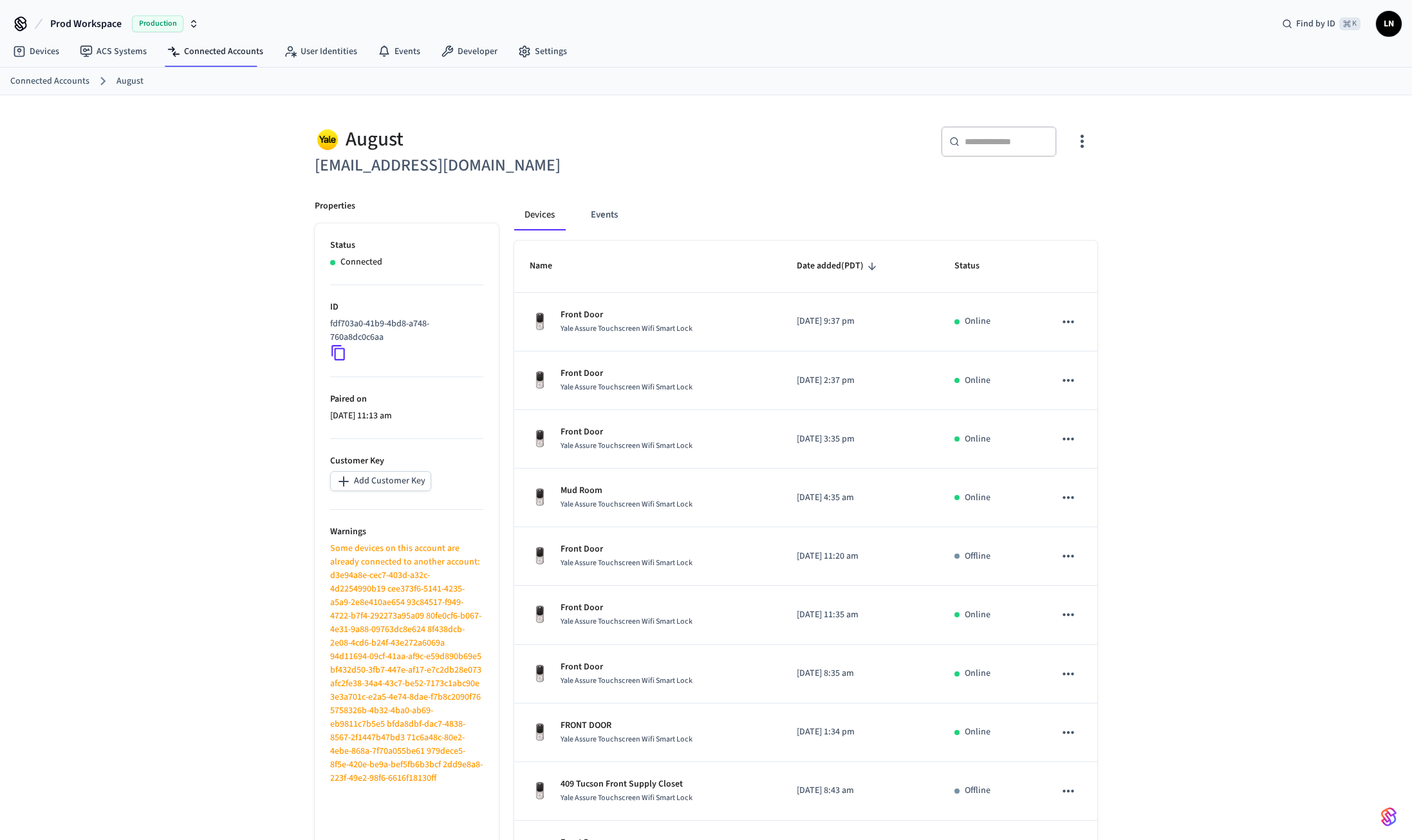
click at [1081, 144] on icon "button" at bounding box center [1082, 142] width 20 height 20
click at [1205, 184] on div at bounding box center [706, 420] width 1412 height 840
click at [46, 80] on link "Connected Accounts" at bounding box center [50, 81] width 79 height 13
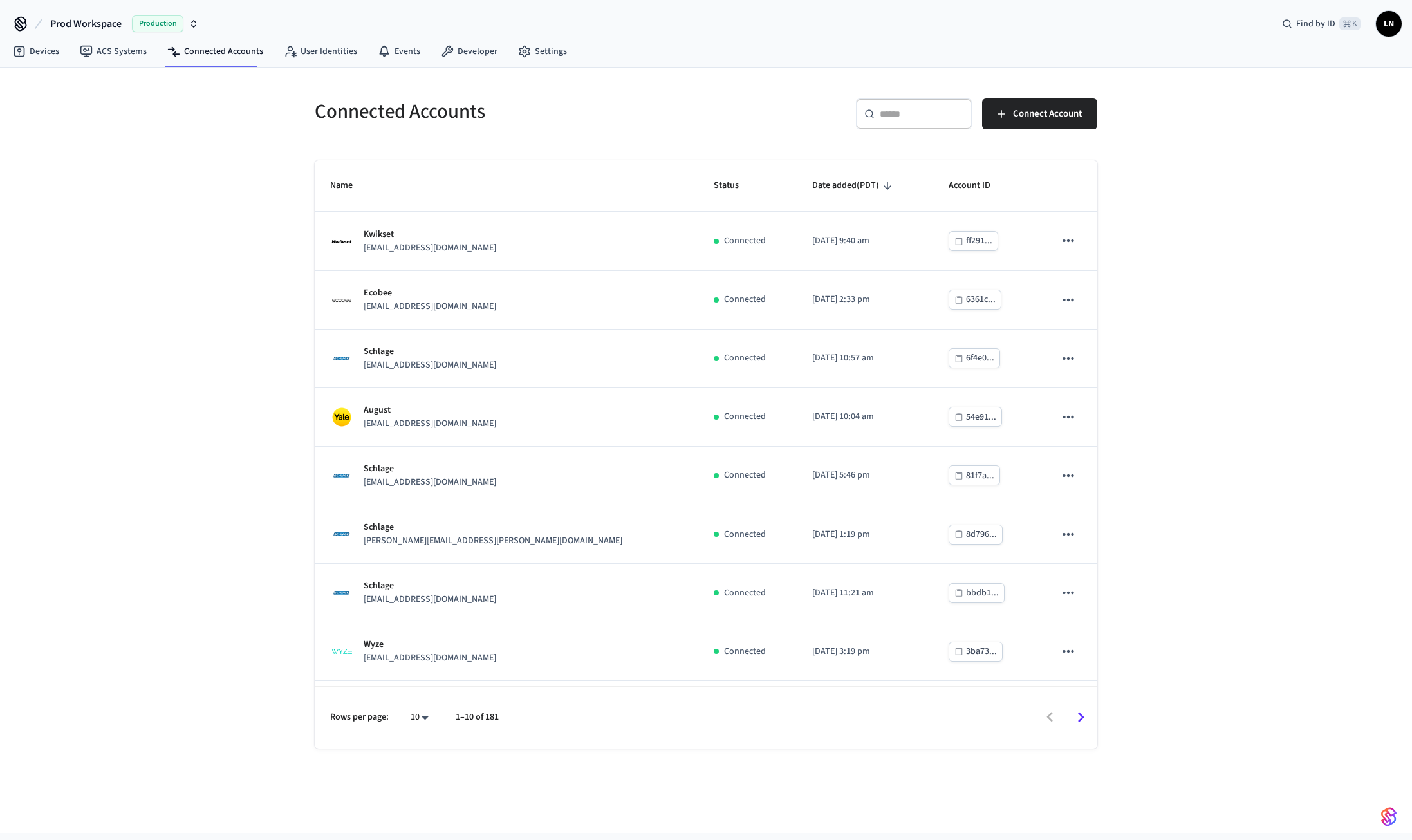
click at [885, 113] on input "text" at bounding box center [921, 114] width 84 height 13
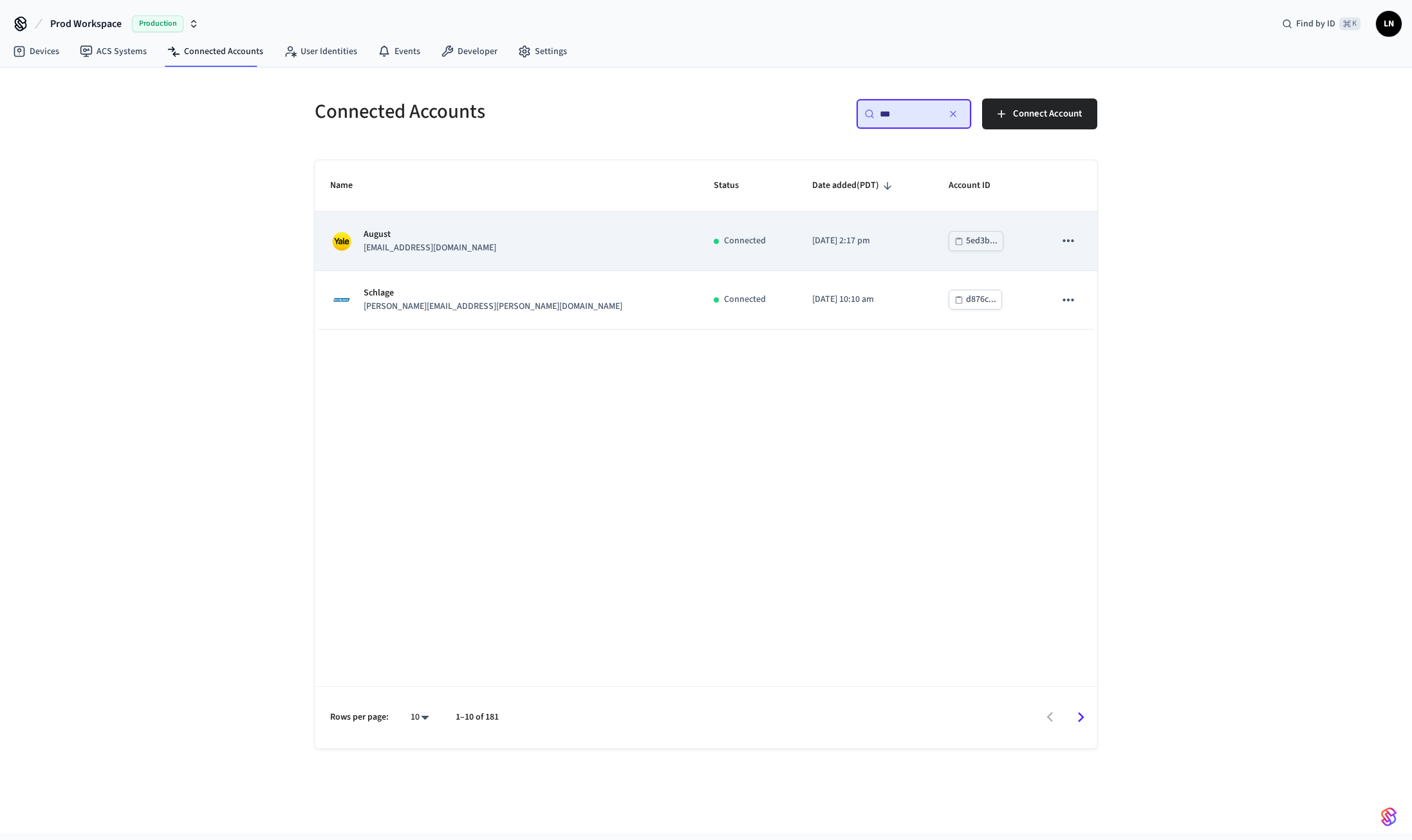
type input "***"
click at [423, 241] on p "[EMAIL_ADDRESS][DOMAIN_NAME]" at bounding box center [429, 248] width 132 height 13
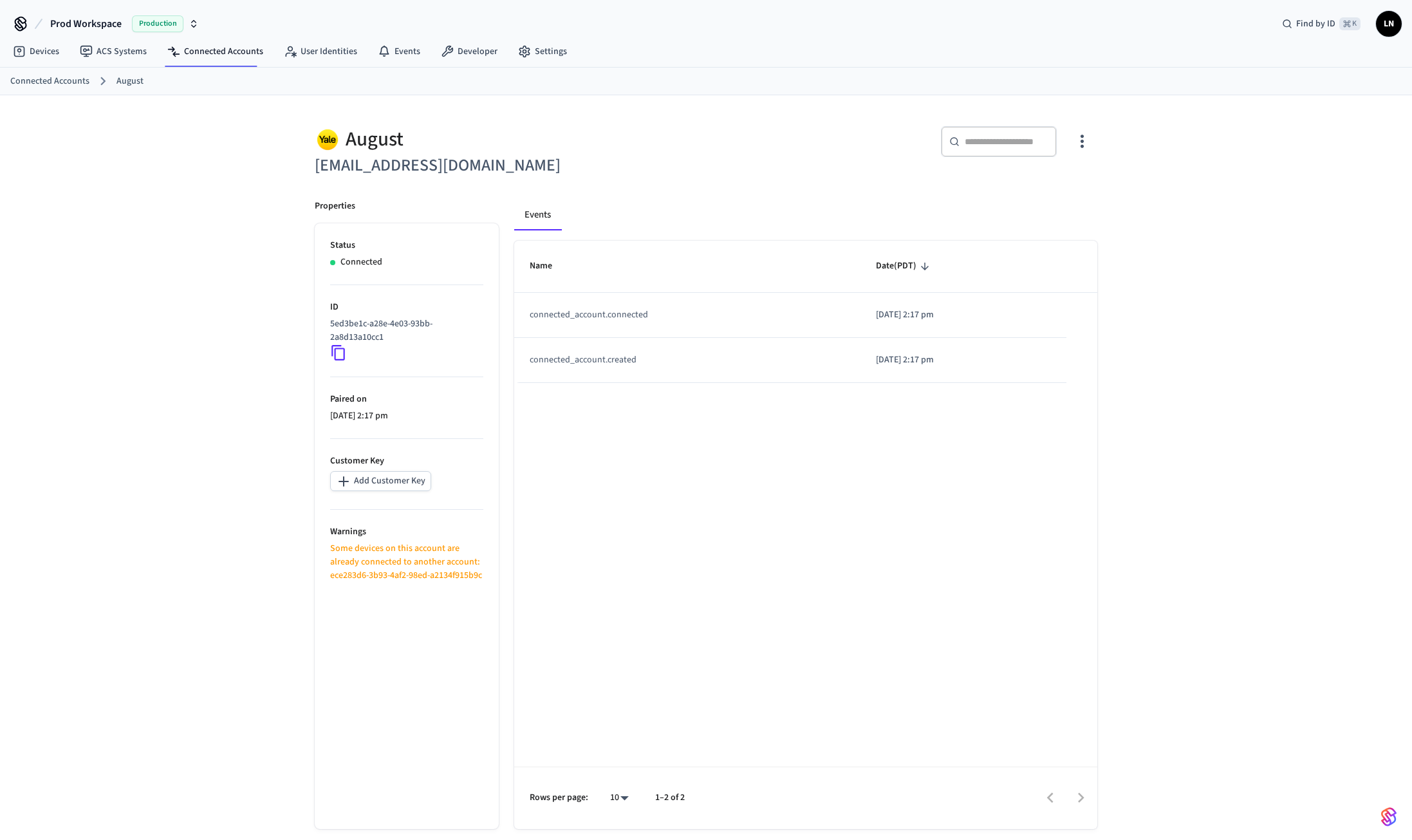
click at [1090, 135] on icon "button" at bounding box center [1082, 142] width 20 height 20
click at [1051, 193] on span "Sync Account" at bounding box center [1045, 194] width 52 height 13
click at [1172, 528] on div at bounding box center [706, 420] width 1412 height 840
click at [452, 48] on link "Developer" at bounding box center [470, 52] width 77 height 23
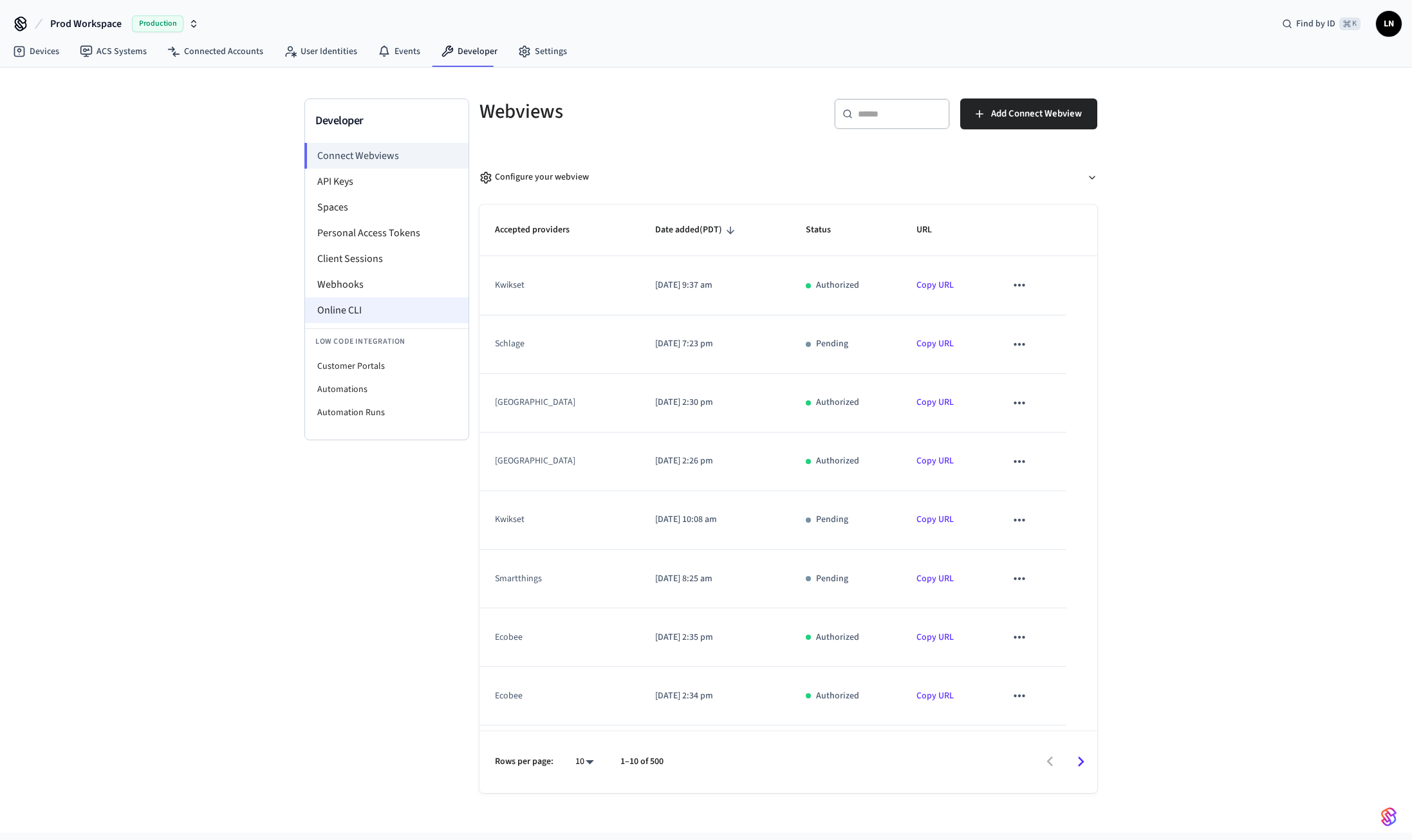
click at [354, 306] on li "Online CLI" at bounding box center [386, 309] width 163 height 26
click at [37, 49] on link "Devices" at bounding box center [36, 52] width 67 height 23
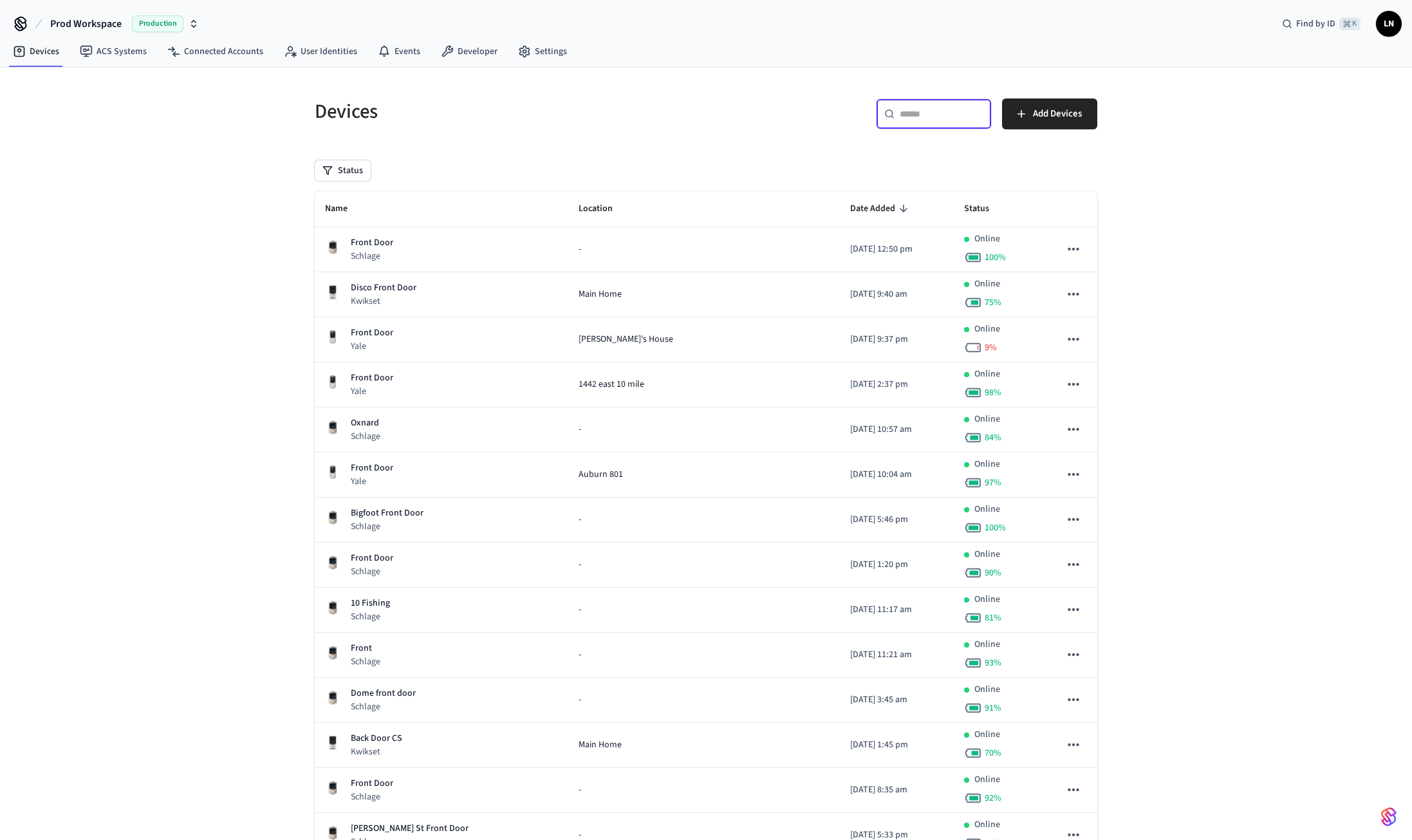
click at [921, 113] on input "text" at bounding box center [942, 114] width 84 height 13
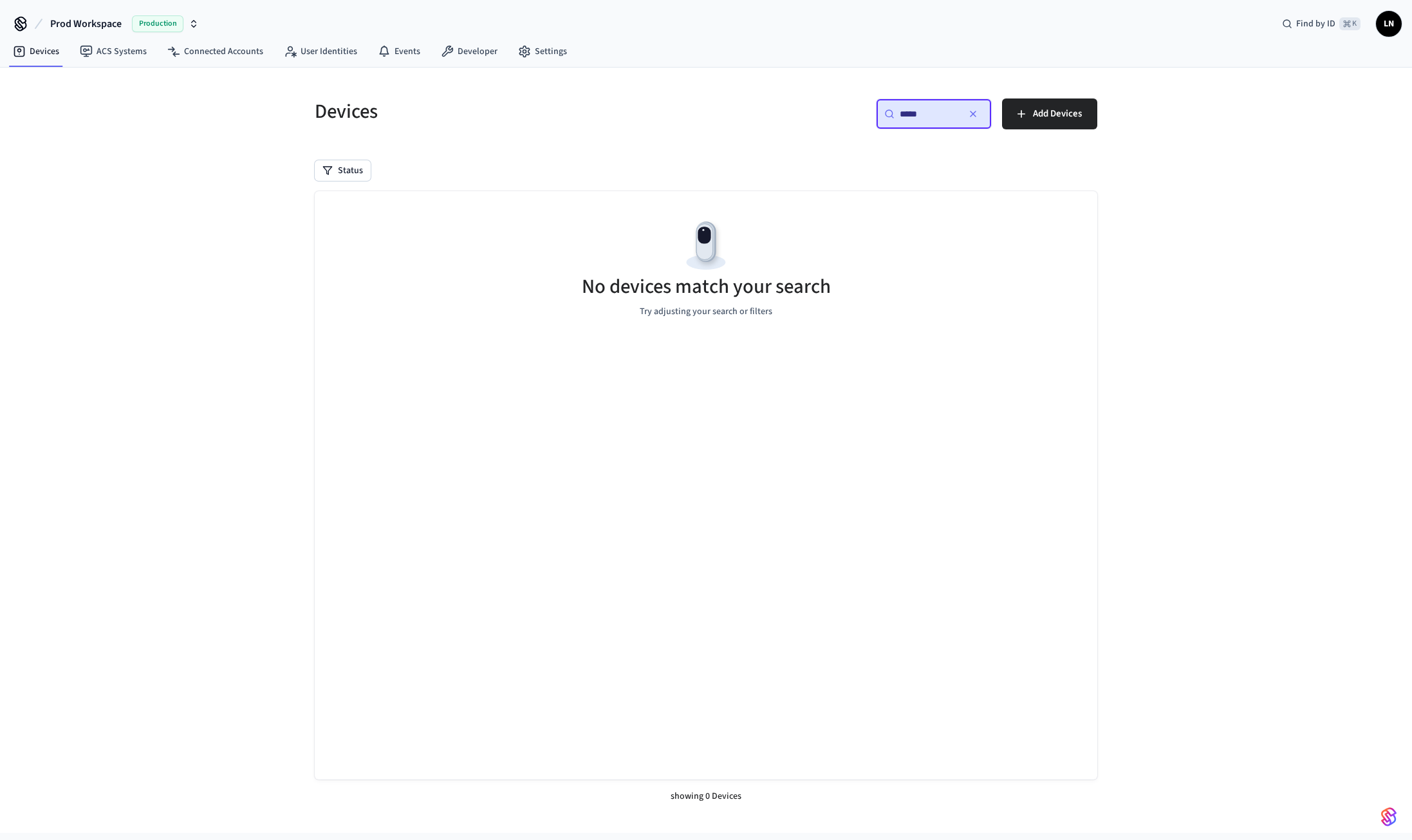
drag, startPoint x: 917, startPoint y: 114, endPoint x: 880, endPoint y: 111, distance: 37.1
click at [880, 111] on div "​ ***** ​" at bounding box center [934, 114] width 116 height 31
type input "*"
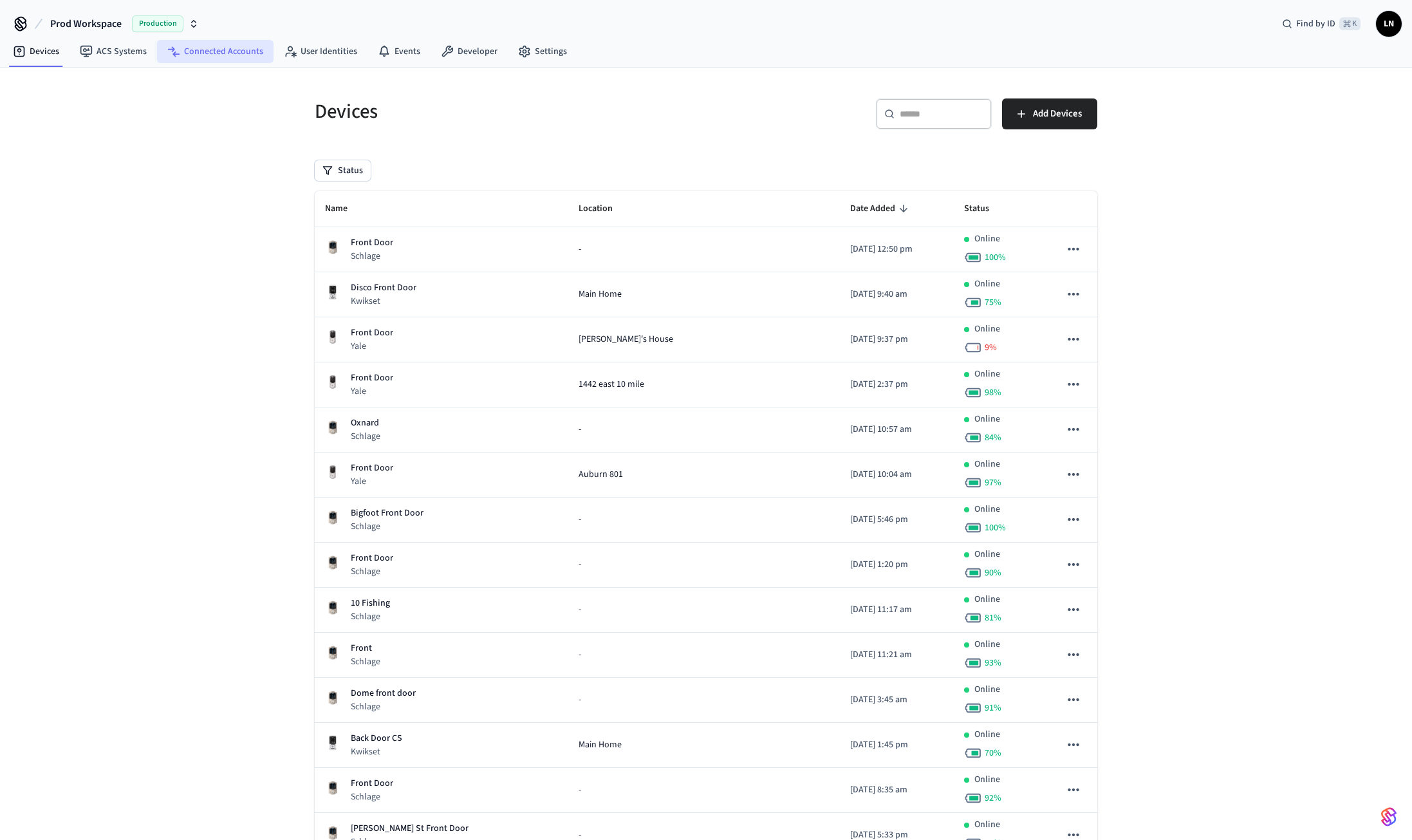
click at [185, 44] on link "Connected Accounts" at bounding box center [215, 52] width 117 height 23
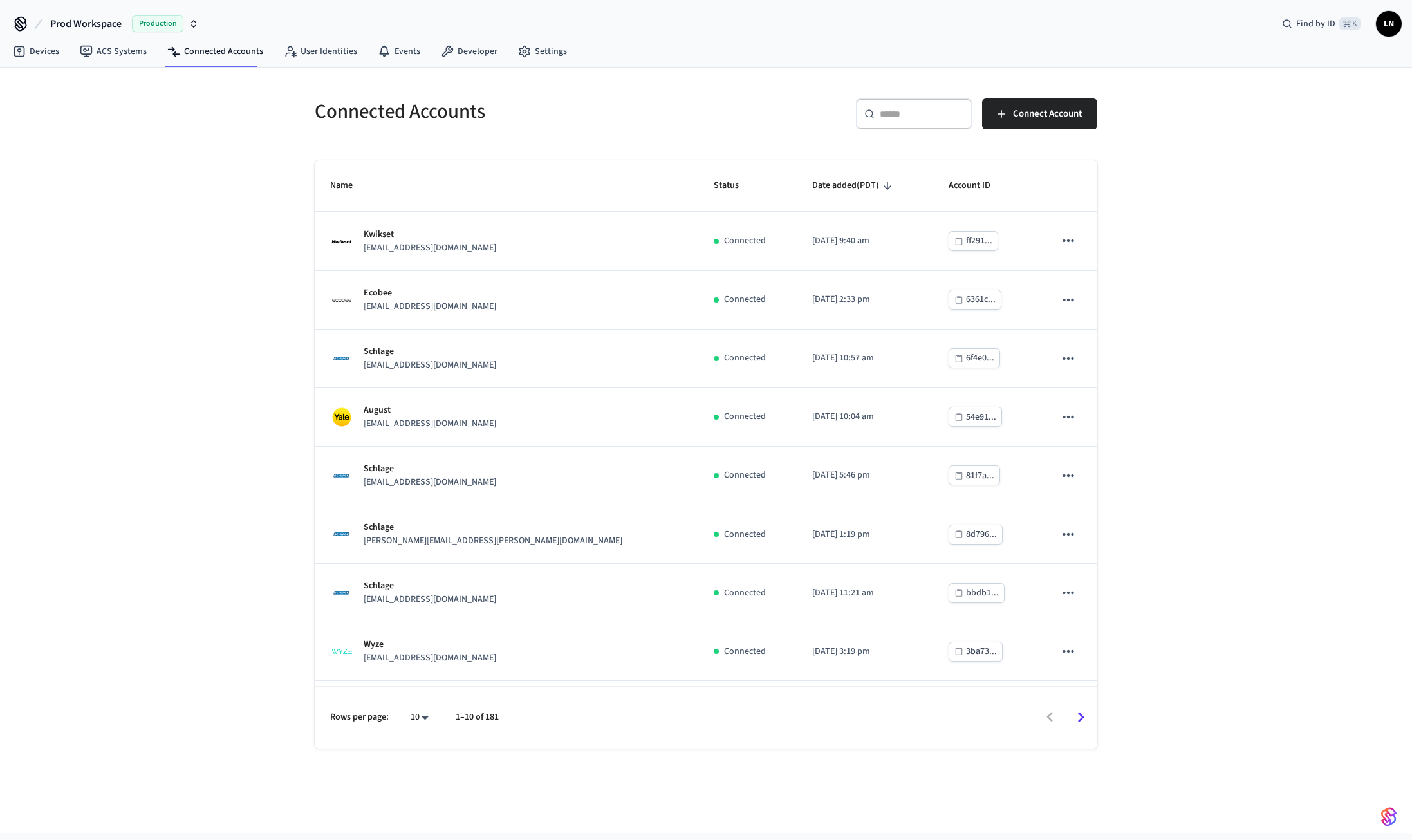
click at [932, 117] on input "text" at bounding box center [921, 114] width 84 height 13
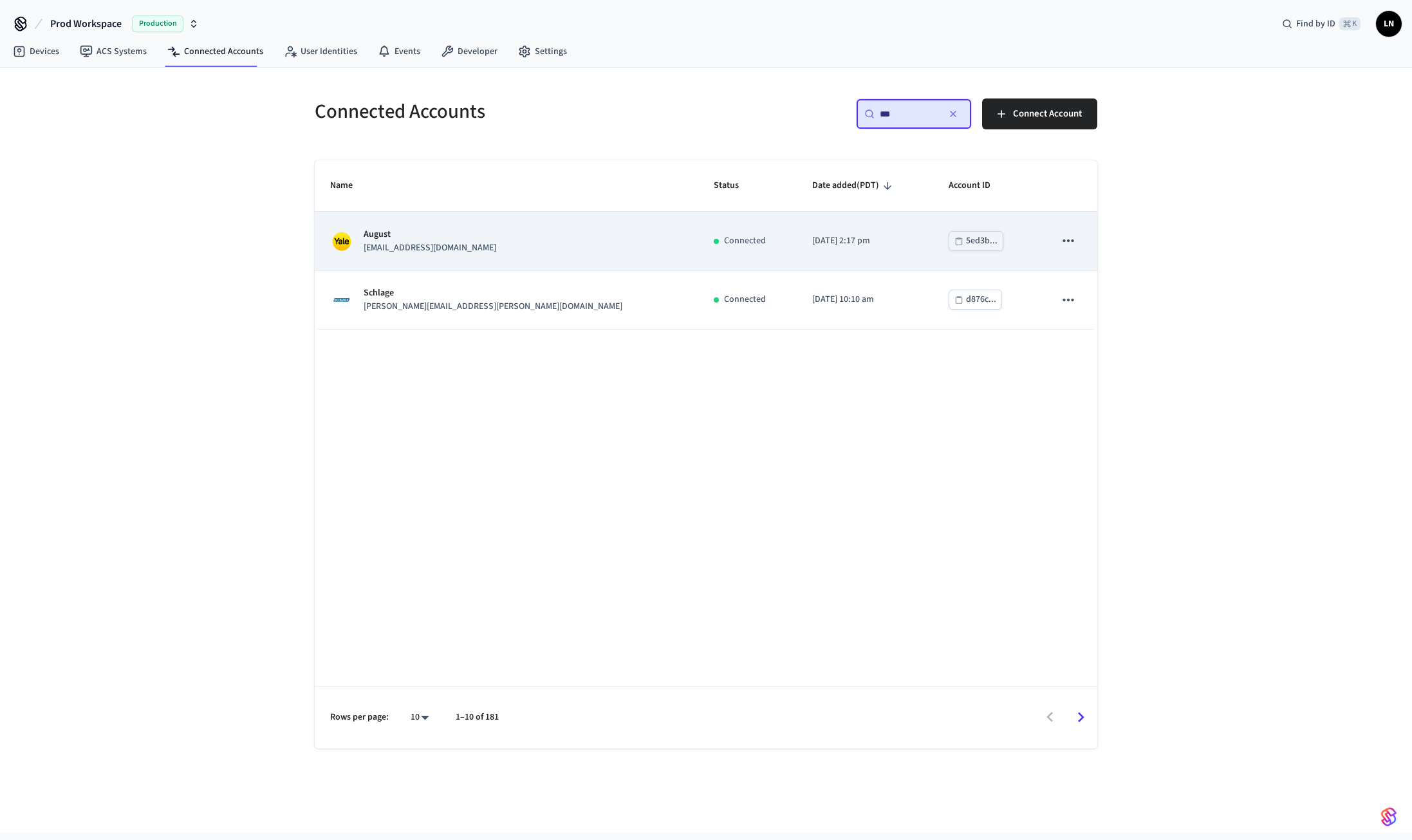
type input "***"
click at [510, 254] on div "August [EMAIL_ADDRESS][DOMAIN_NAME]" at bounding box center [507, 241] width 353 height 27
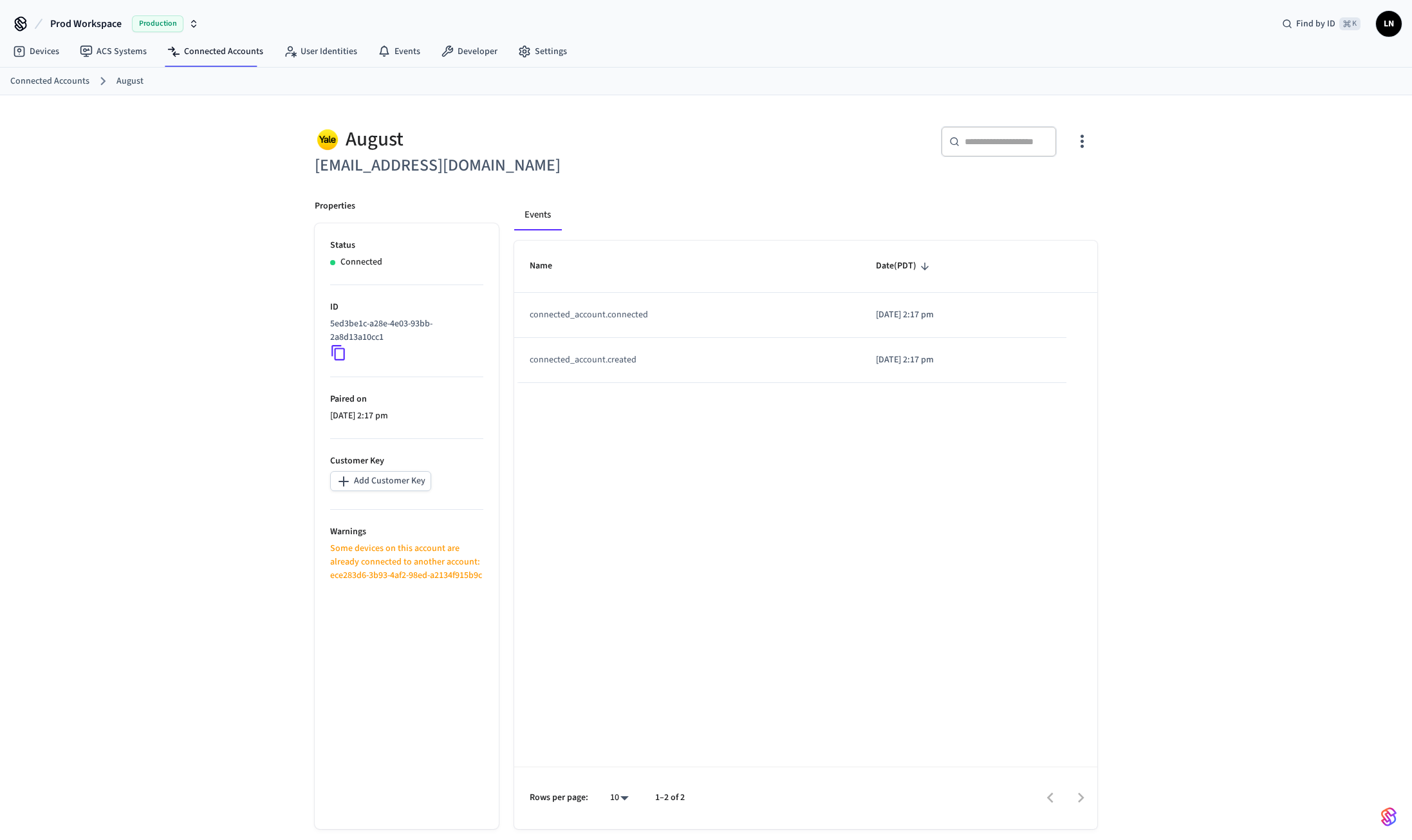
scroll to position [1, 0]
click at [50, 53] on link "Devices" at bounding box center [36, 51] width 67 height 23
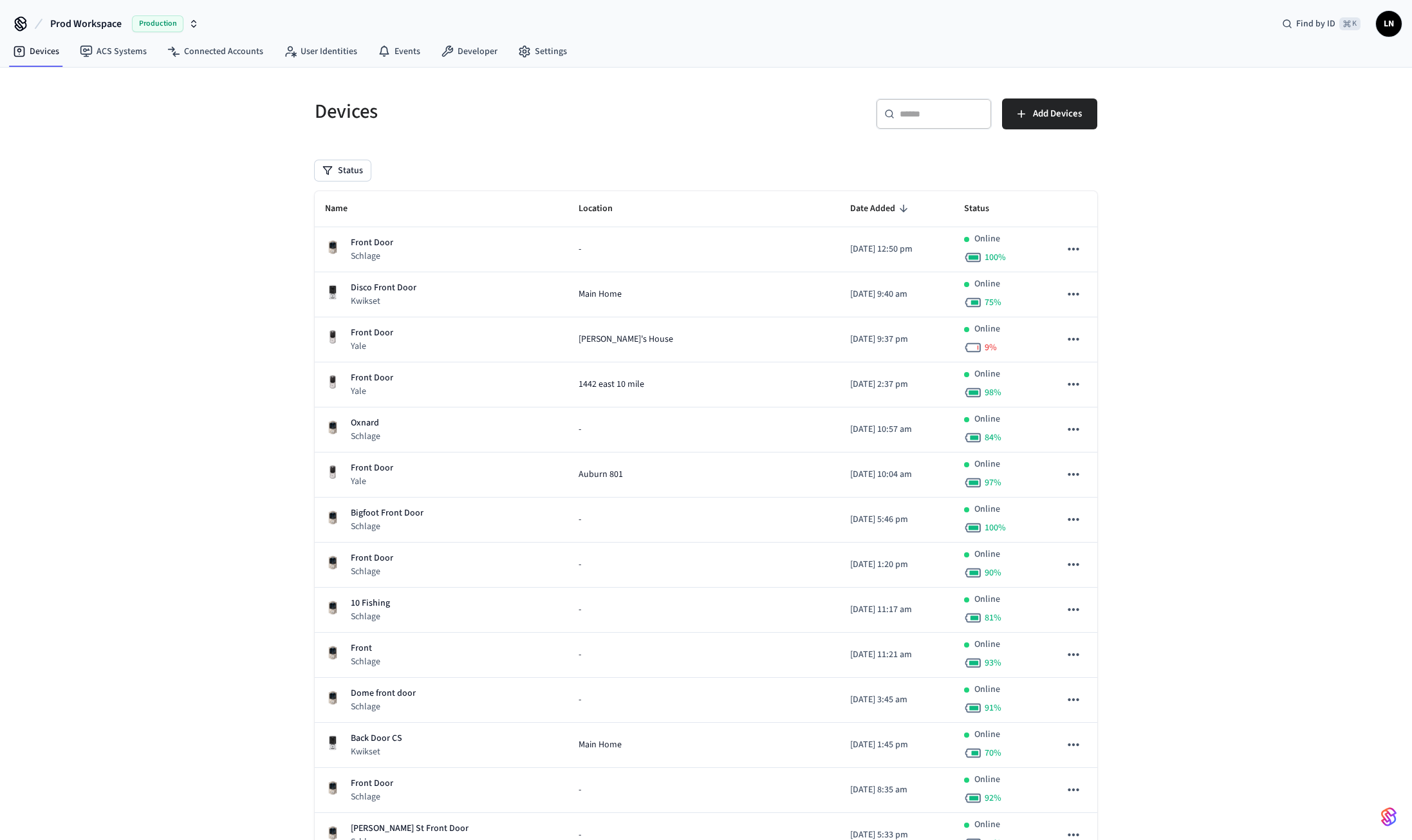
click at [940, 116] on input "text" at bounding box center [942, 114] width 84 height 13
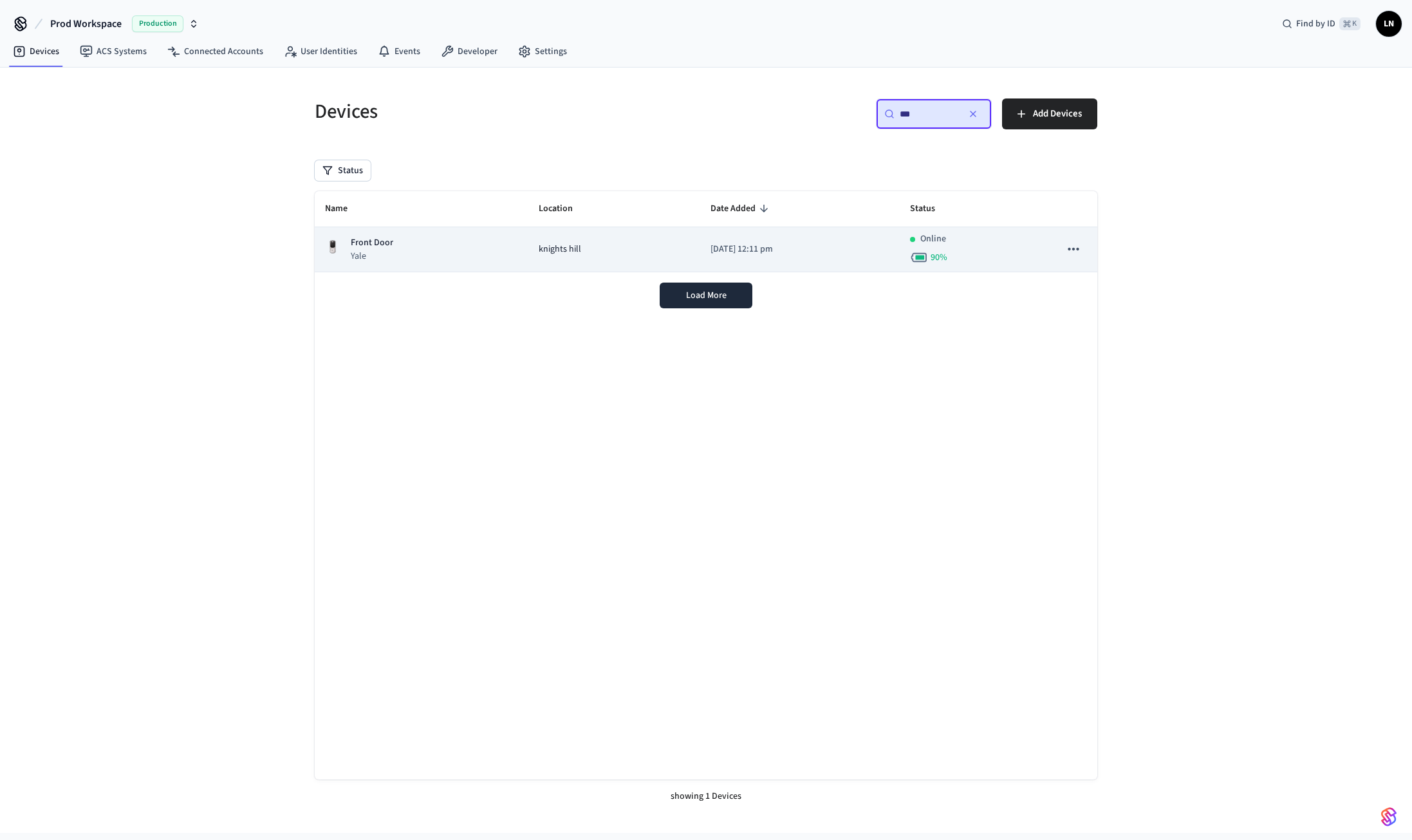
type input "***"
click at [700, 240] on td "[DATE] 12:11 pm" at bounding box center [800, 250] width 200 height 45
